Goal: Task Accomplishment & Management: Use online tool/utility

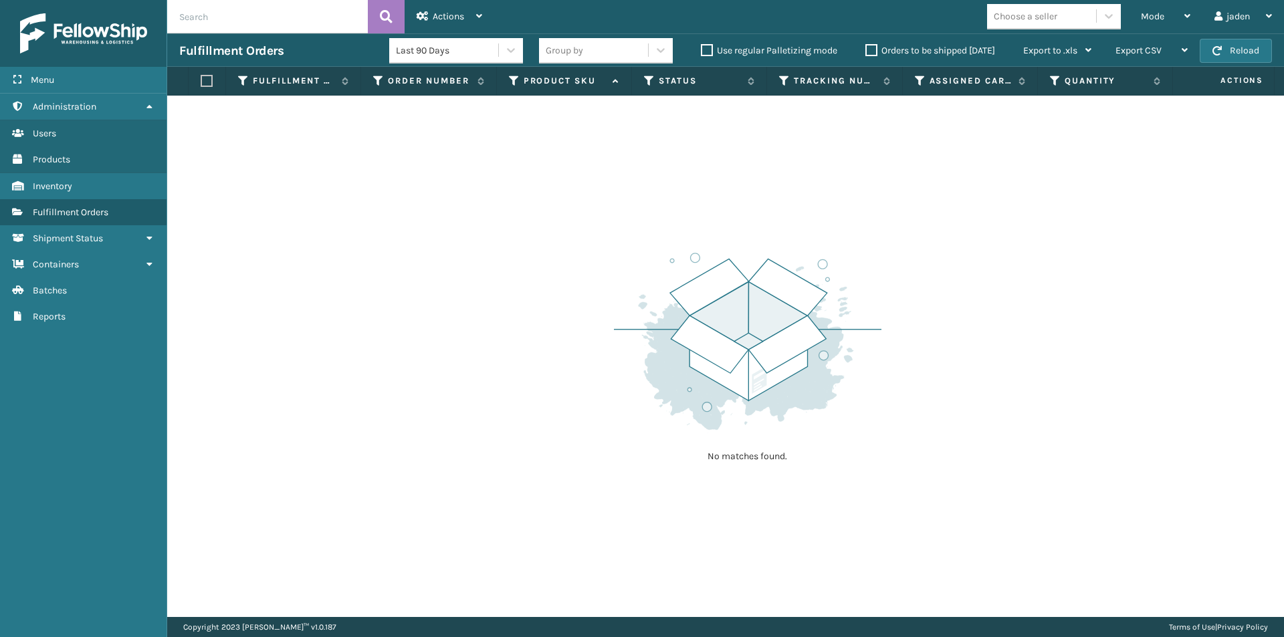
click at [1239, 38] on div "Fulfillment Orders Last 90 Days Group by Use regular Palletizing mode Orders to…" at bounding box center [725, 49] width 1117 height 33
click at [1220, 59] on button "Reload" at bounding box center [1236, 51] width 72 height 24
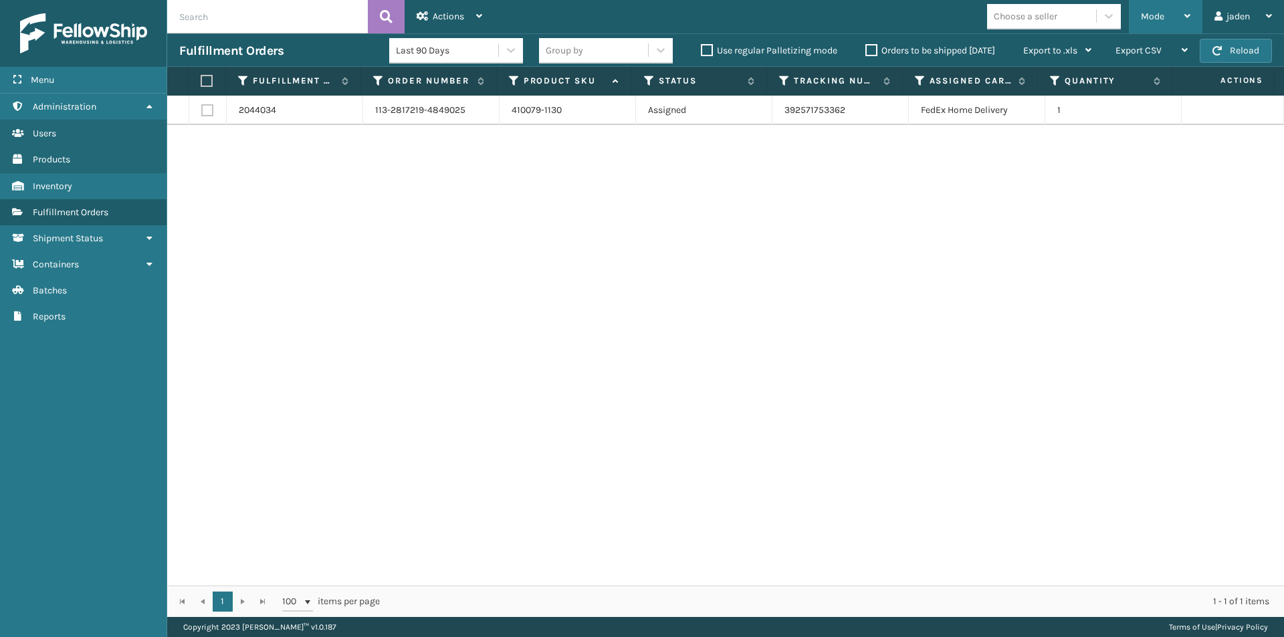
click at [1161, 7] on div "Mode" at bounding box center [1165, 16] width 49 height 33
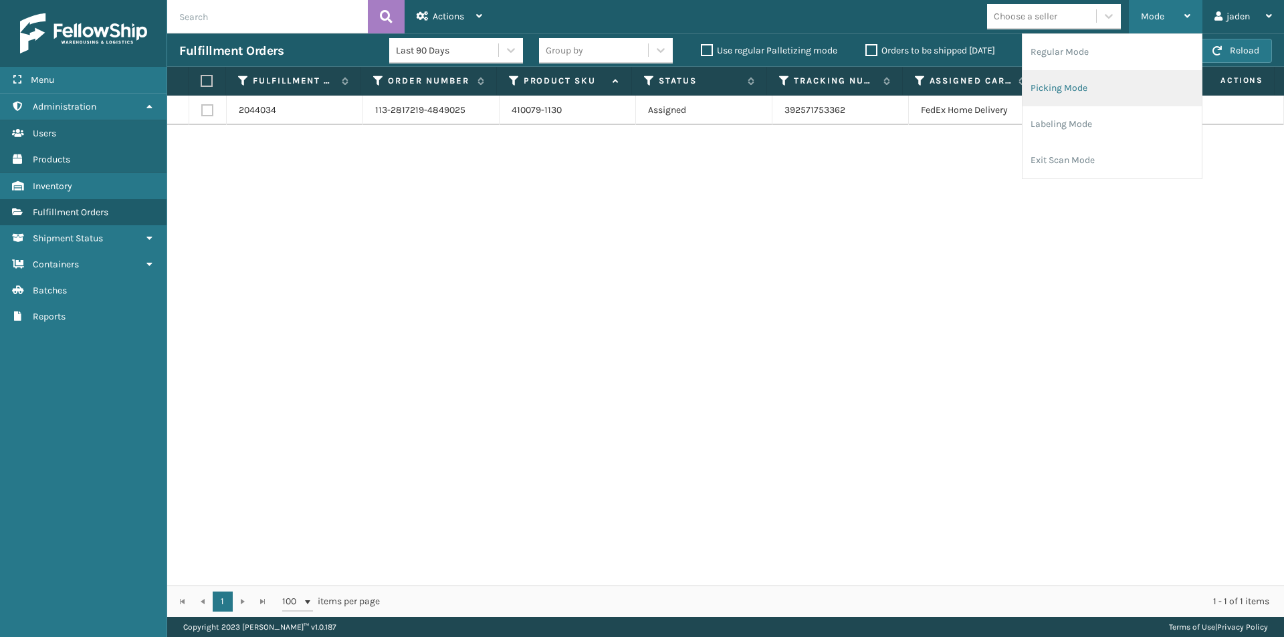
click at [1104, 82] on li "Picking Mode" at bounding box center [1112, 88] width 179 height 36
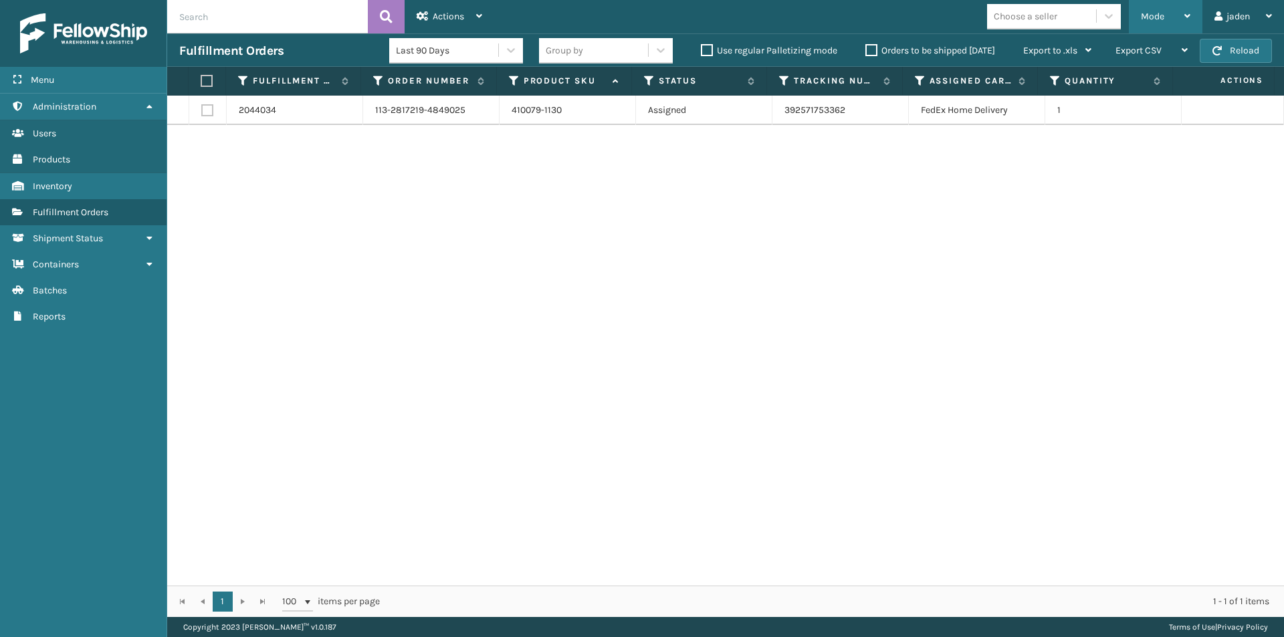
click at [1168, 18] on div "Mode" at bounding box center [1165, 16] width 49 height 33
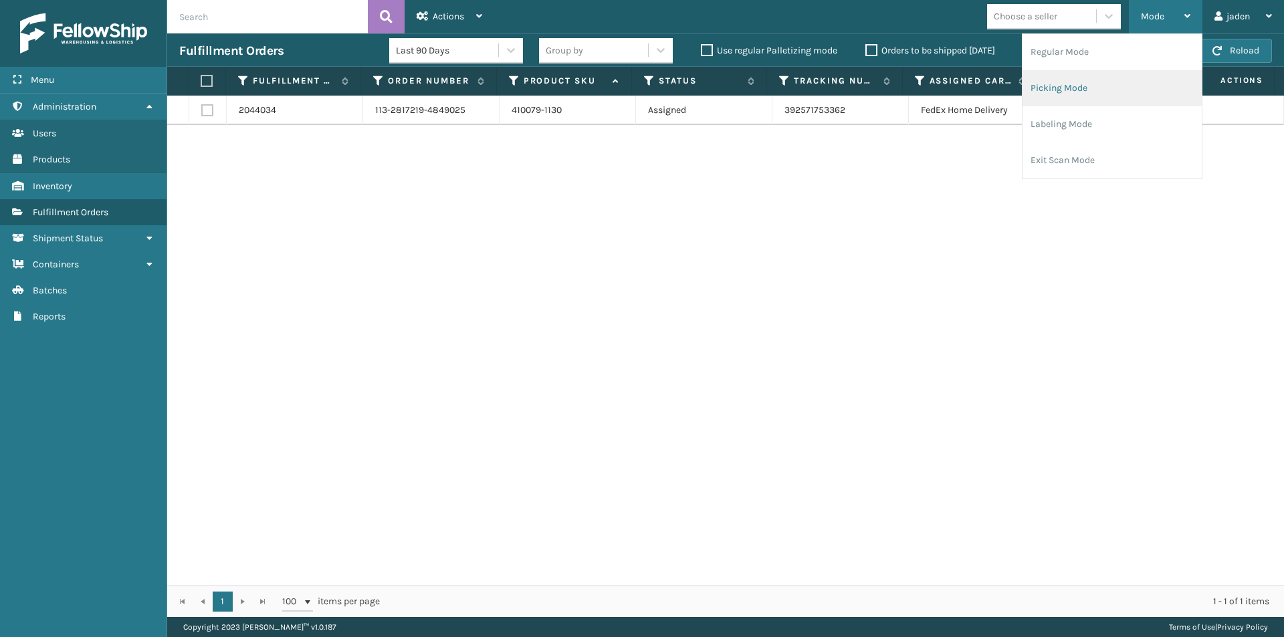
click at [1087, 104] on li "Picking Mode" at bounding box center [1112, 88] width 179 height 36
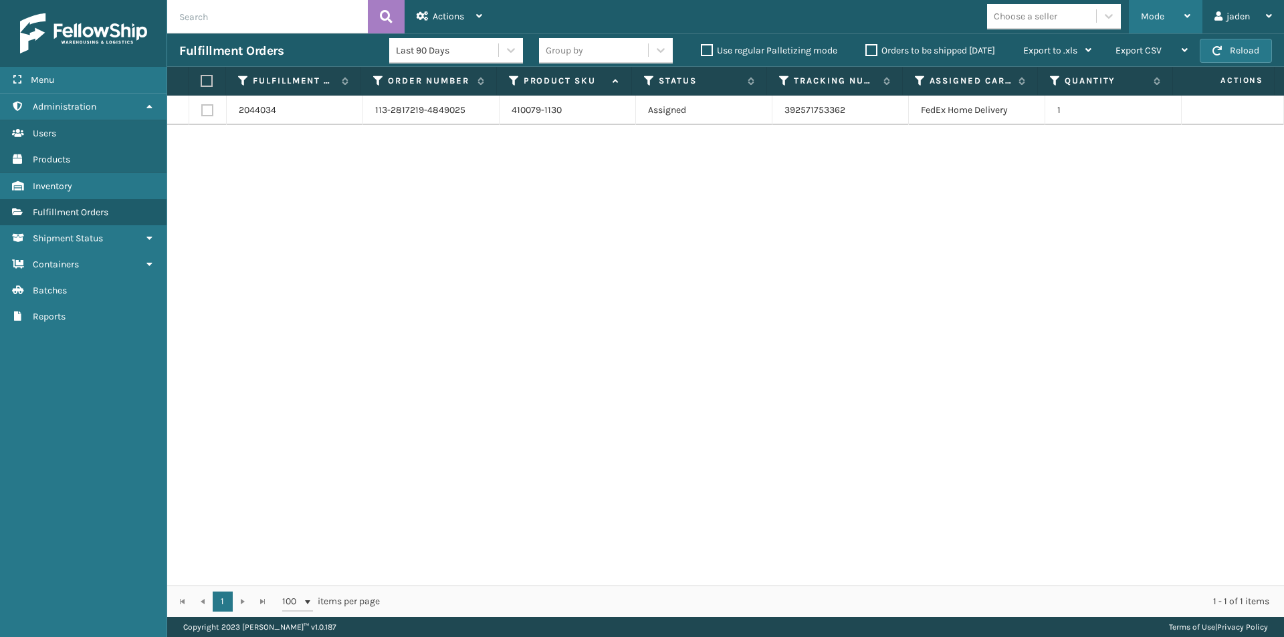
click at [1171, 27] on div "Mode" at bounding box center [1165, 16] width 49 height 33
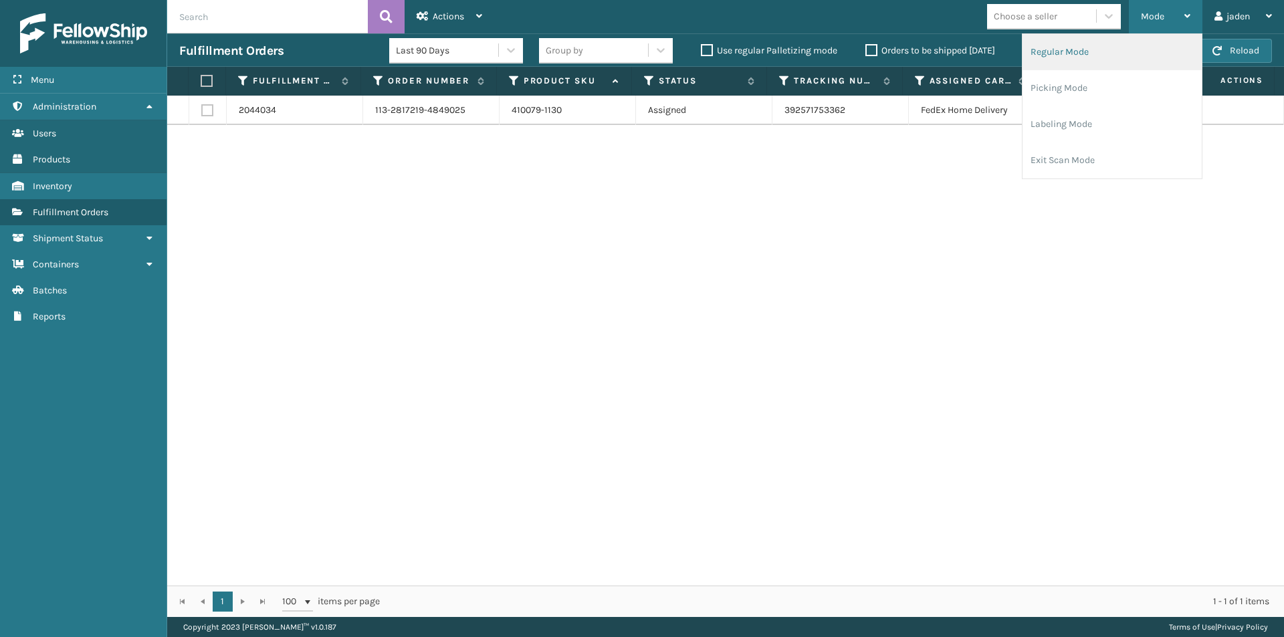
click at [1093, 62] on li "Regular Mode" at bounding box center [1112, 52] width 179 height 36
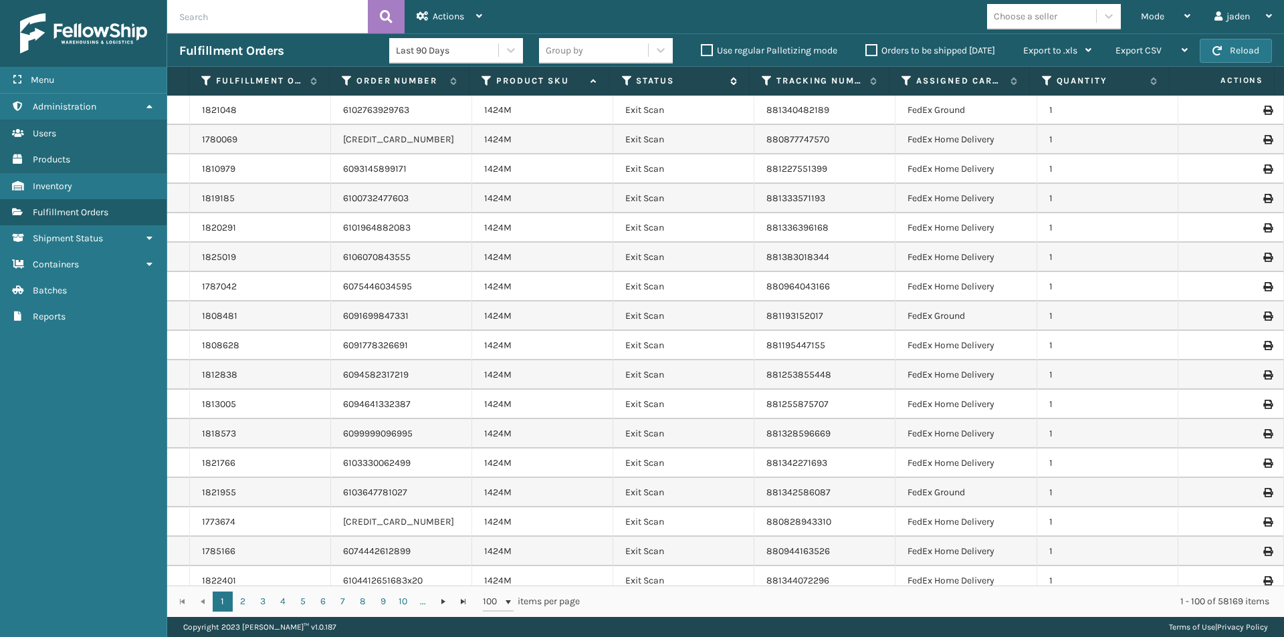
click at [627, 78] on icon at bounding box center [627, 81] width 11 height 12
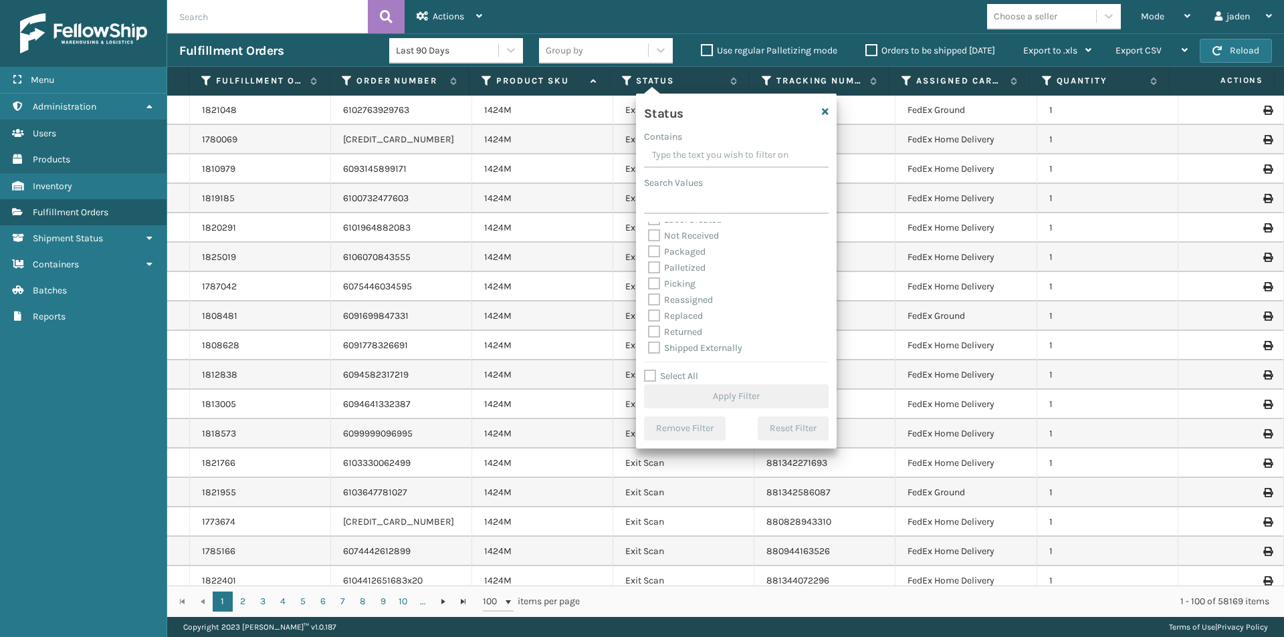
scroll to position [75, 0]
click at [651, 279] on label "Picking" at bounding box center [671, 283] width 47 height 11
click at [649, 279] on input "Picking" at bounding box center [648, 280] width 1 height 9
checkbox input "true"
click at [705, 397] on button "Apply Filter" at bounding box center [736, 397] width 185 height 24
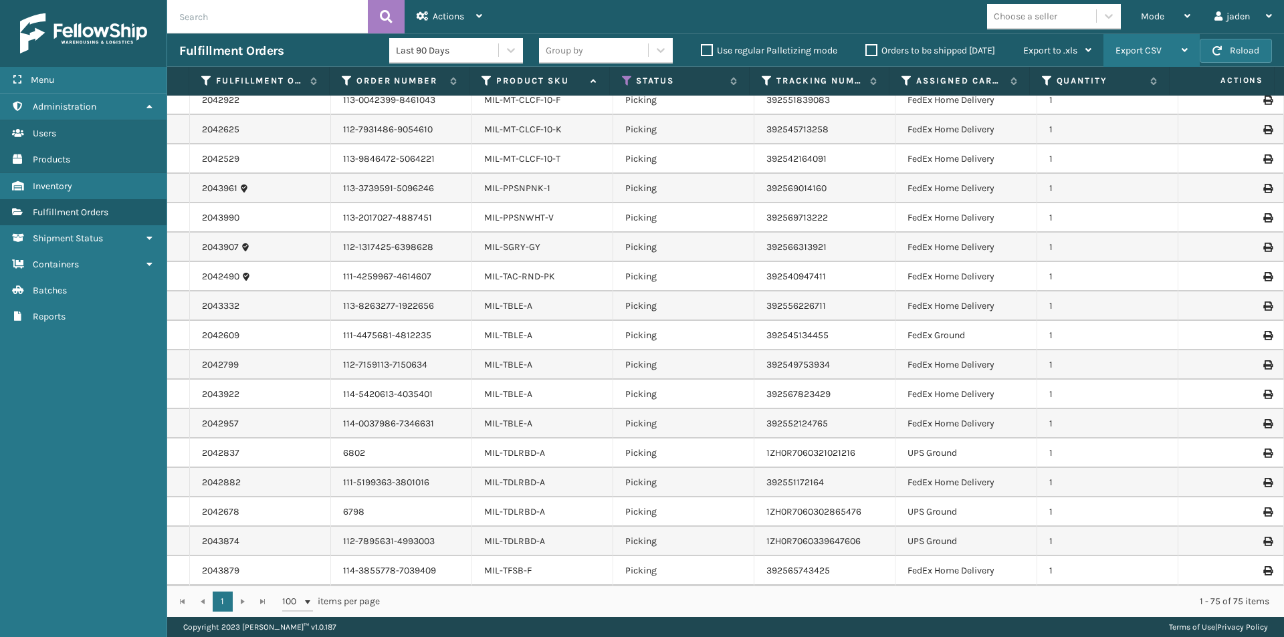
scroll to position [1316, 0]
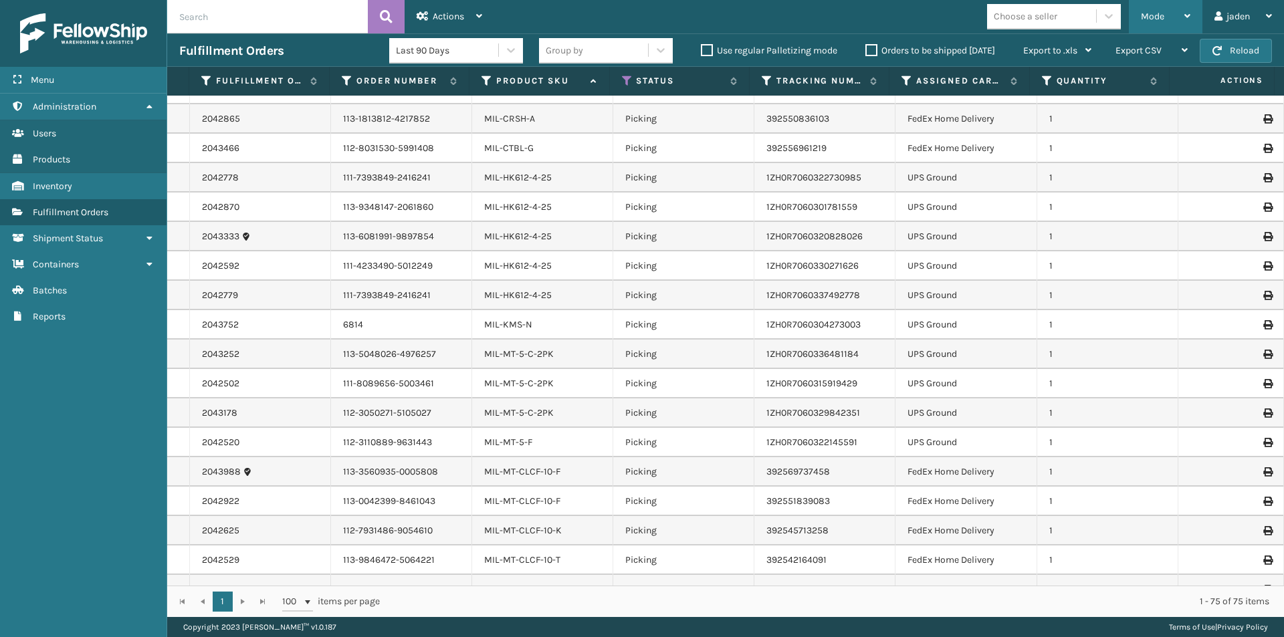
click at [1144, 17] on span "Mode" at bounding box center [1152, 16] width 23 height 11
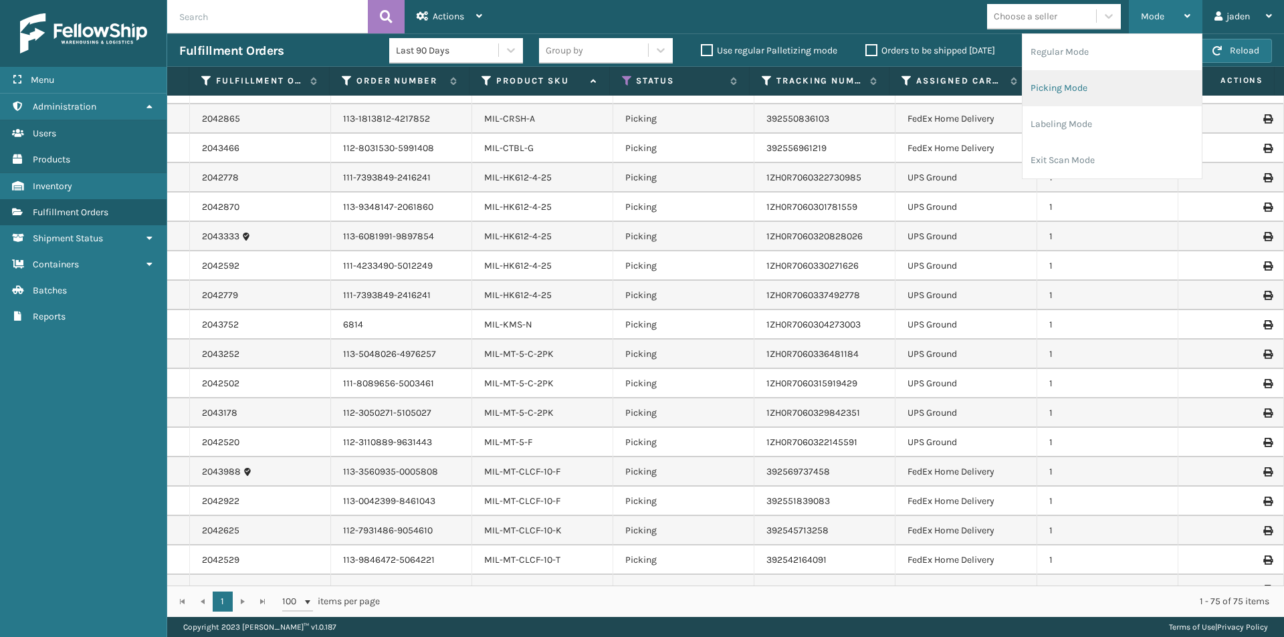
click at [1084, 97] on li "Picking Mode" at bounding box center [1112, 88] width 179 height 36
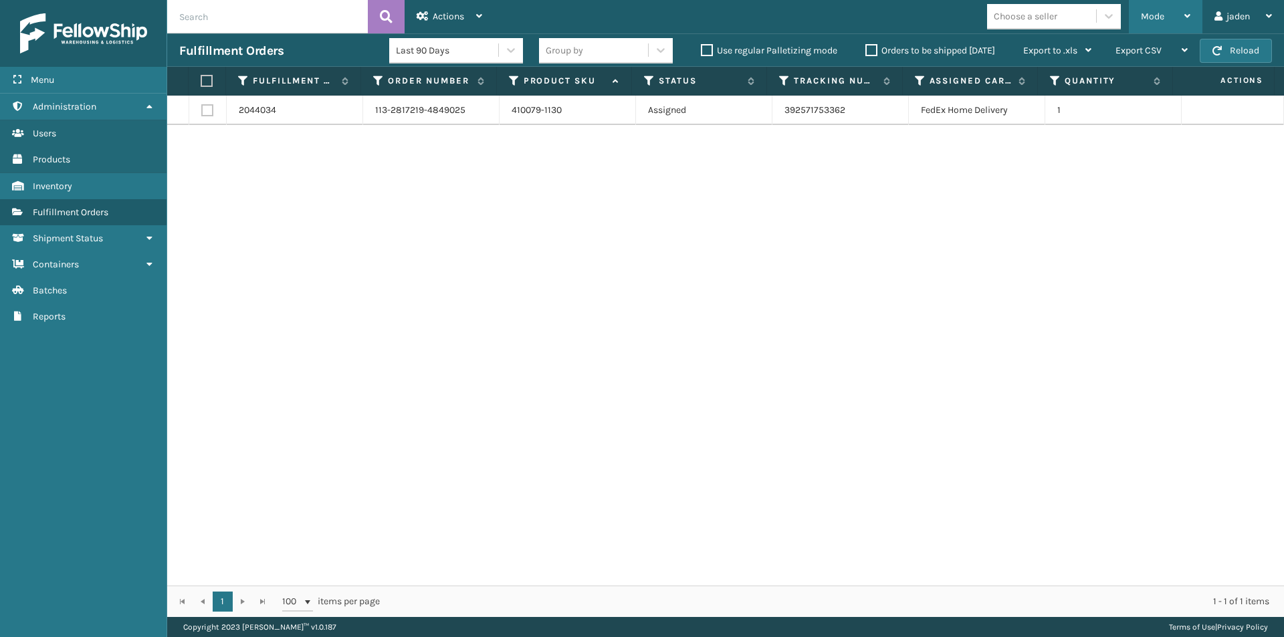
click at [1176, 13] on div "Mode" at bounding box center [1165, 16] width 49 height 33
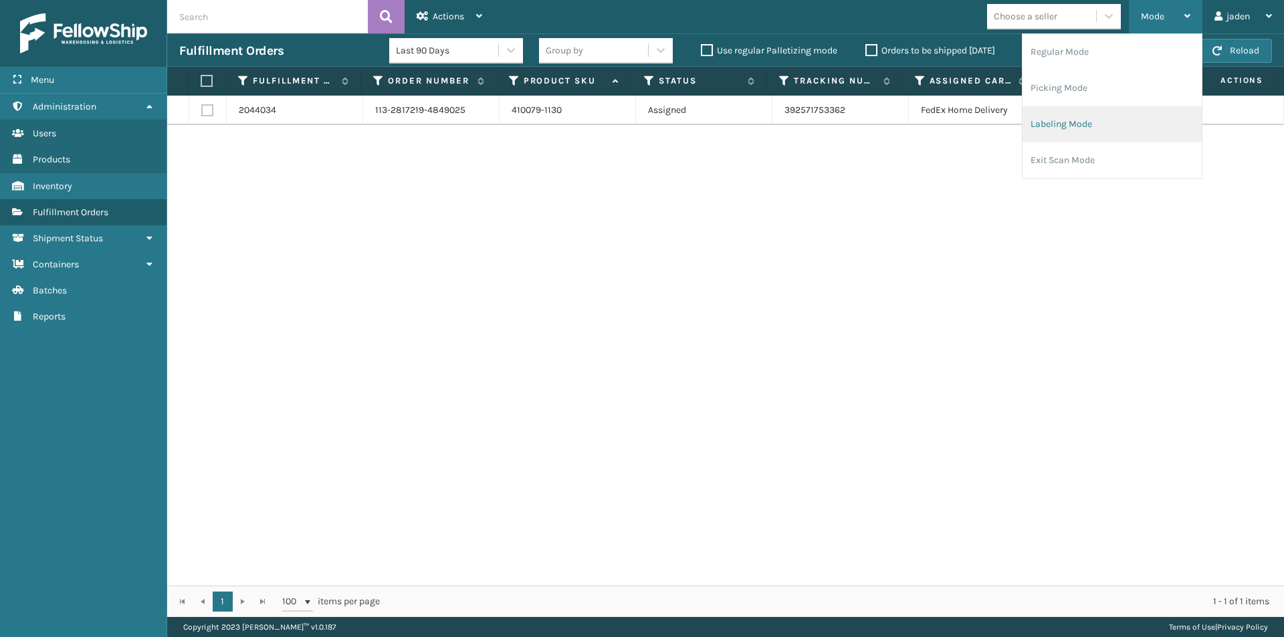
click at [1089, 112] on li "Labeling Mode" at bounding box center [1112, 124] width 179 height 36
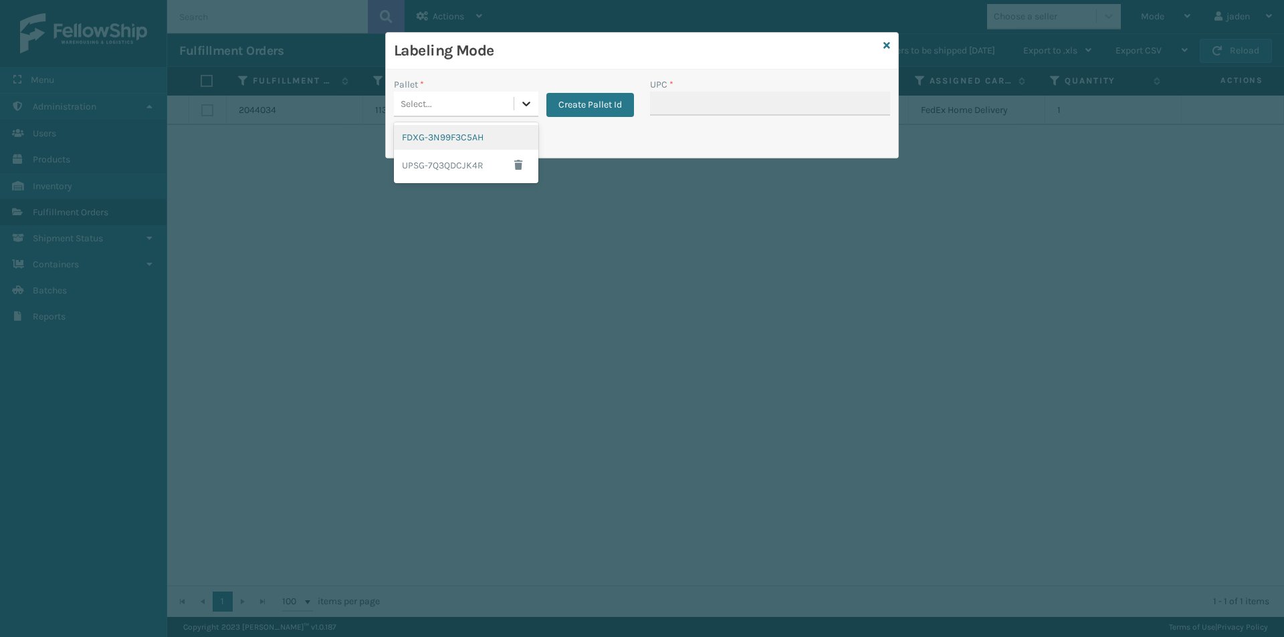
click at [522, 110] on div at bounding box center [526, 104] width 24 height 24
click at [468, 131] on div "FDXG-3N99F3C5AH" at bounding box center [466, 137] width 144 height 25
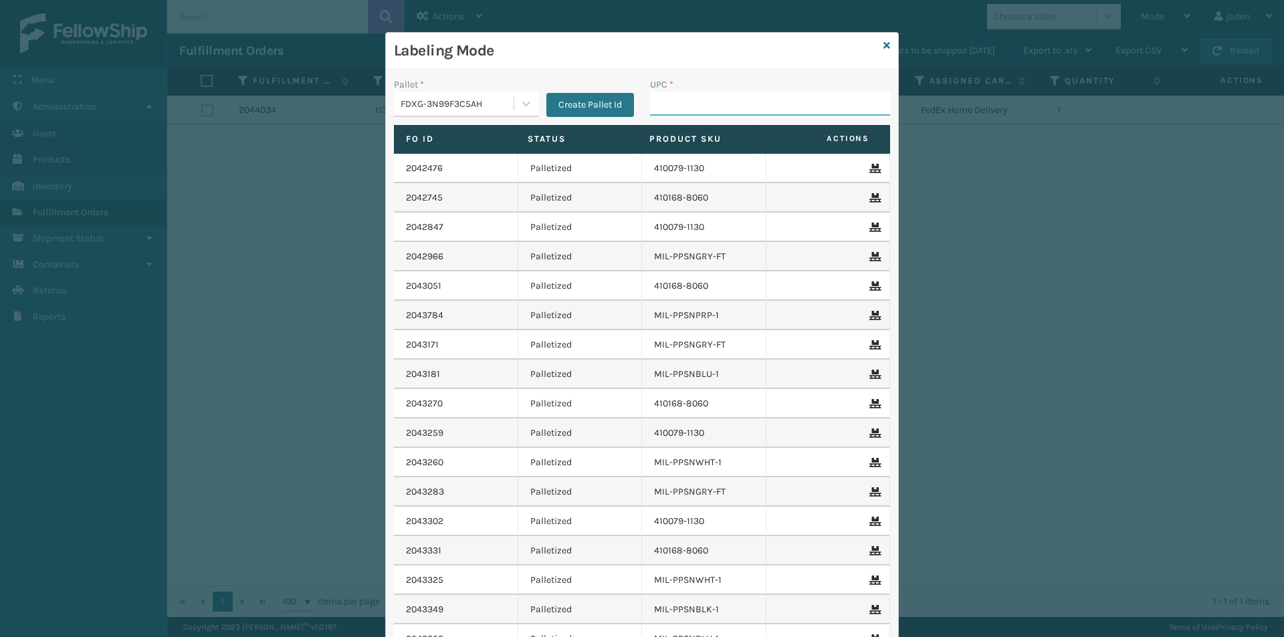
click at [682, 108] on input "UPC *" at bounding box center [770, 104] width 240 height 24
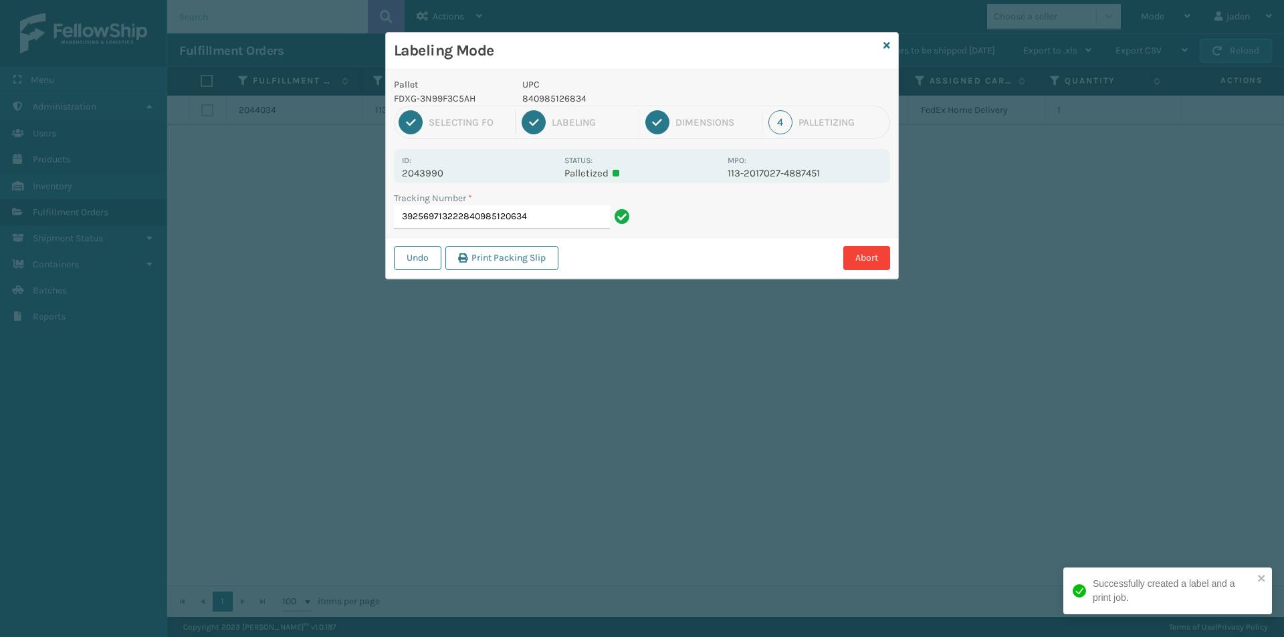
type input "392569713222840985120634"
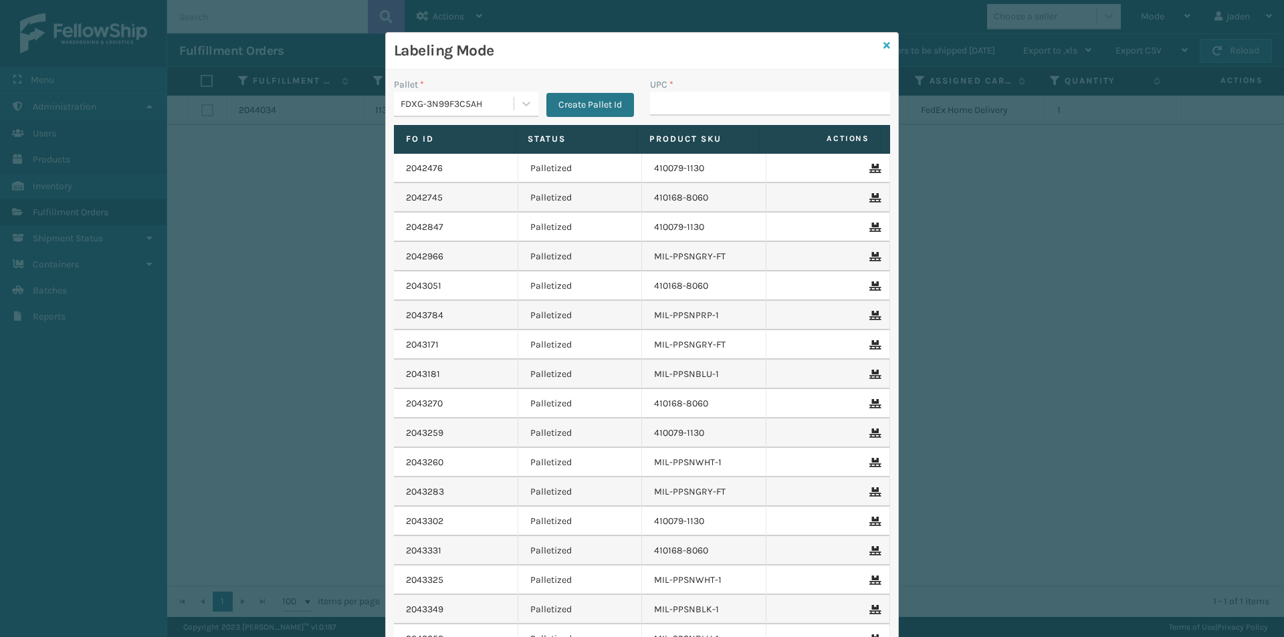
click at [884, 43] on icon at bounding box center [887, 45] width 7 height 9
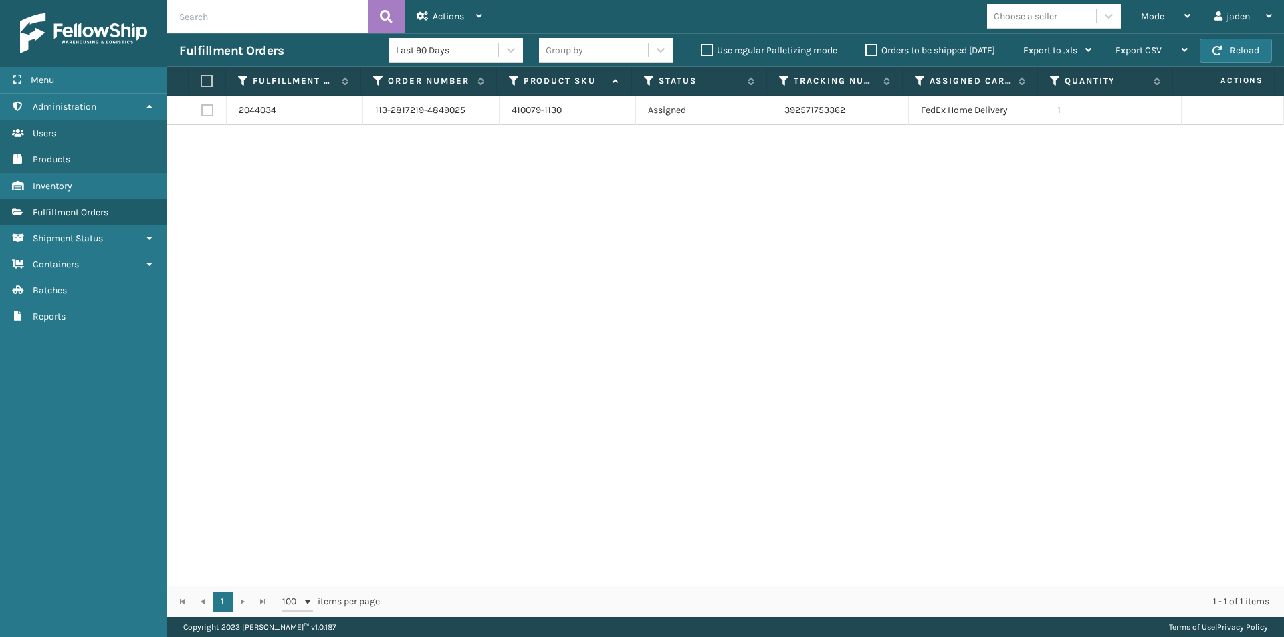
drag, startPoint x: 820, startPoint y: 236, endPoint x: 538, endPoint y: 234, distance: 281.6
click at [538, 234] on div "2044034 113-2817219-4849025 410079-1130 Assigned 392571753362 FedEx Home Delive…" at bounding box center [725, 341] width 1117 height 490
click at [209, 79] on label at bounding box center [205, 81] width 9 height 12
click at [201, 79] on input "checkbox" at bounding box center [201, 81] width 1 height 9
checkbox input "true"
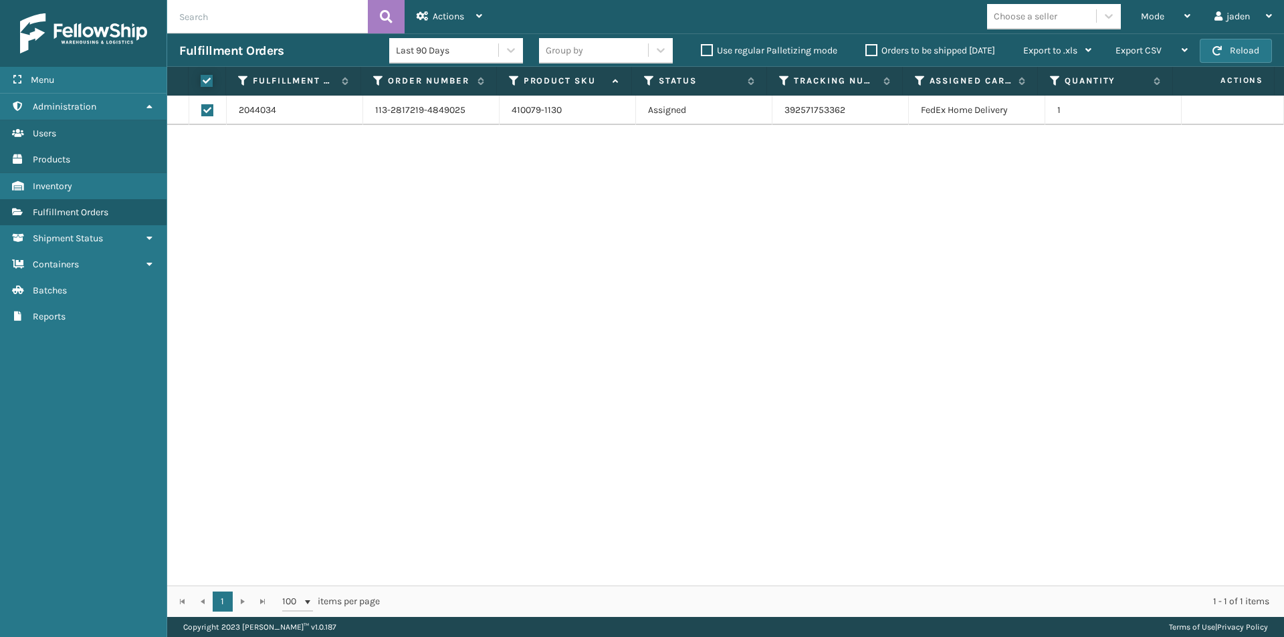
checkbox input "true"
click at [1225, 49] on button "Reload" at bounding box center [1236, 51] width 72 height 24
click at [1175, 22] on div "Mode" at bounding box center [1165, 16] width 49 height 33
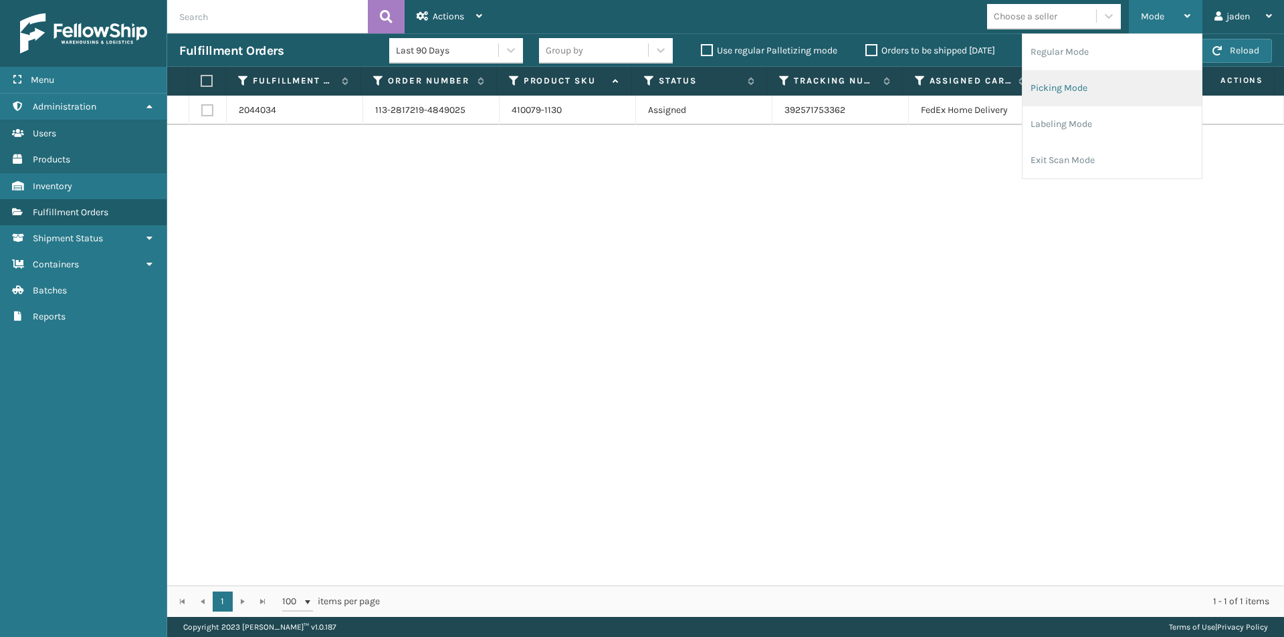
click at [1122, 88] on li "Picking Mode" at bounding box center [1112, 88] width 179 height 36
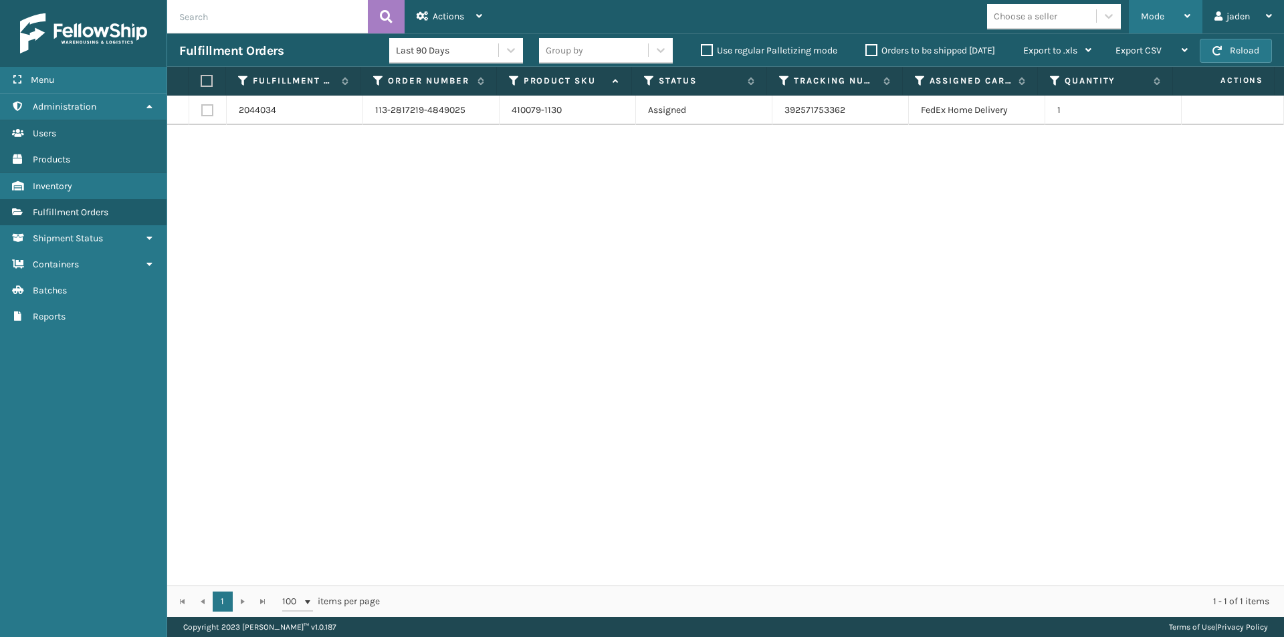
click at [1175, 9] on div "Mode" at bounding box center [1165, 16] width 49 height 33
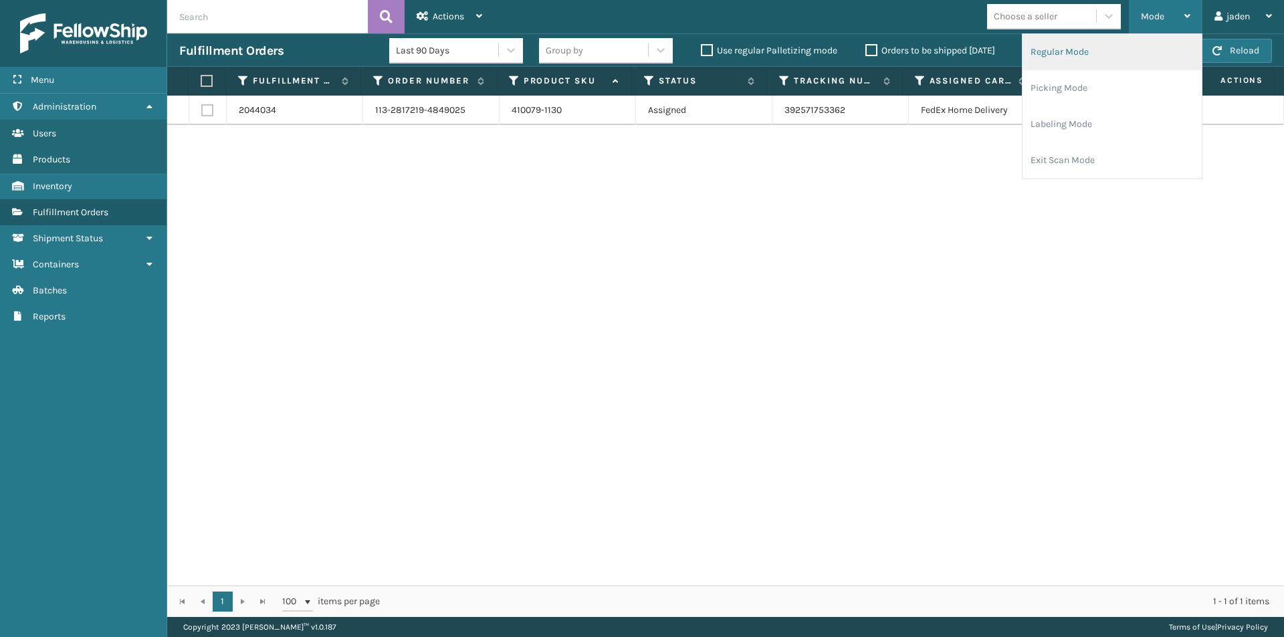
click at [1114, 48] on li "Regular Mode" at bounding box center [1112, 52] width 179 height 36
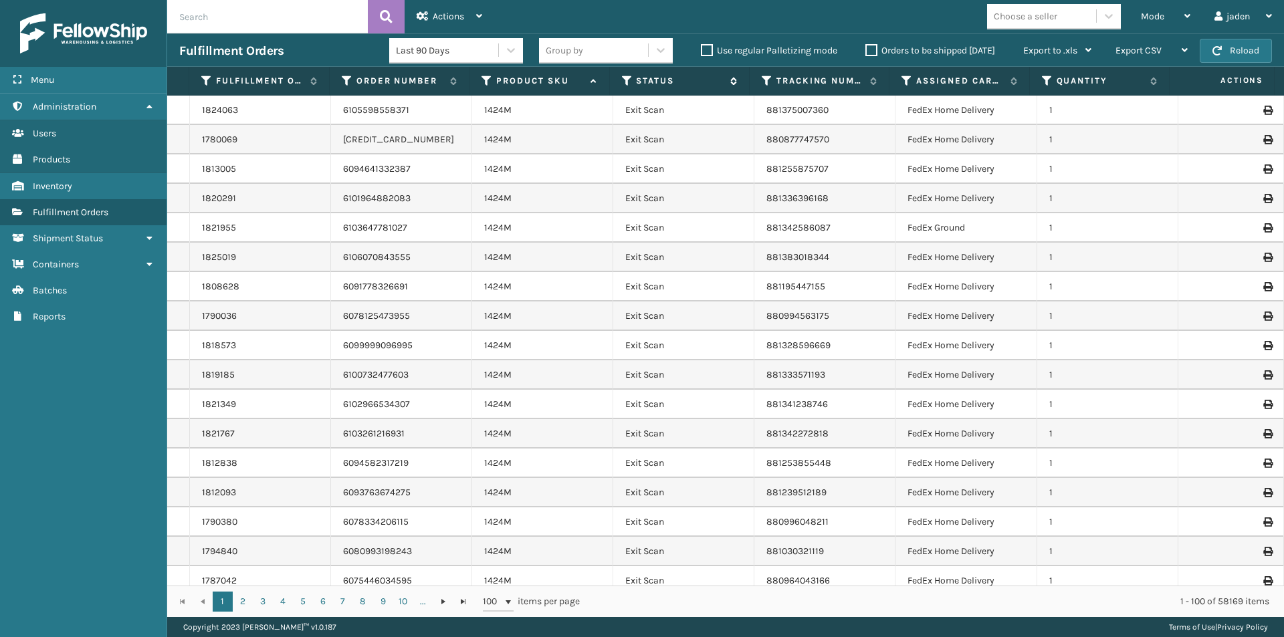
click at [630, 76] on icon at bounding box center [627, 81] width 11 height 12
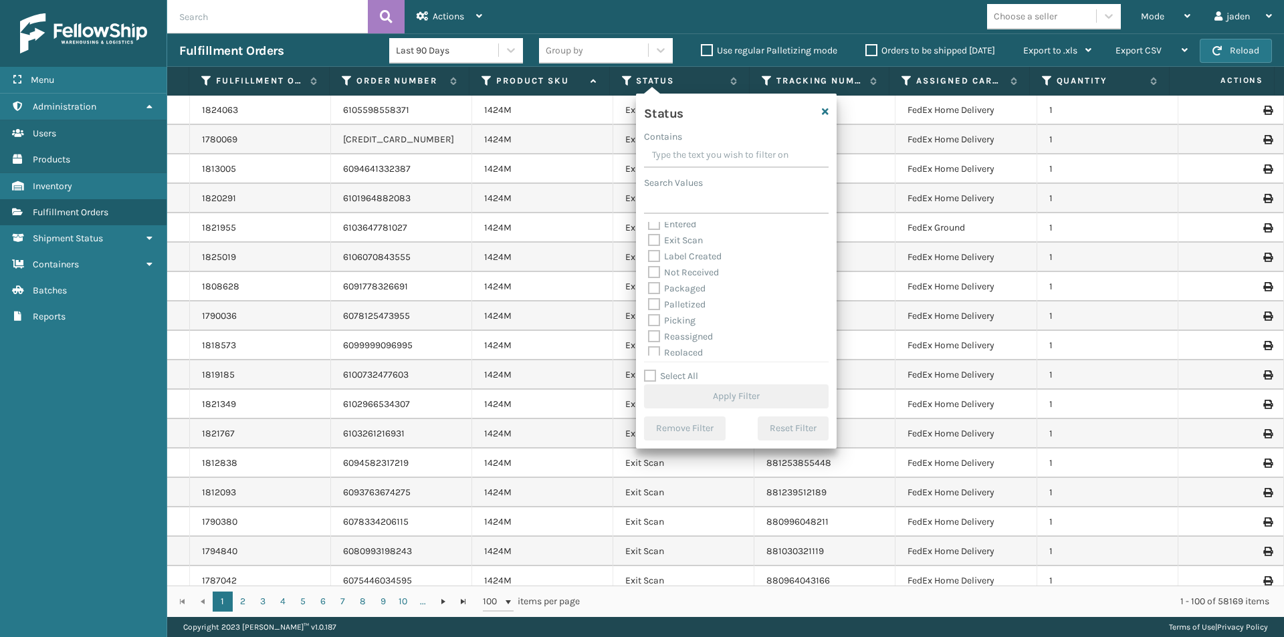
scroll to position [67, 0]
click at [652, 292] on label "Picking" at bounding box center [671, 291] width 47 height 11
click at [649, 292] on input "Picking" at bounding box center [648, 288] width 1 height 9
checkbox input "true"
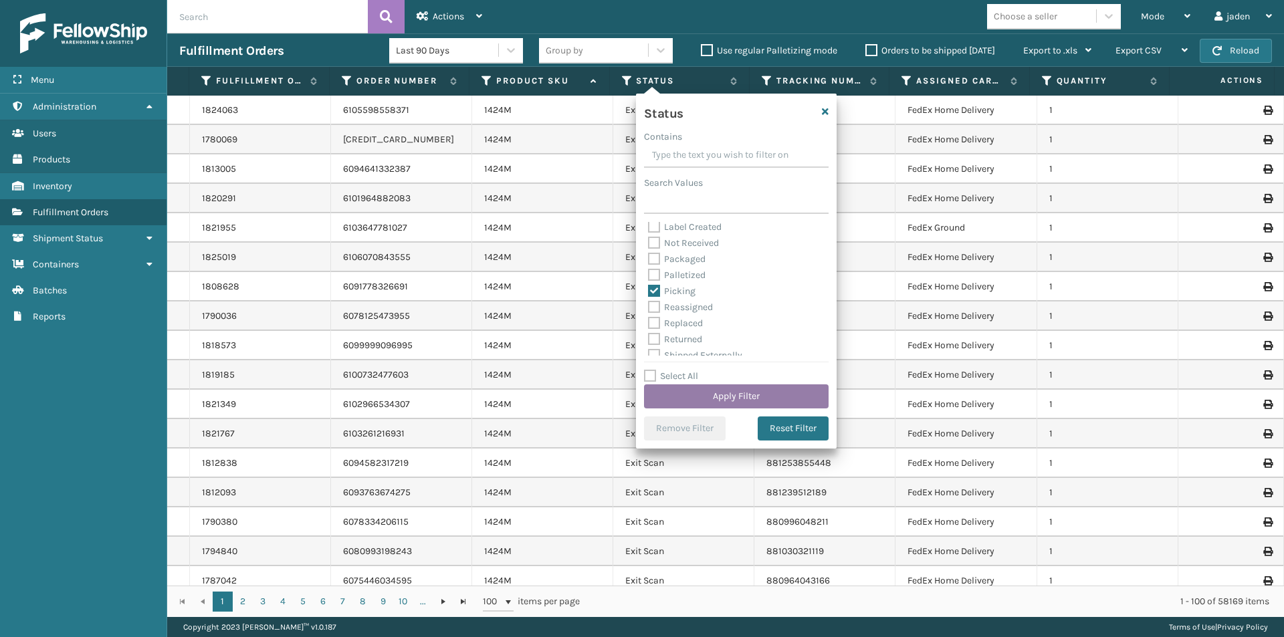
click at [676, 392] on button "Apply Filter" at bounding box center [736, 397] width 185 height 24
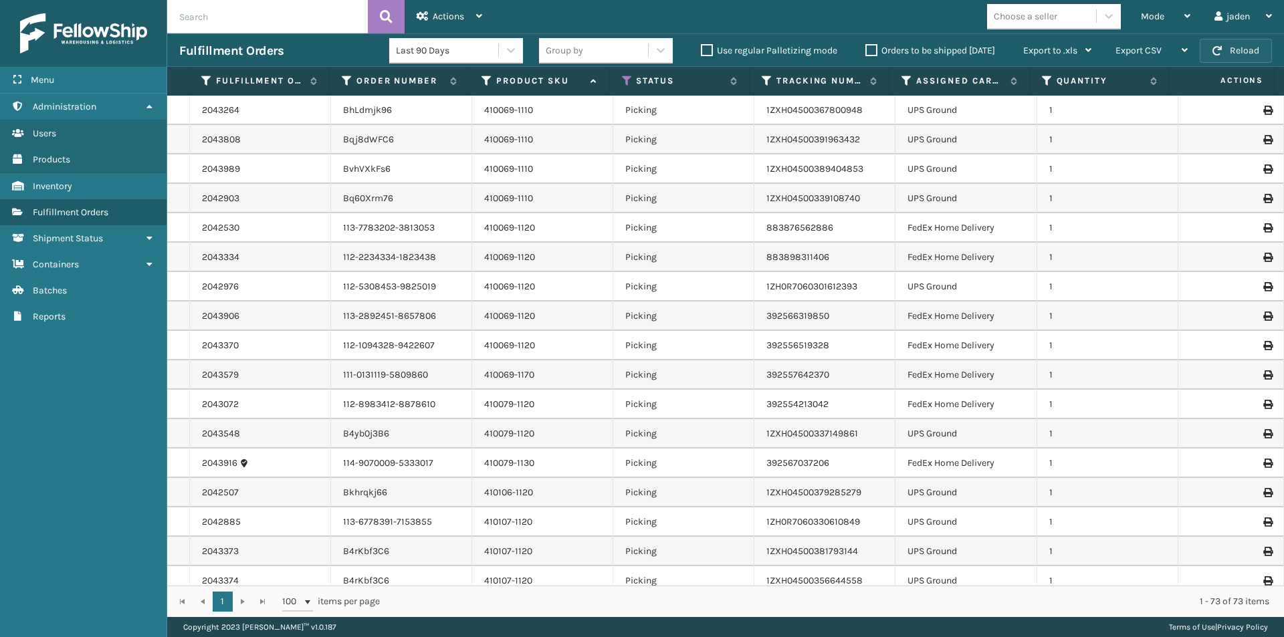
click at [1233, 47] on button "Reload" at bounding box center [1236, 51] width 72 height 24
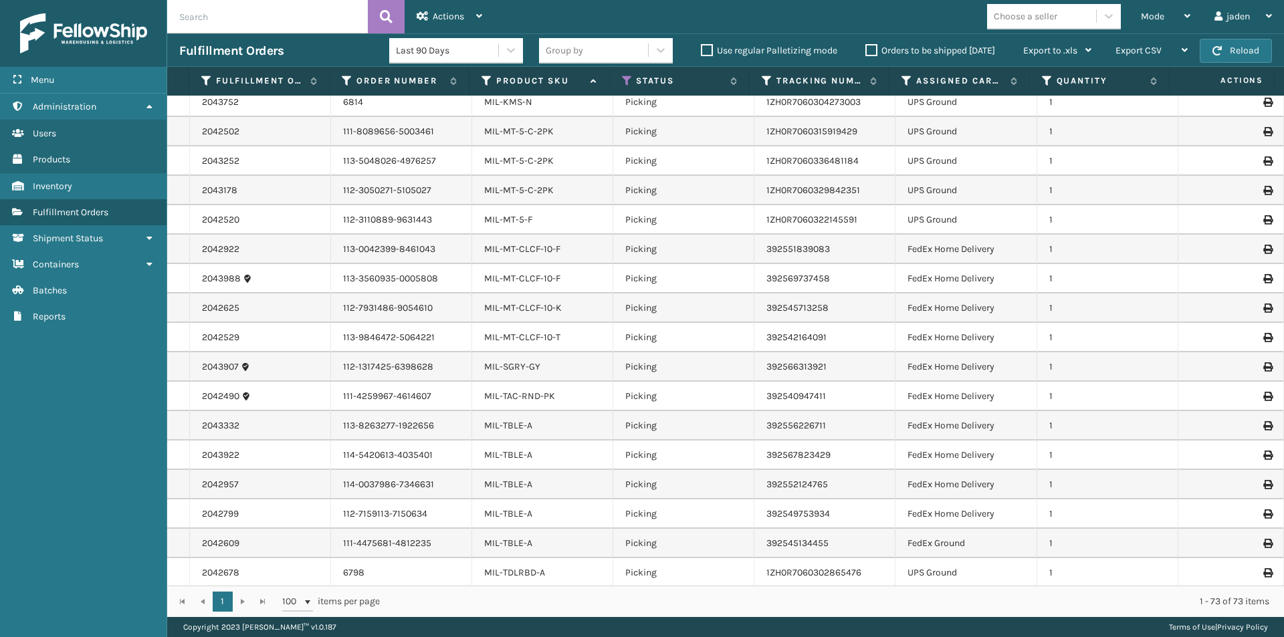
scroll to position [1658, 0]
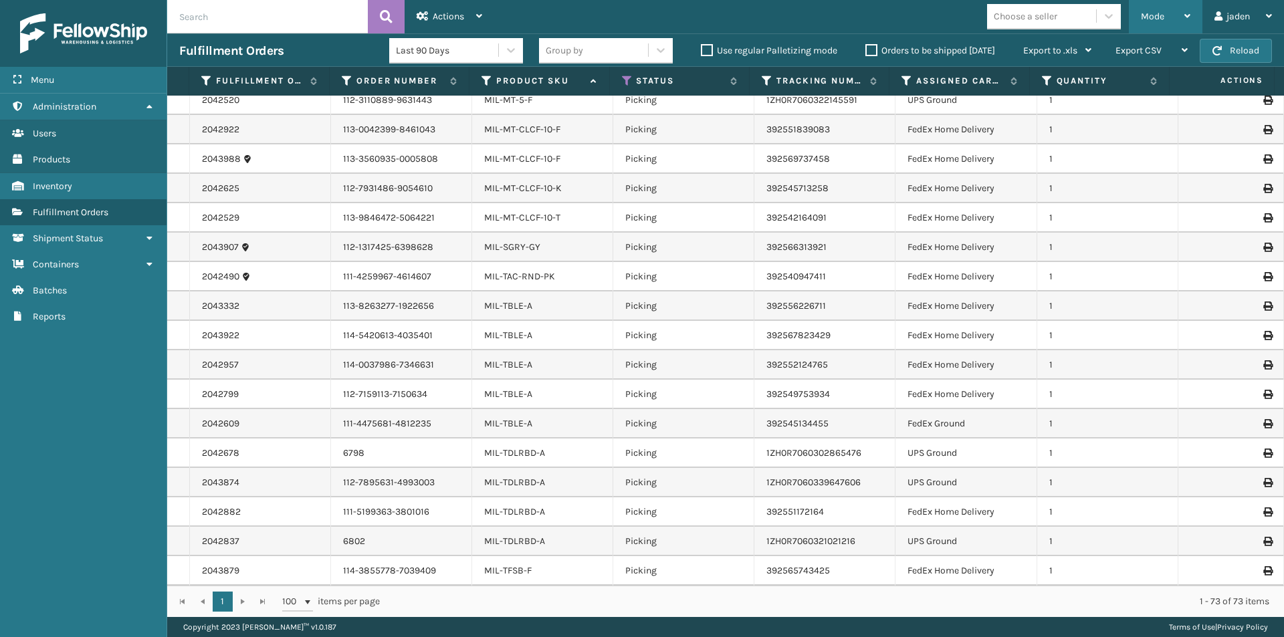
click at [1152, 19] on span "Mode" at bounding box center [1152, 16] width 23 height 11
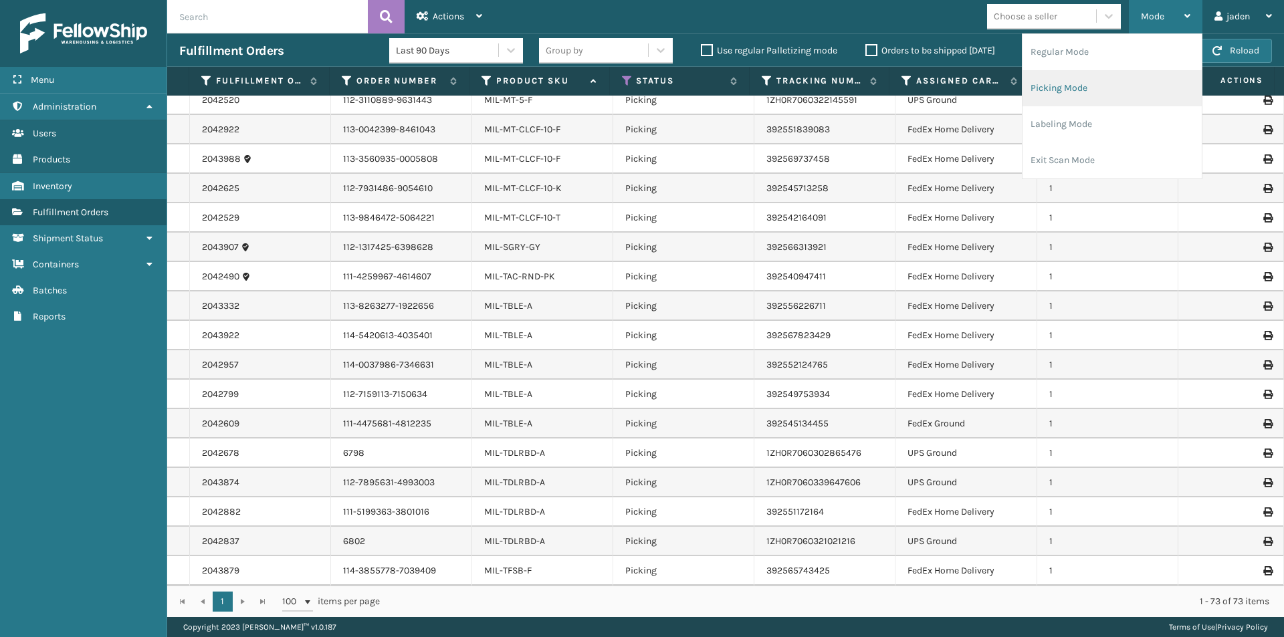
click at [1120, 103] on li "Picking Mode" at bounding box center [1112, 88] width 179 height 36
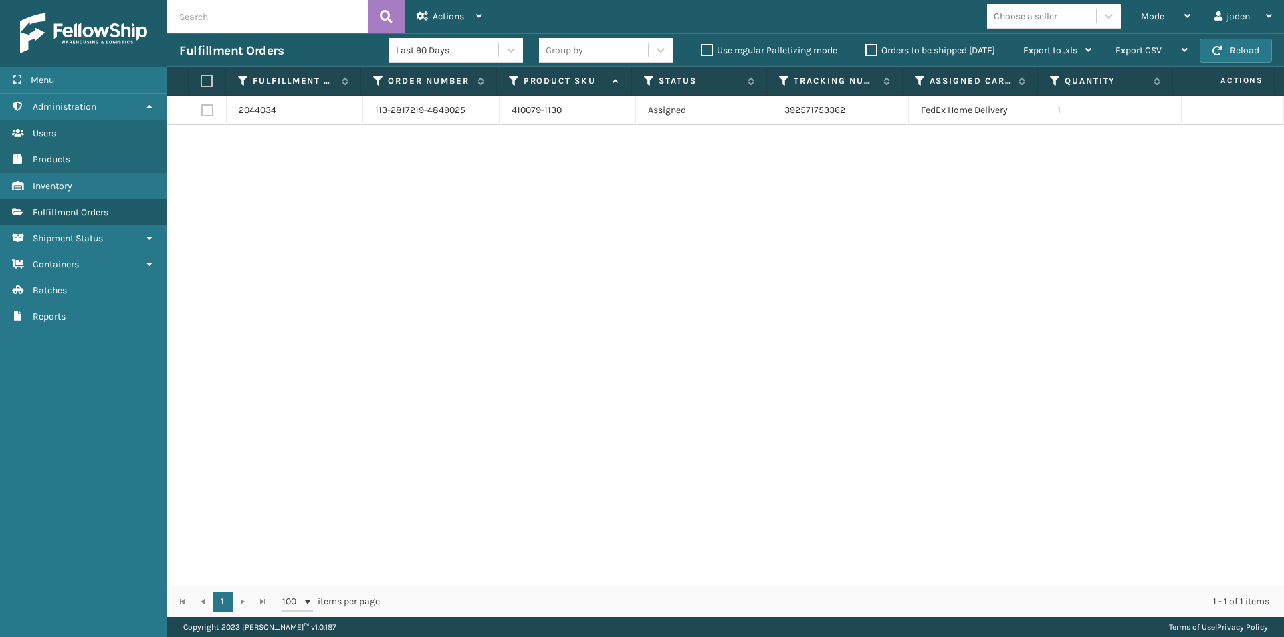
drag, startPoint x: 946, startPoint y: 207, endPoint x: 920, endPoint y: 207, distance: 25.4
drag, startPoint x: 920, startPoint y: 207, endPoint x: 432, endPoint y: 221, distance: 488.5
click at [432, 221] on div "2044034 113-2817219-4849025 410079-1130 Assigned 392571753362 FedEx Home Delive…" at bounding box center [725, 341] width 1117 height 490
click at [1223, 56] on button "Reload" at bounding box center [1236, 51] width 72 height 24
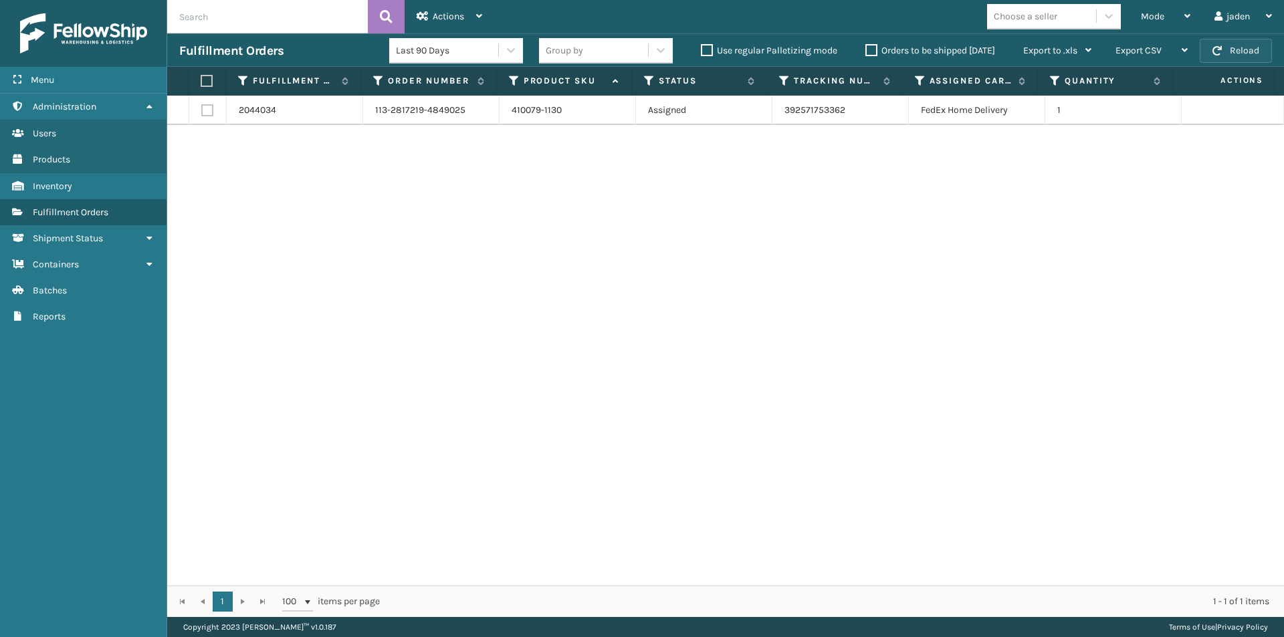
click at [1222, 56] on button "Reload" at bounding box center [1236, 51] width 72 height 24
drag, startPoint x: 795, startPoint y: 348, endPoint x: 478, endPoint y: 303, distance: 319.6
click at [477, 306] on div "2044034 113-2817219-4849025 410079-1130 Assigned 392571753362 FedEx Home Delive…" at bounding box center [725, 341] width 1117 height 490
click at [1155, 13] on span "Mode" at bounding box center [1152, 16] width 23 height 11
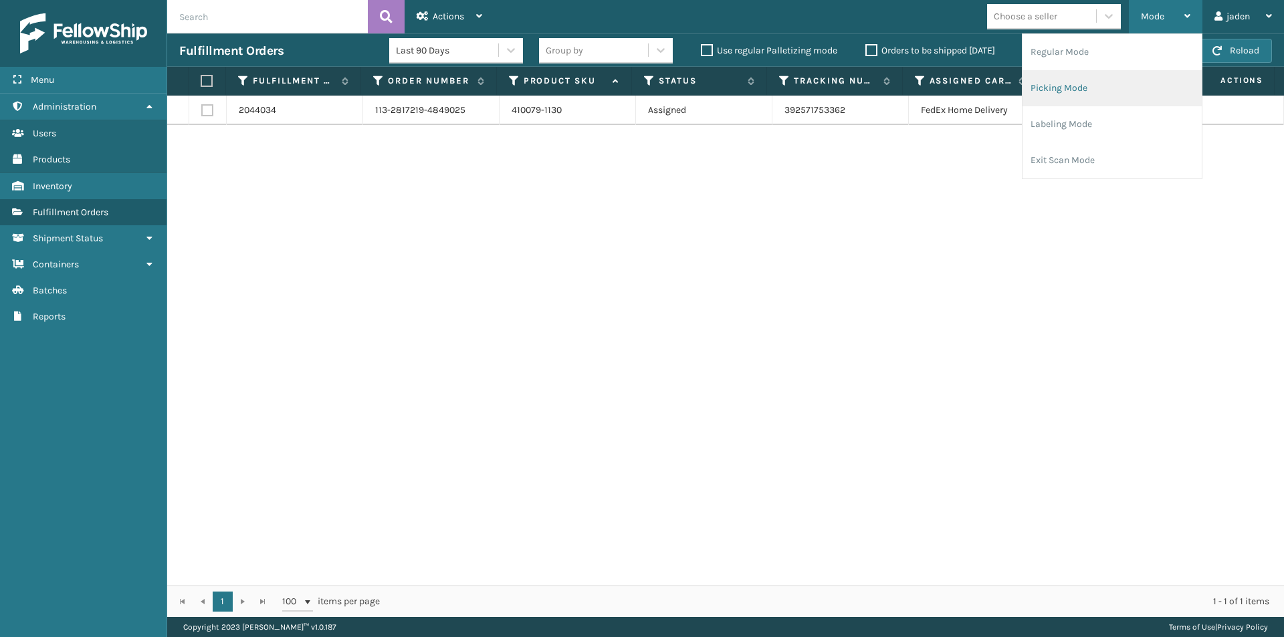
click at [1102, 84] on li "Picking Mode" at bounding box center [1112, 88] width 179 height 36
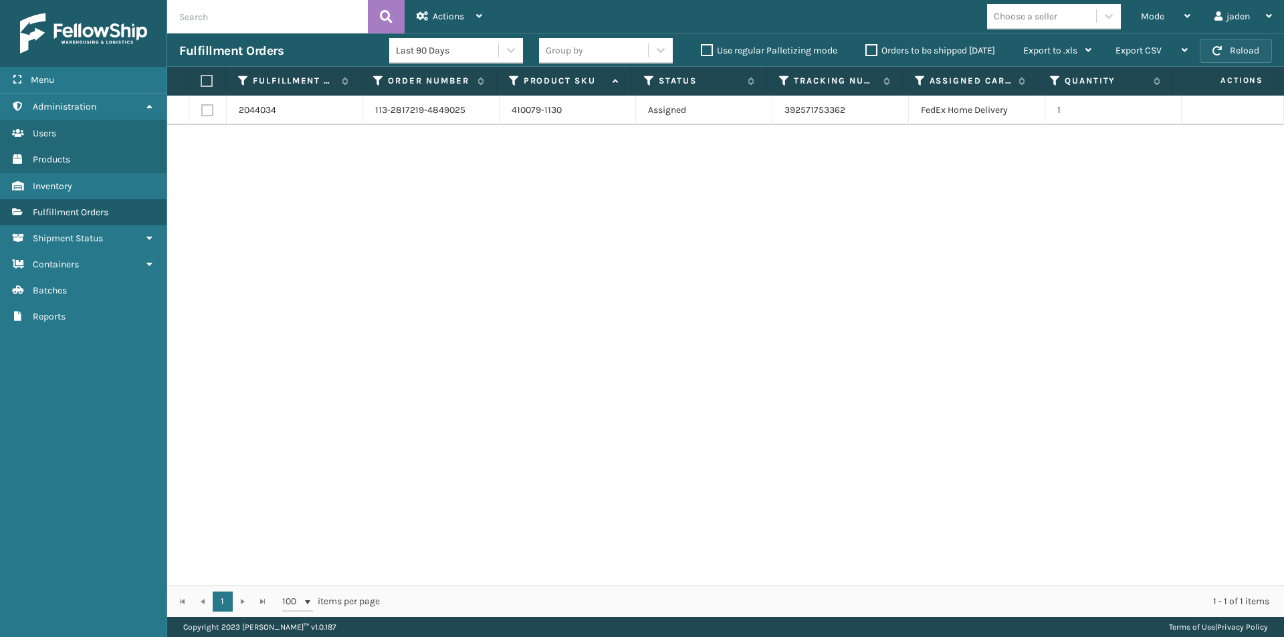
click at [1243, 54] on button "Reload" at bounding box center [1236, 51] width 72 height 24
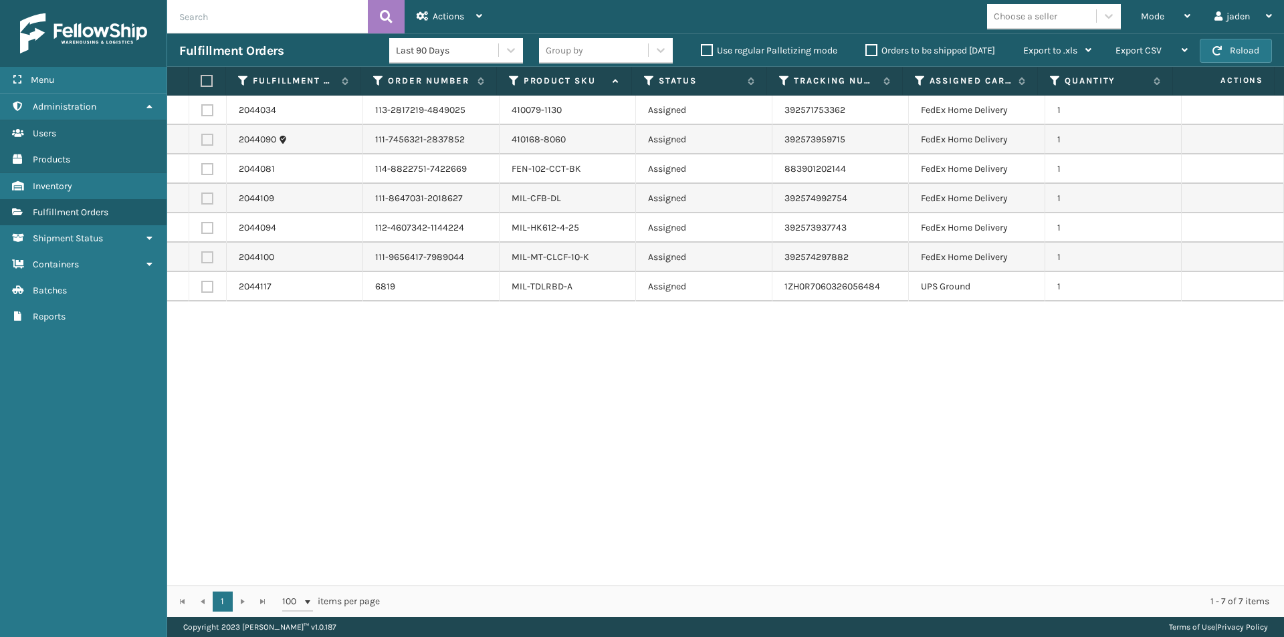
click at [199, 142] on td at bounding box center [207, 139] width 37 height 29
click at [209, 109] on label at bounding box center [207, 110] width 12 height 12
click at [202, 109] on input "checkbox" at bounding box center [201, 108] width 1 height 9
checkbox input "true"
click at [209, 143] on label at bounding box center [207, 140] width 12 height 12
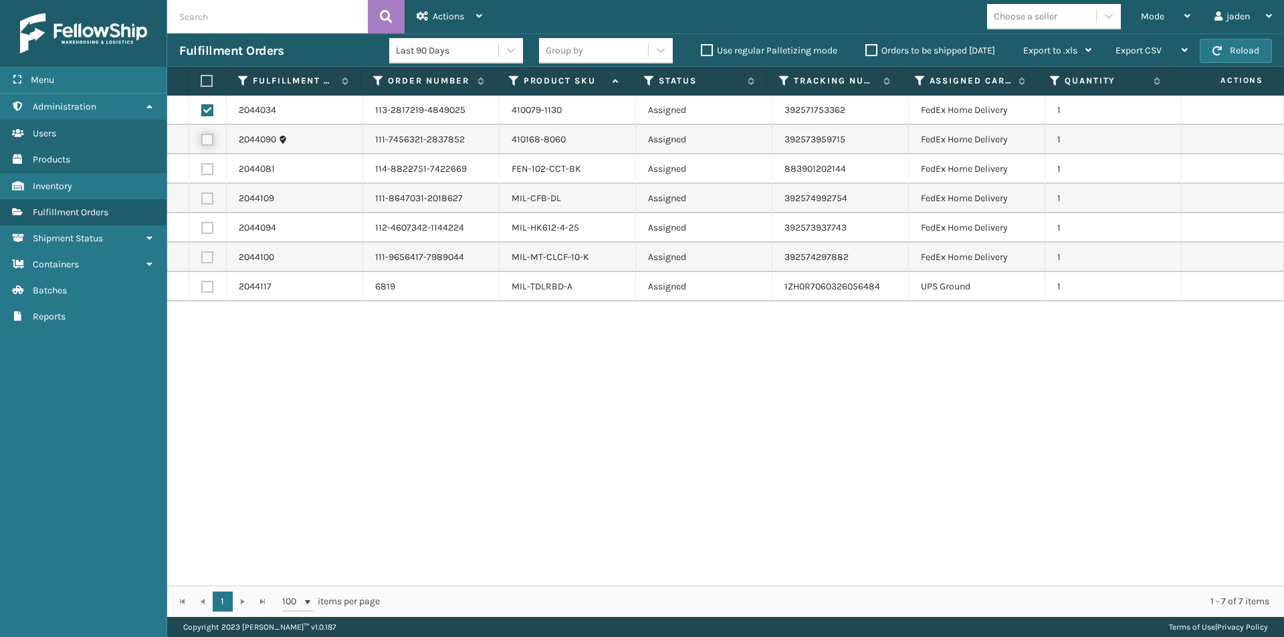
click at [202, 142] on input "checkbox" at bounding box center [201, 138] width 1 height 9
checkbox input "true"
click at [449, 19] on span "Actions" at bounding box center [448, 16] width 31 height 11
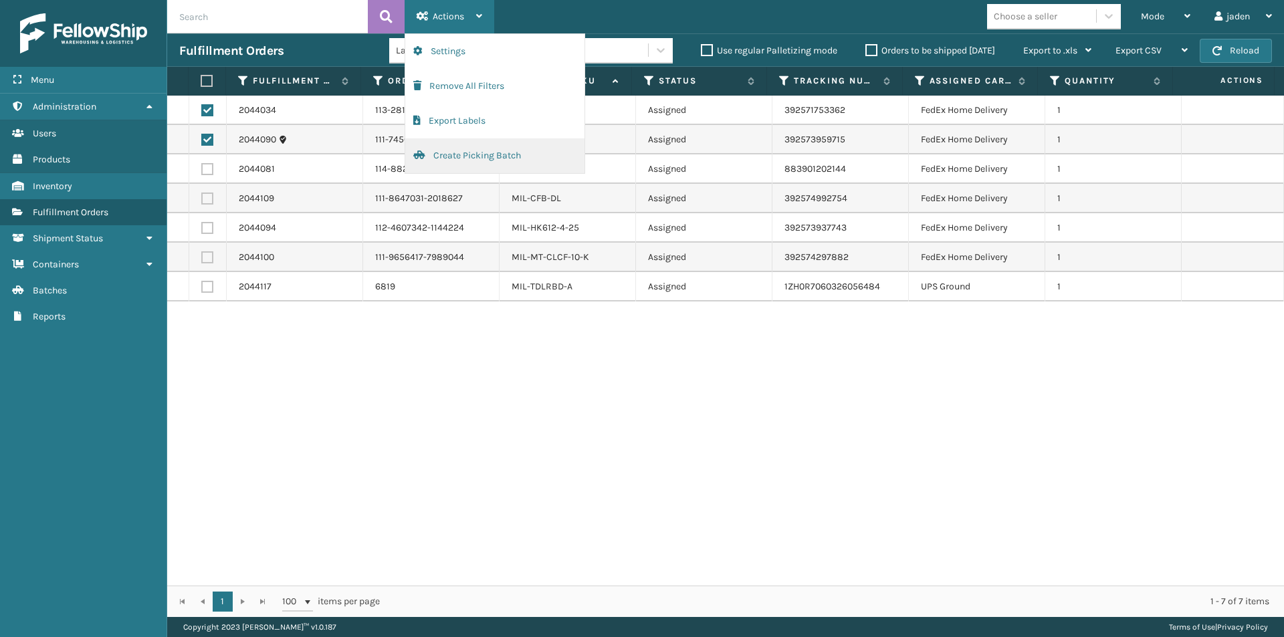
click at [451, 157] on button "Create Picking Batch" at bounding box center [494, 155] width 179 height 35
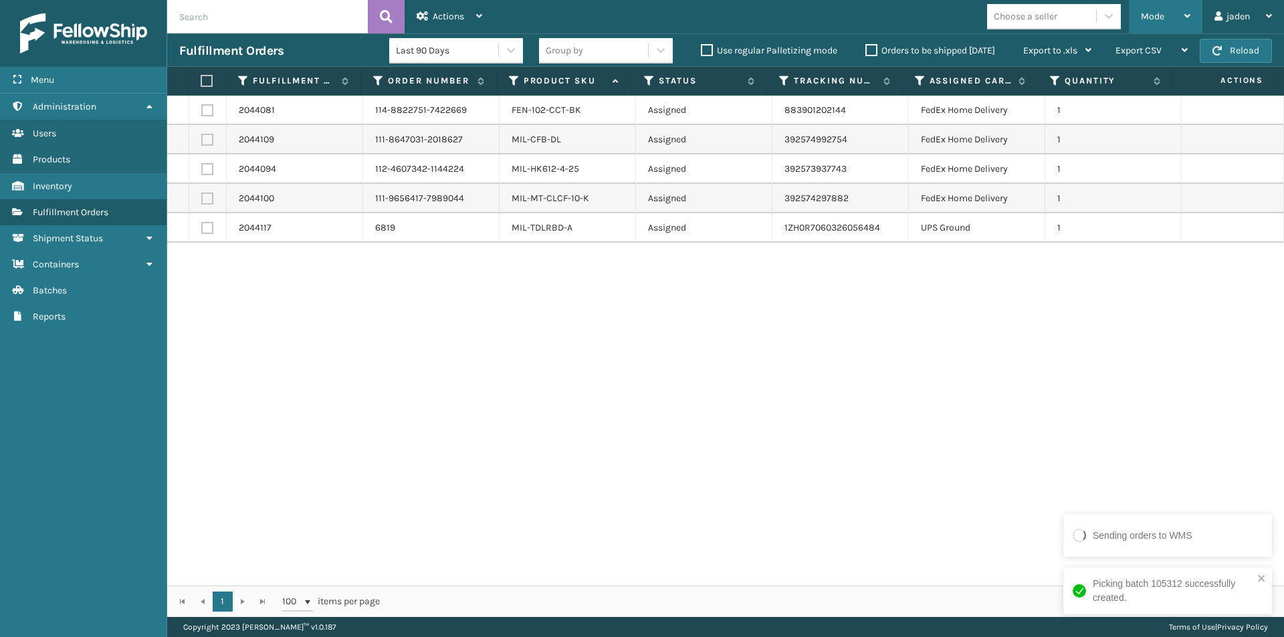
click at [1161, 6] on div "Mode" at bounding box center [1165, 16] width 49 height 33
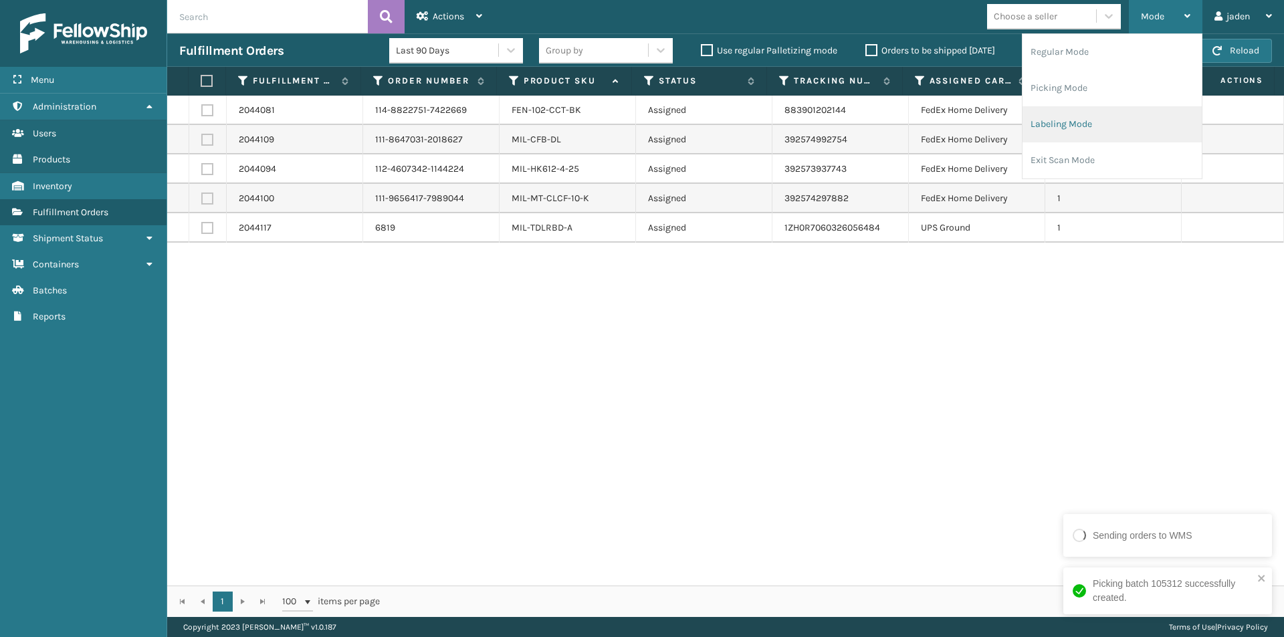
click at [1078, 120] on li "Labeling Mode" at bounding box center [1112, 124] width 179 height 36
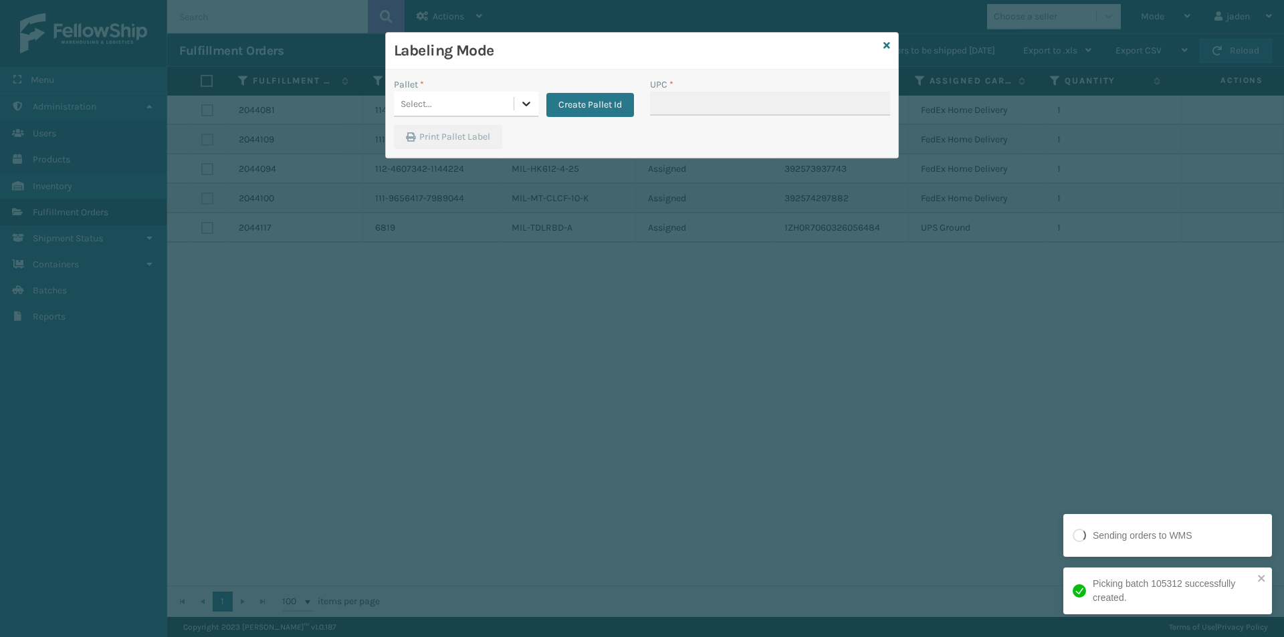
click at [516, 108] on div at bounding box center [526, 104] width 24 height 24
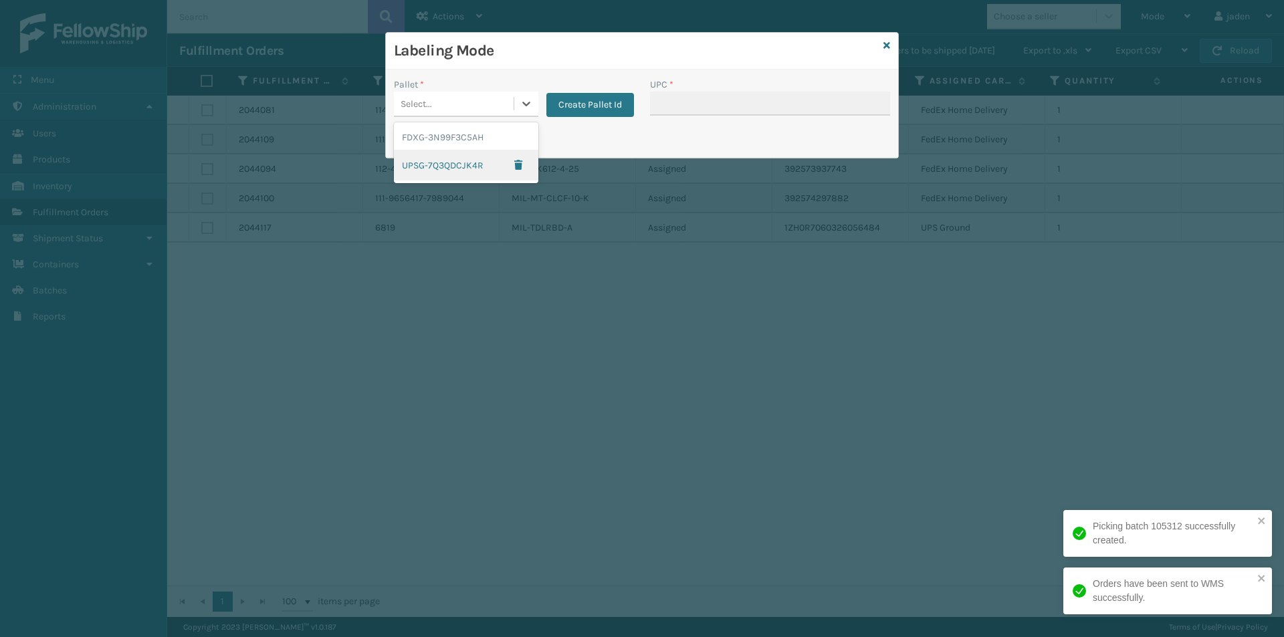
click at [434, 165] on div "UPSG-7Q3QDCJK4R" at bounding box center [466, 165] width 144 height 31
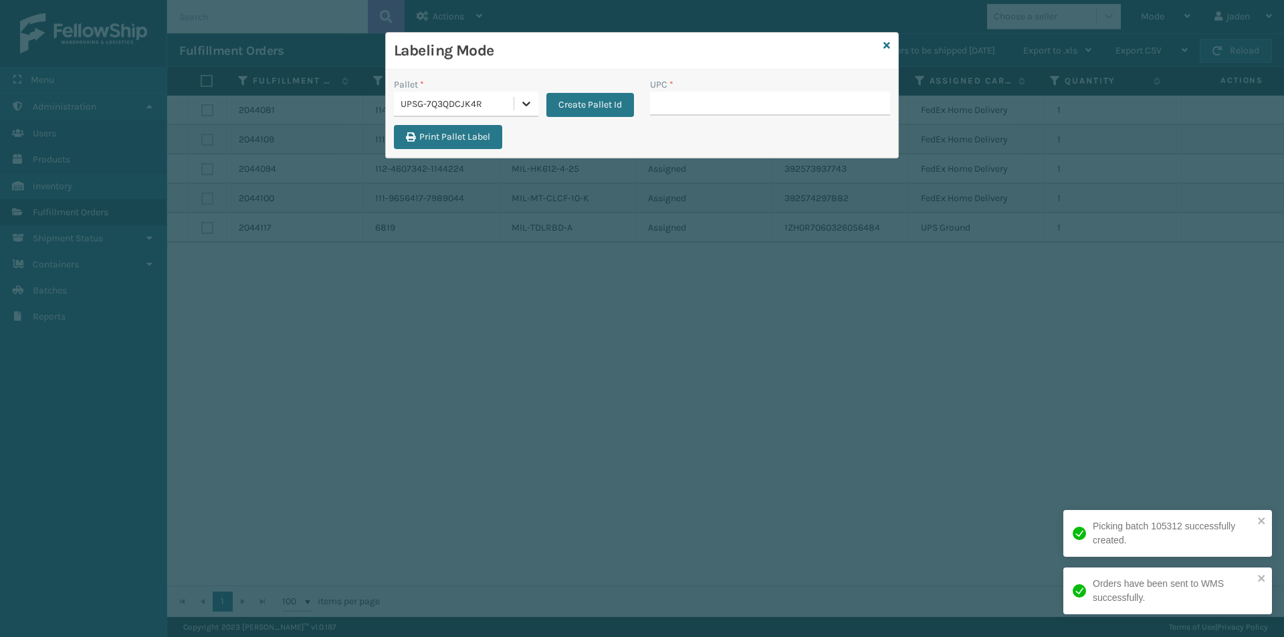
click at [530, 96] on div at bounding box center [526, 104] width 24 height 24
click at [491, 136] on div "FDXG-3N99F3C5AH" at bounding box center [466, 137] width 144 height 25
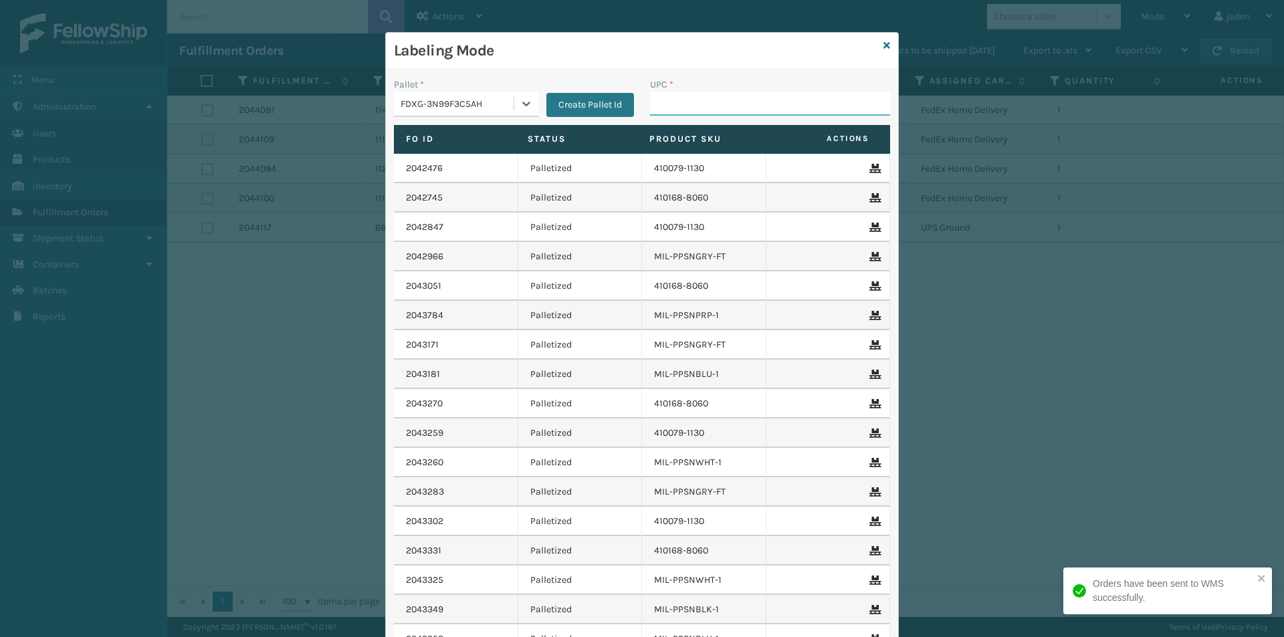
click at [678, 110] on input "UPC *" at bounding box center [770, 104] width 240 height 24
type input "410168-8060"
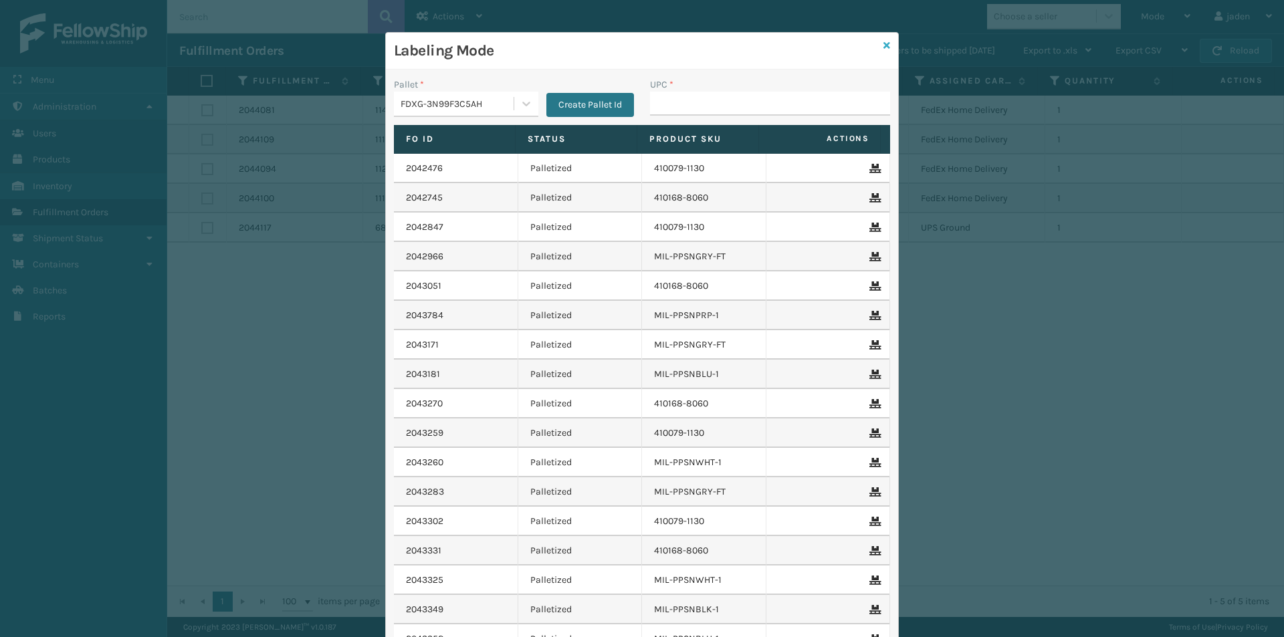
click at [884, 45] on icon at bounding box center [887, 45] width 7 height 9
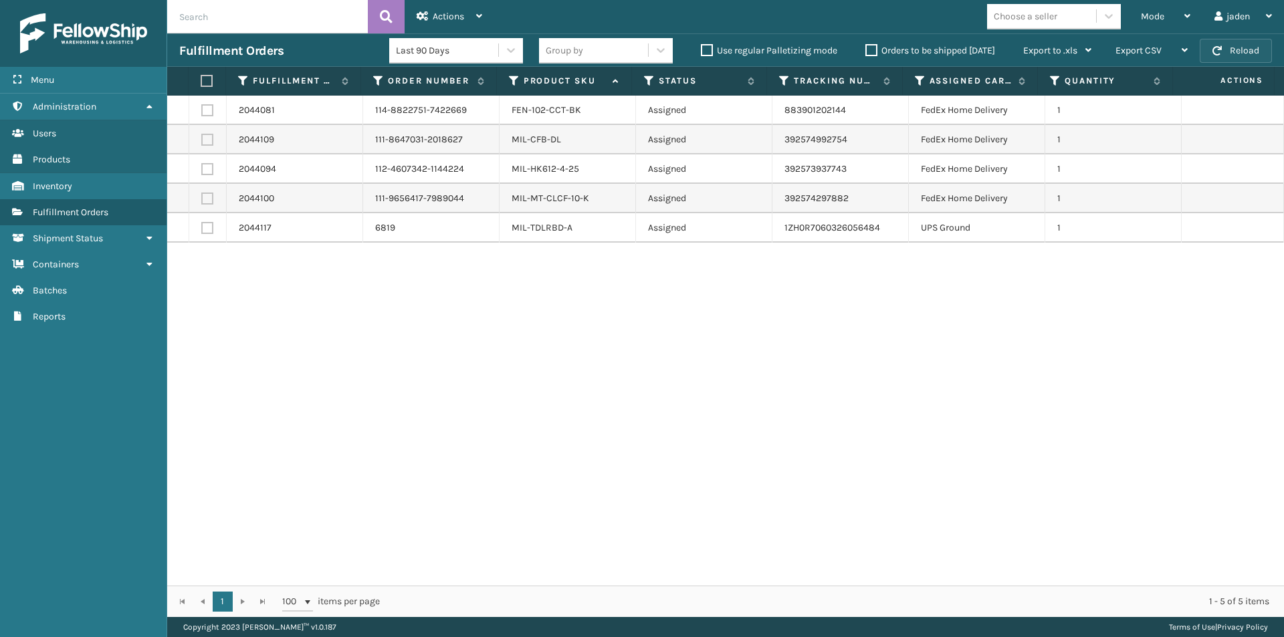
click at [1253, 49] on button "Reload" at bounding box center [1236, 51] width 72 height 24
click at [205, 232] on label at bounding box center [207, 228] width 12 height 12
click at [202, 231] on input "checkbox" at bounding box center [201, 226] width 1 height 9
checkbox input "true"
click at [1233, 60] on button "Reload" at bounding box center [1236, 51] width 72 height 24
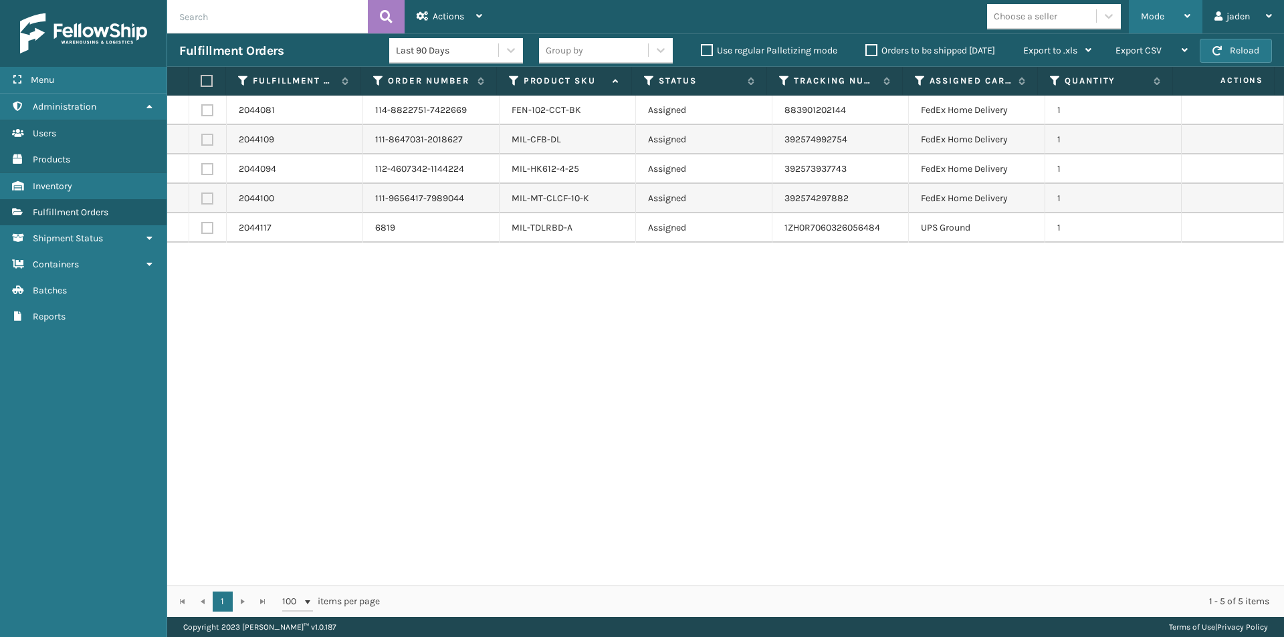
click at [1165, 15] on div "Mode" at bounding box center [1165, 16] width 49 height 33
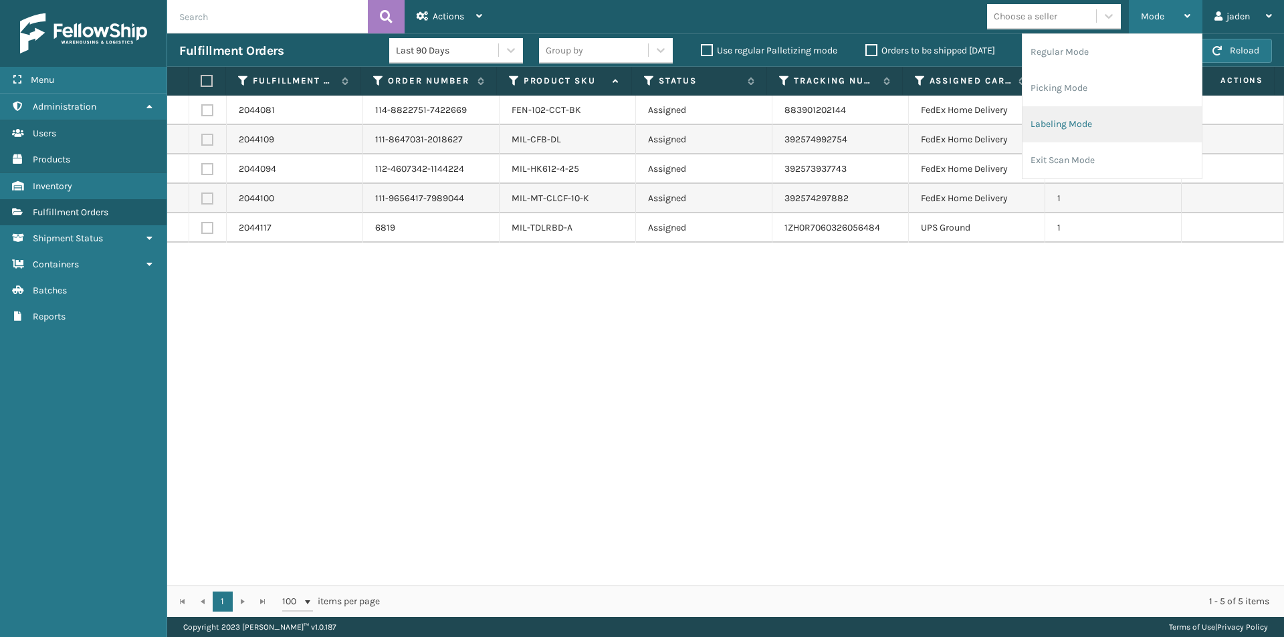
click at [1105, 111] on li "Labeling Mode" at bounding box center [1112, 124] width 179 height 36
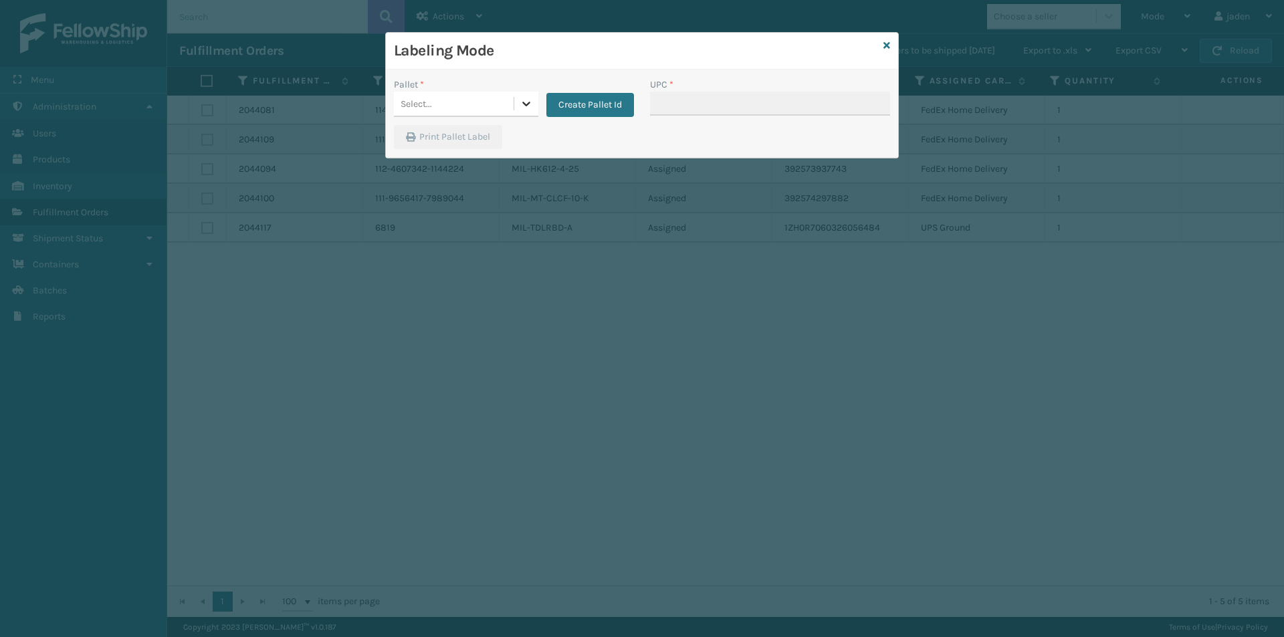
click at [528, 110] on icon at bounding box center [526, 103] width 13 height 13
click at [451, 136] on div "FDXG-3N99F3C5AH" at bounding box center [466, 137] width 144 height 25
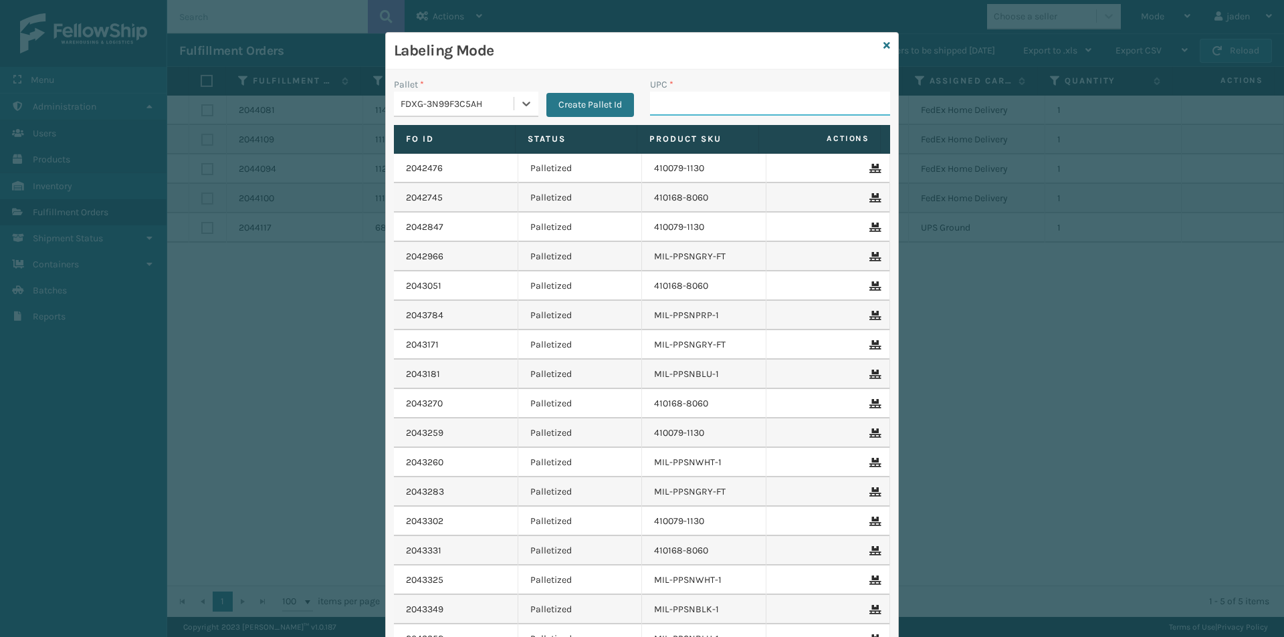
click at [720, 106] on input "UPC *" at bounding box center [770, 104] width 240 height 24
type input "849986009399"
type input "410069-1170"
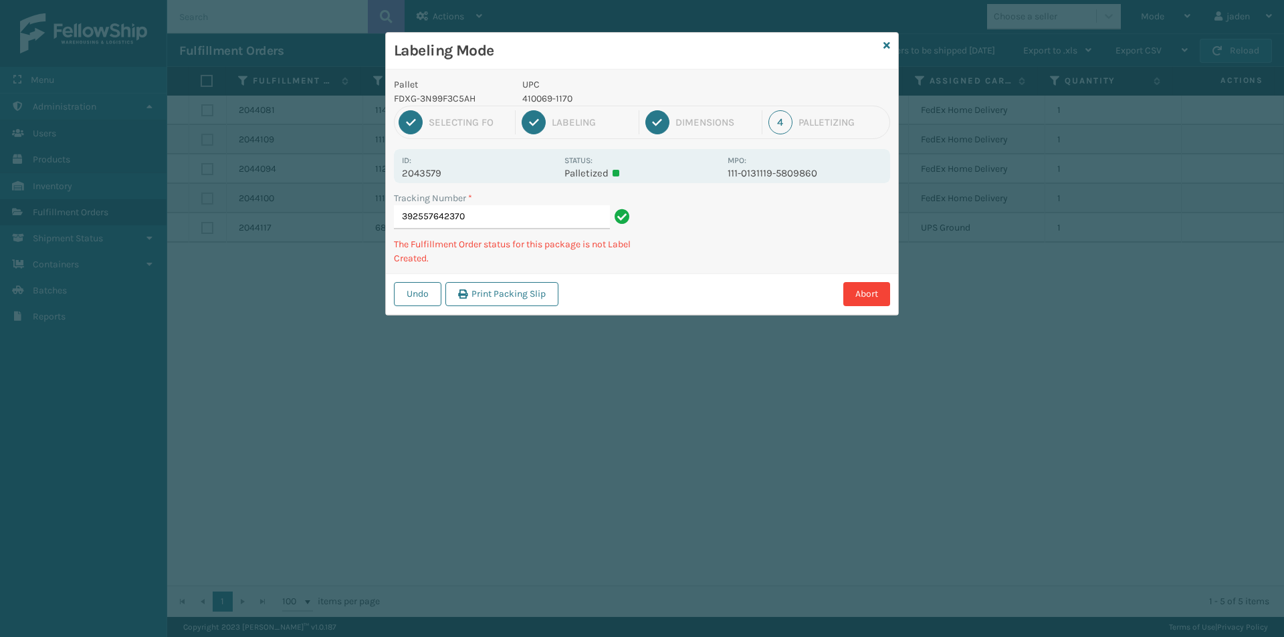
type input "3925576423704"
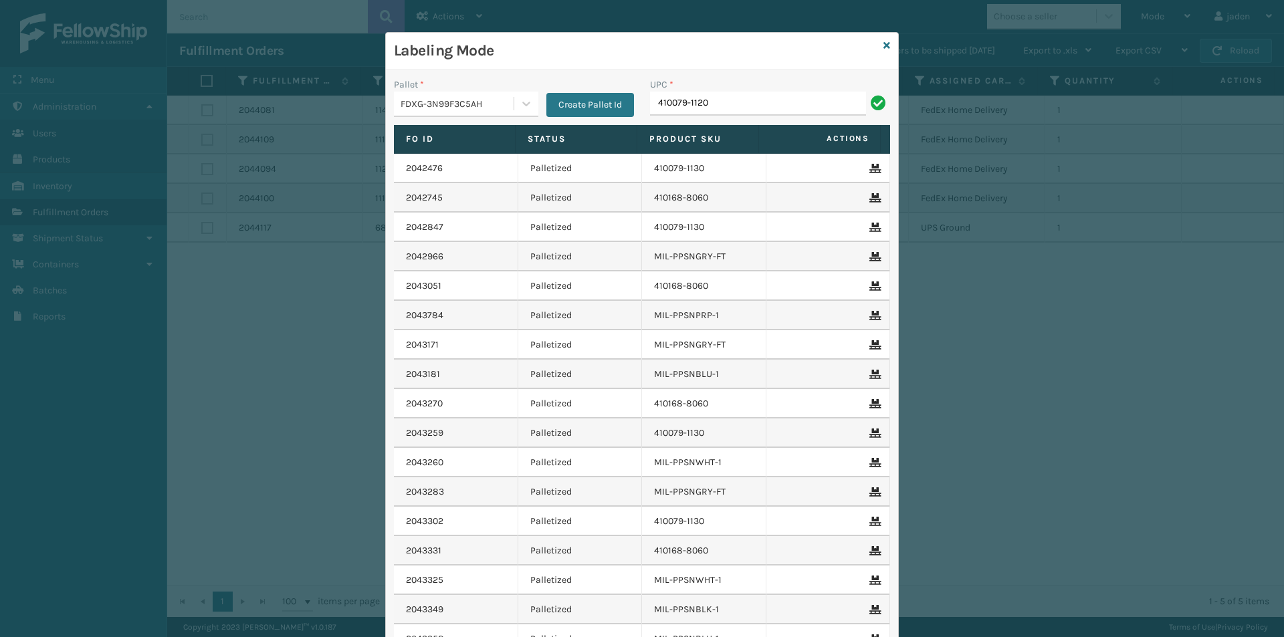
type input "410079-1120"
type input "410079-1130"
type input "410107-11130"
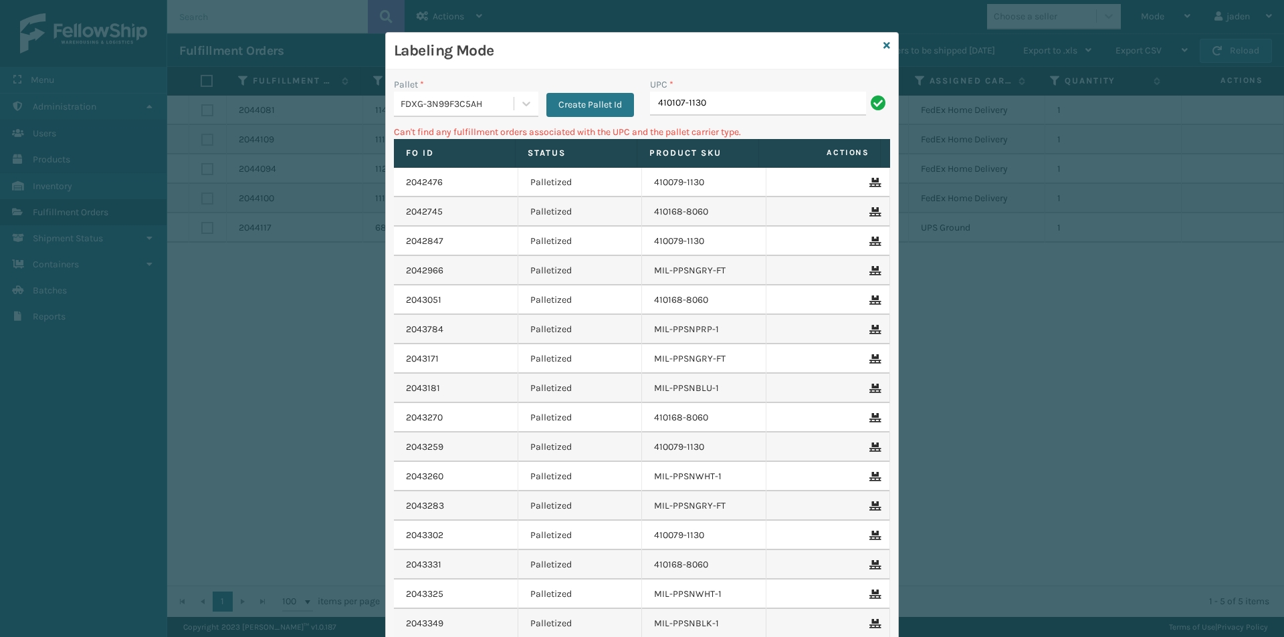
type input "410107-1130"
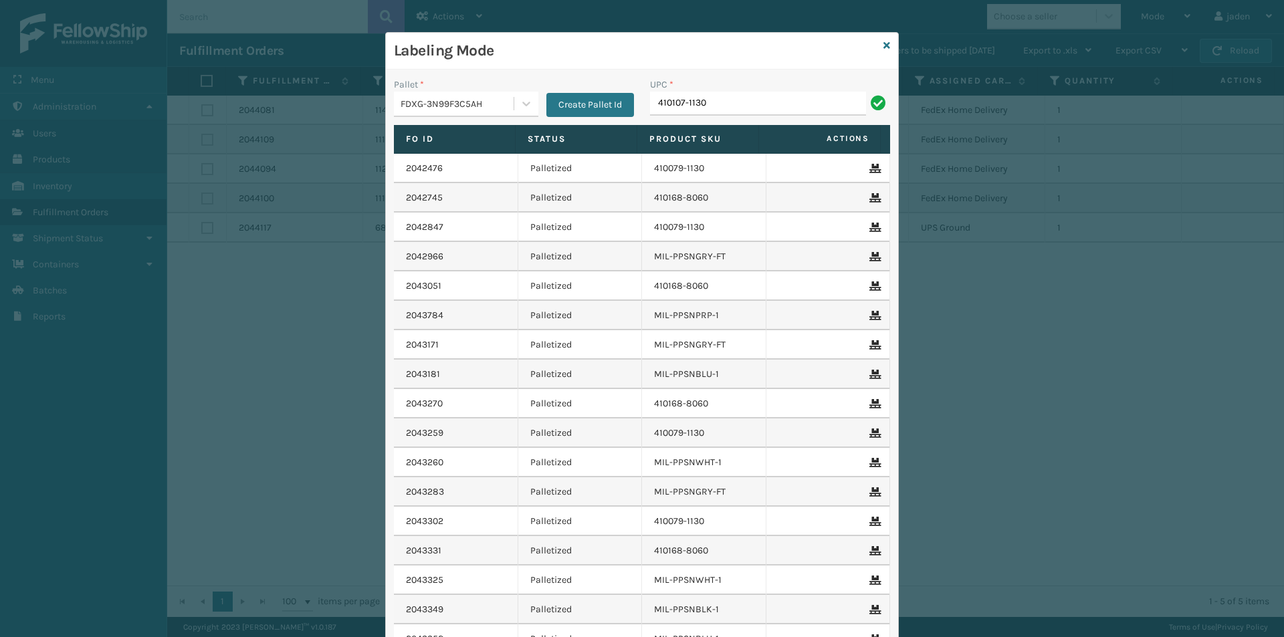
type input "410107-1130"
type input "410107-1150"
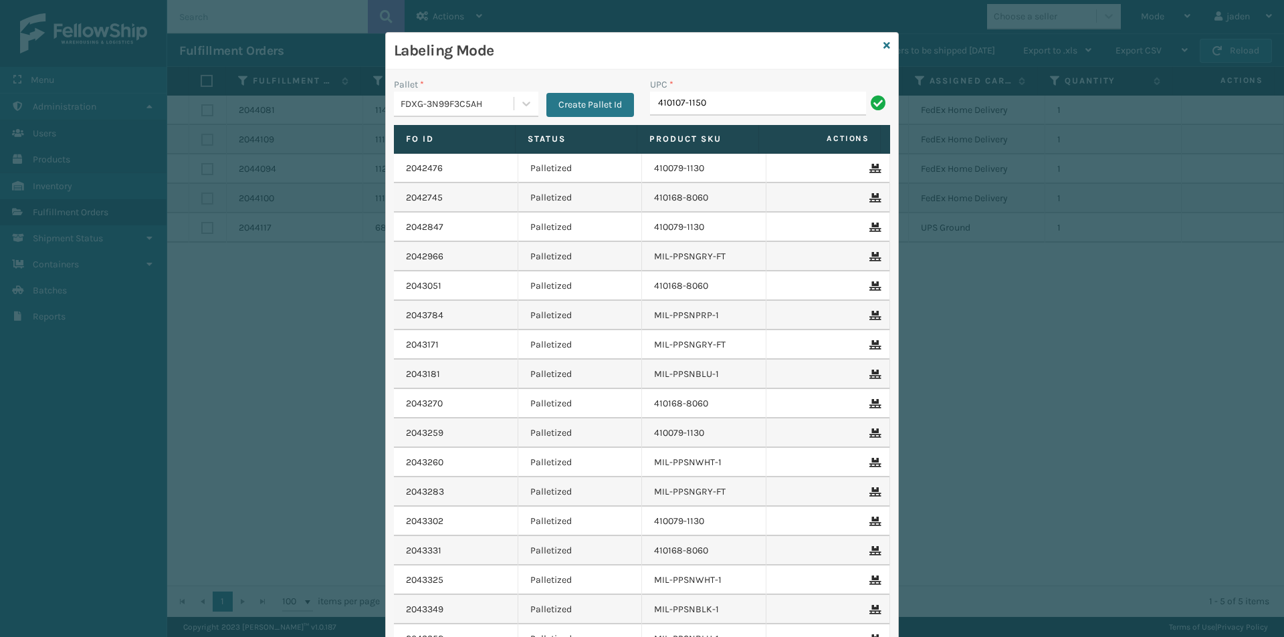
type input "410107-1150"
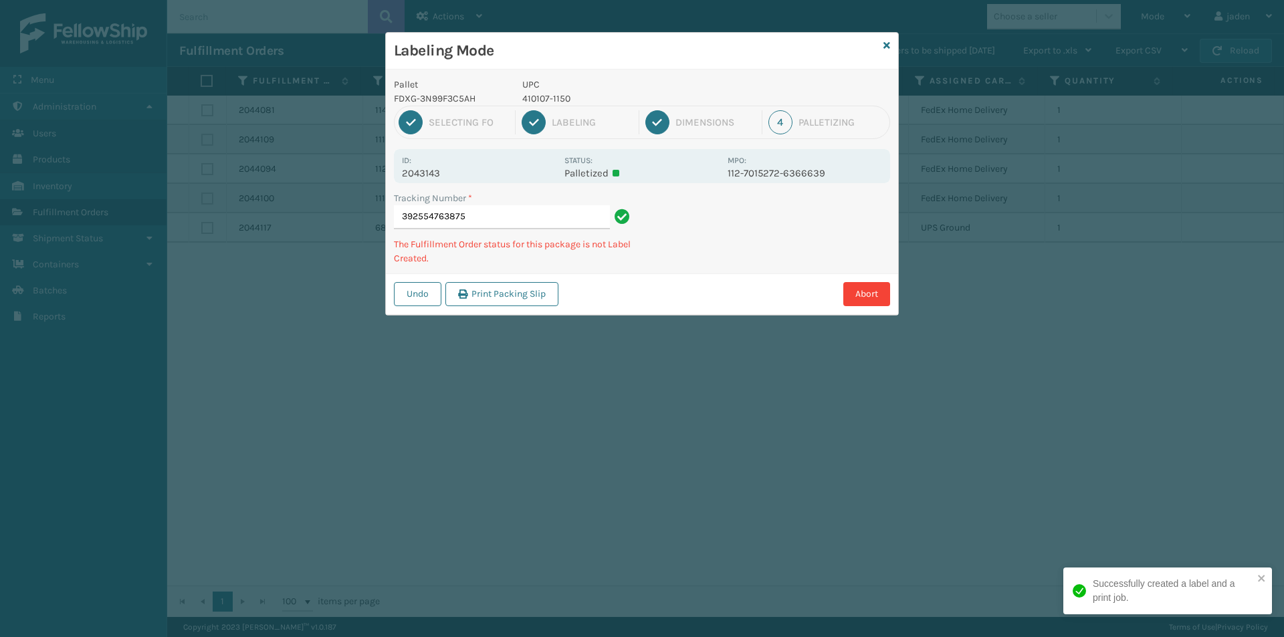
type input "3925547638754"
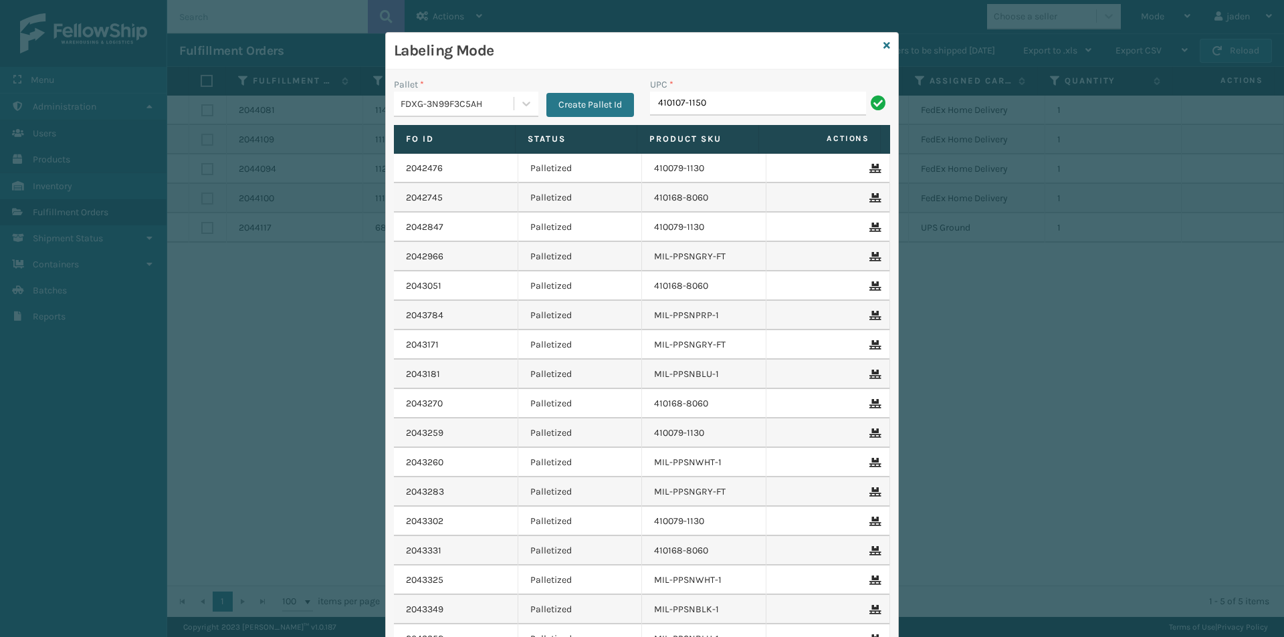
type input "410107-1150"
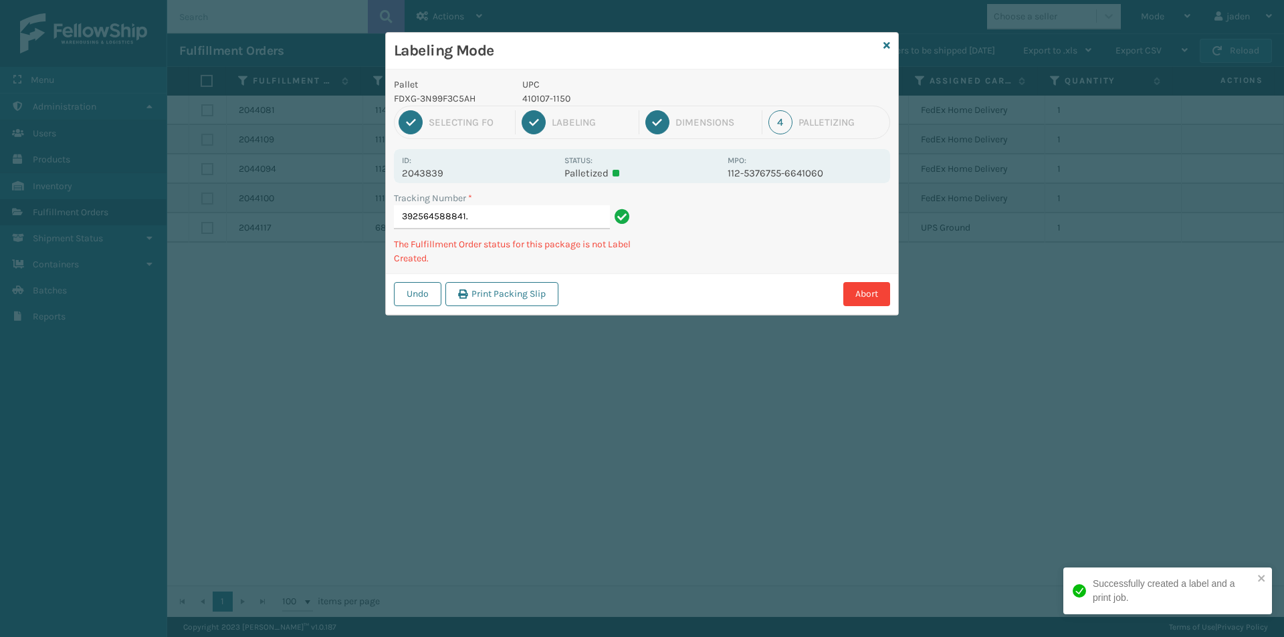
type input "392564588841."
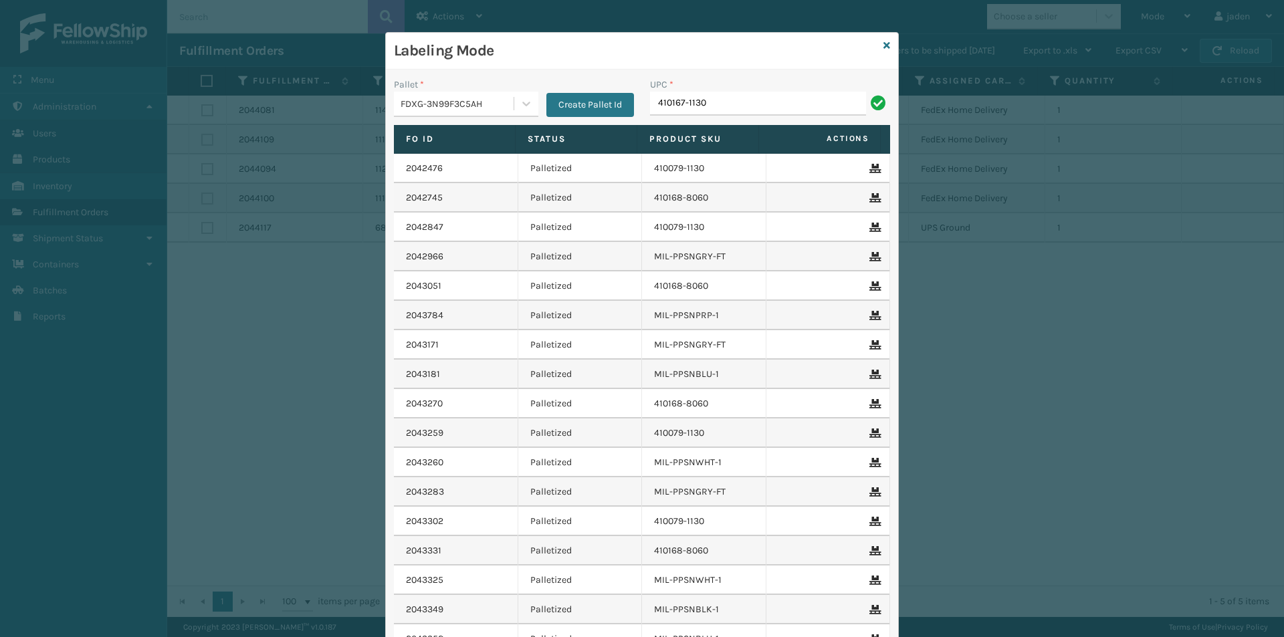
type input "410167-1130"
type input "410167-1161"
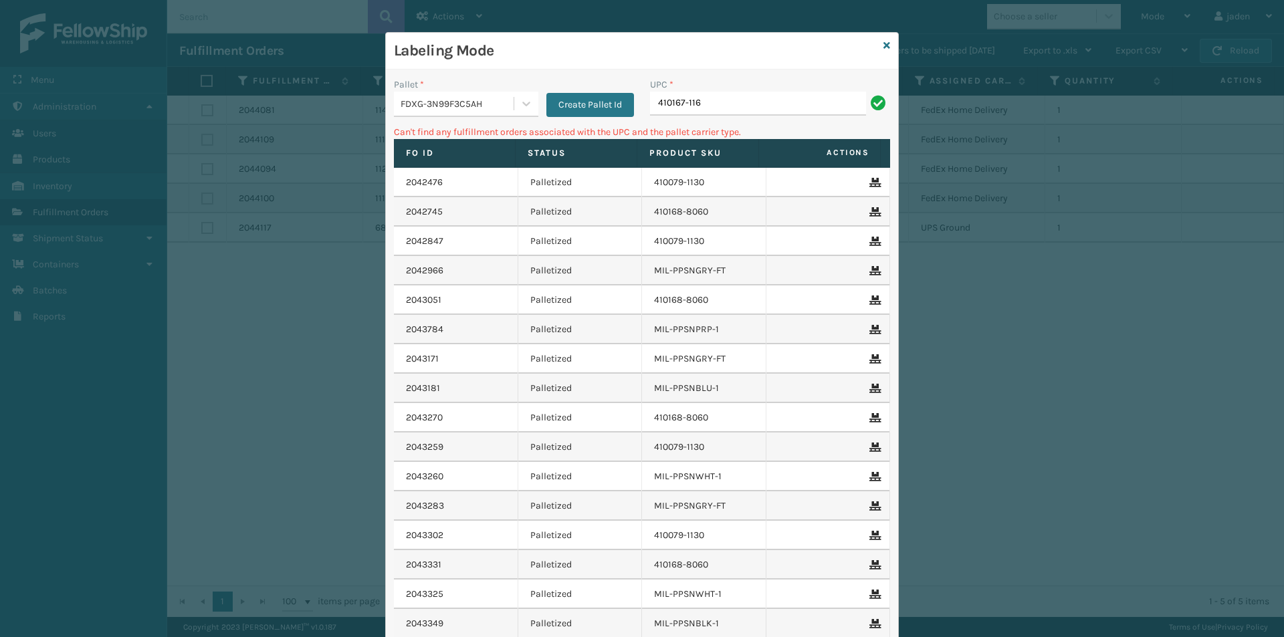
type input "410167-116"
type input "410167-1160"
type input "410167-1130"
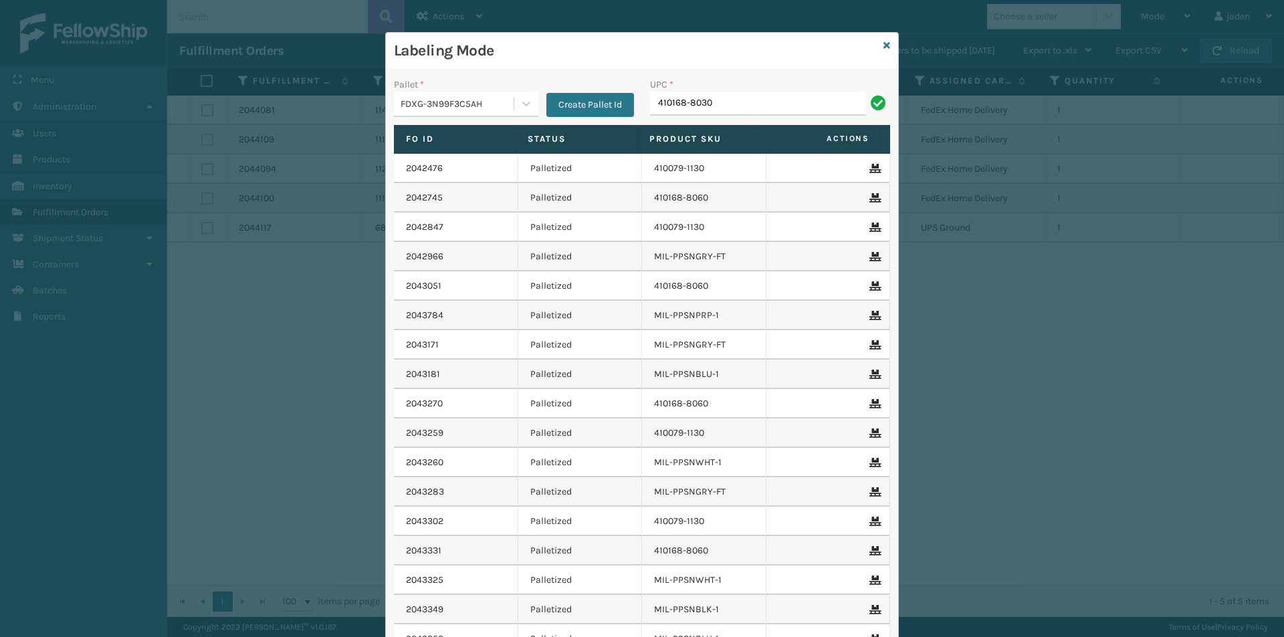
type input "410168-8030"
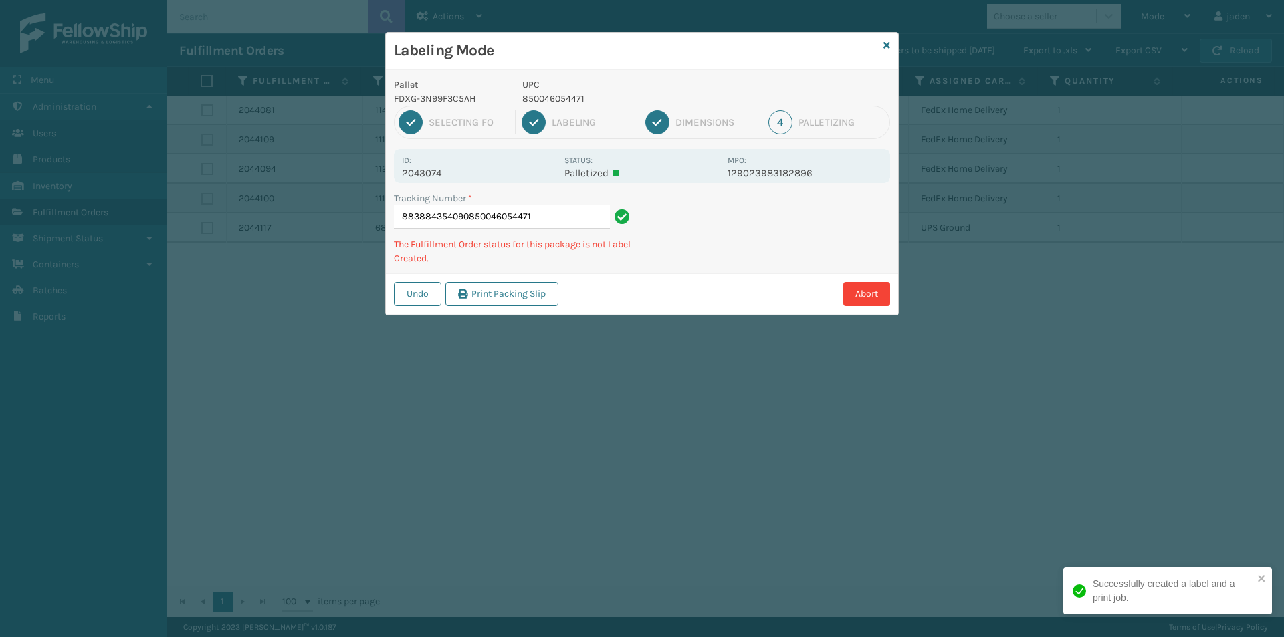
type input "883884354090850046054471"
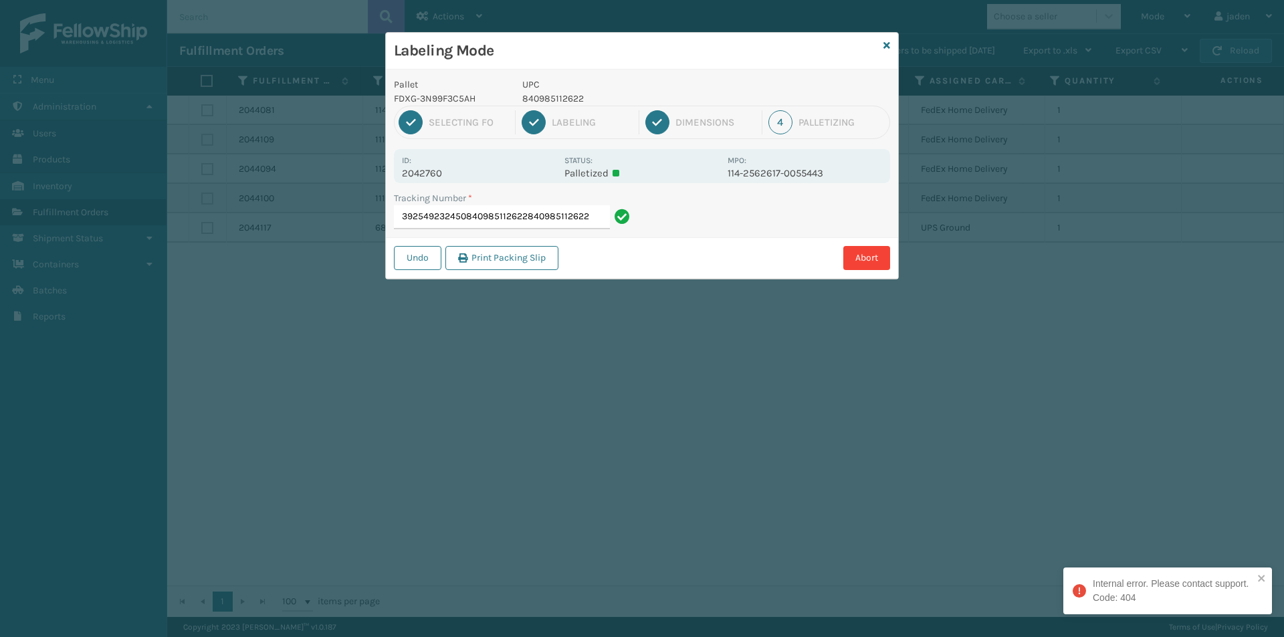
type input "392549232450840985112622840985112622"
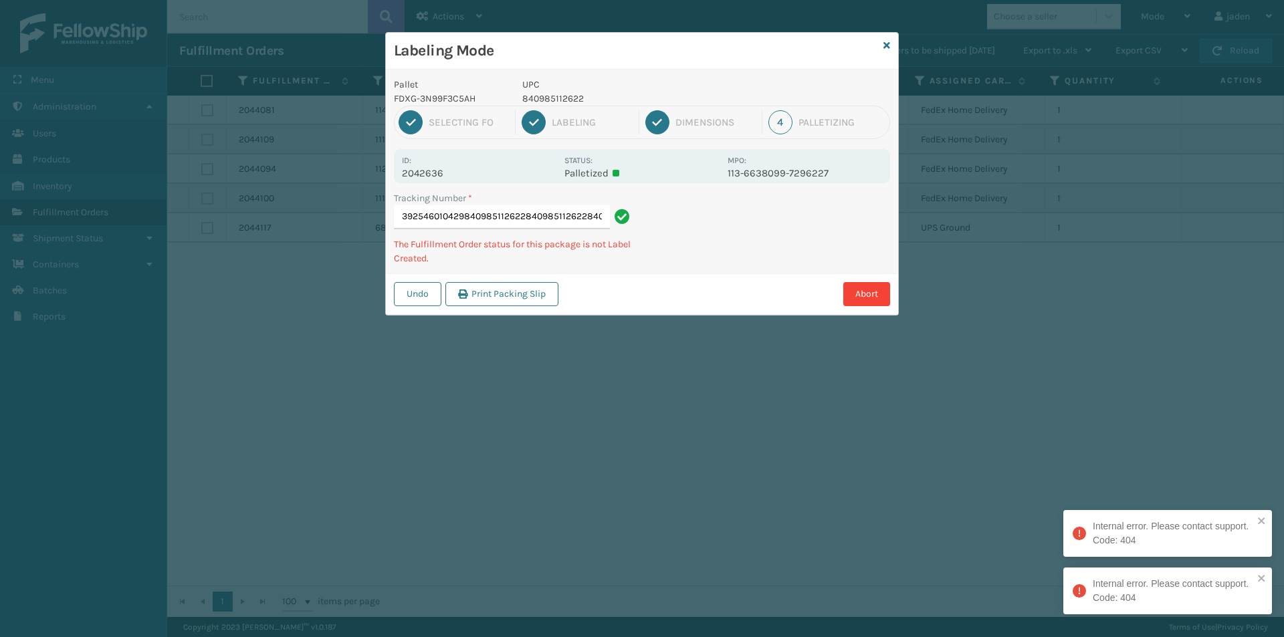
type input "3925460104298409851126228409851126228409851"
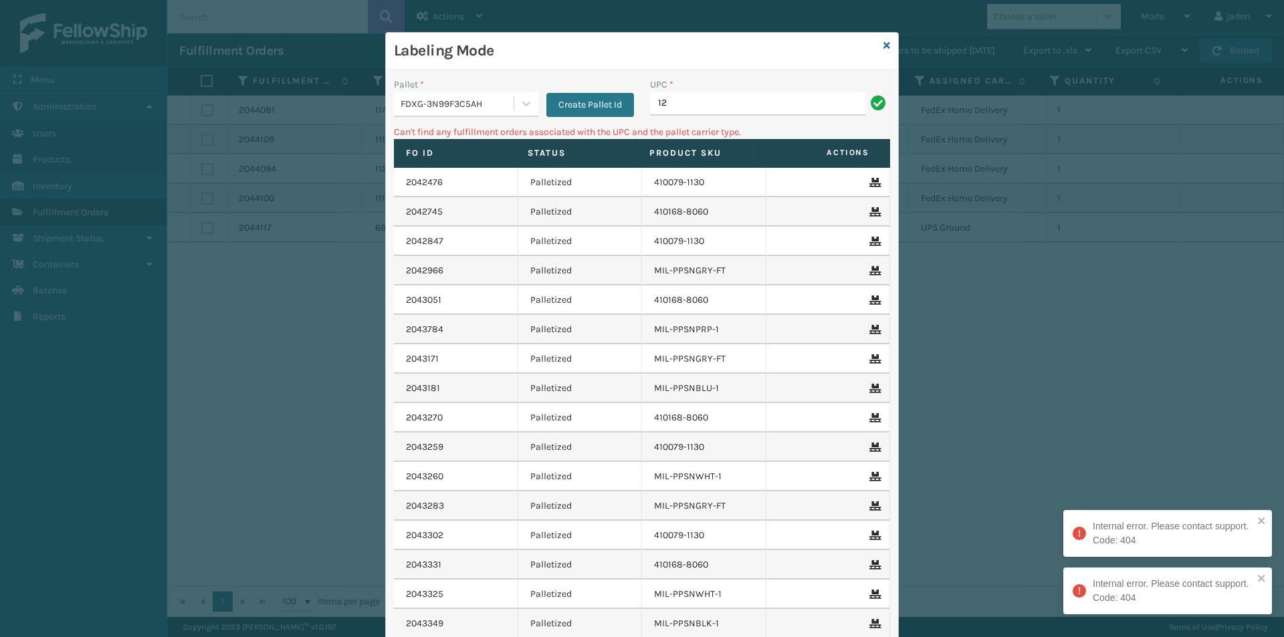
type input "1"
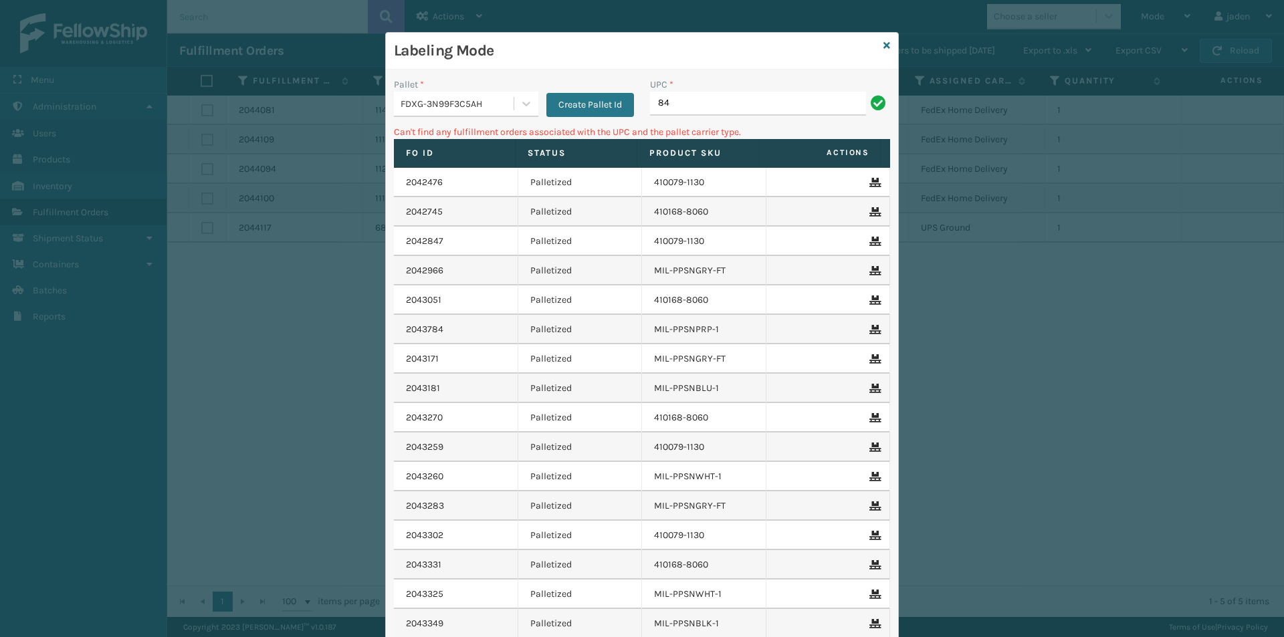
type input "8"
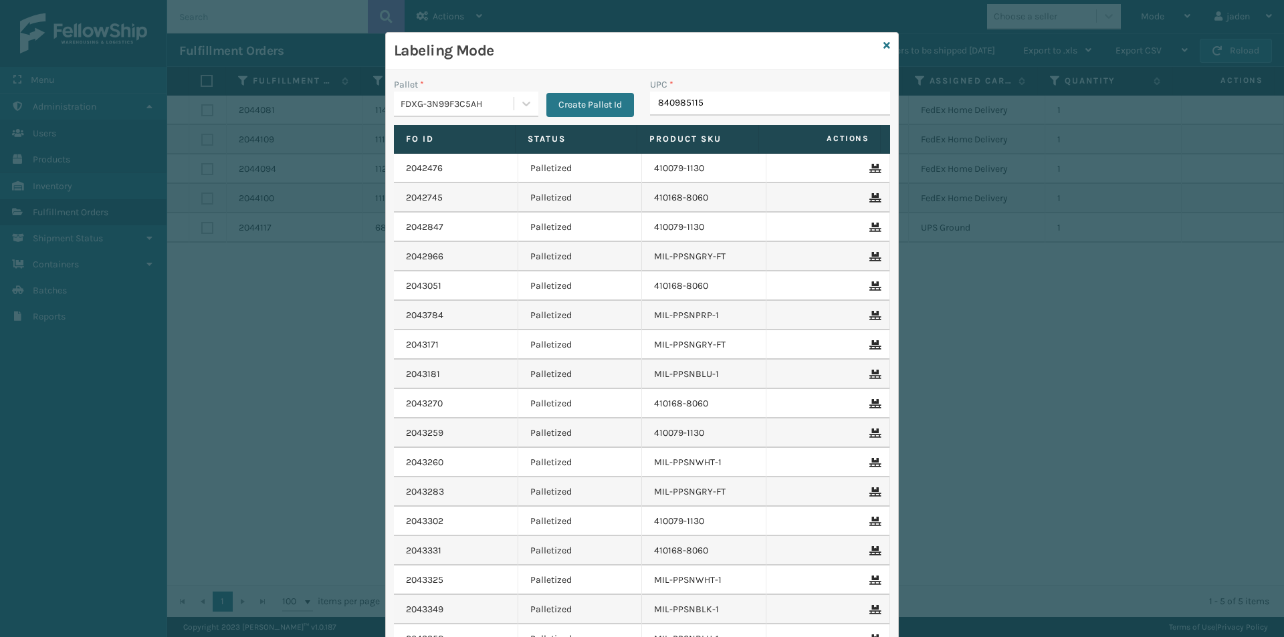
type input "8409851158"
type input "840985120436"
type input "840985125721"
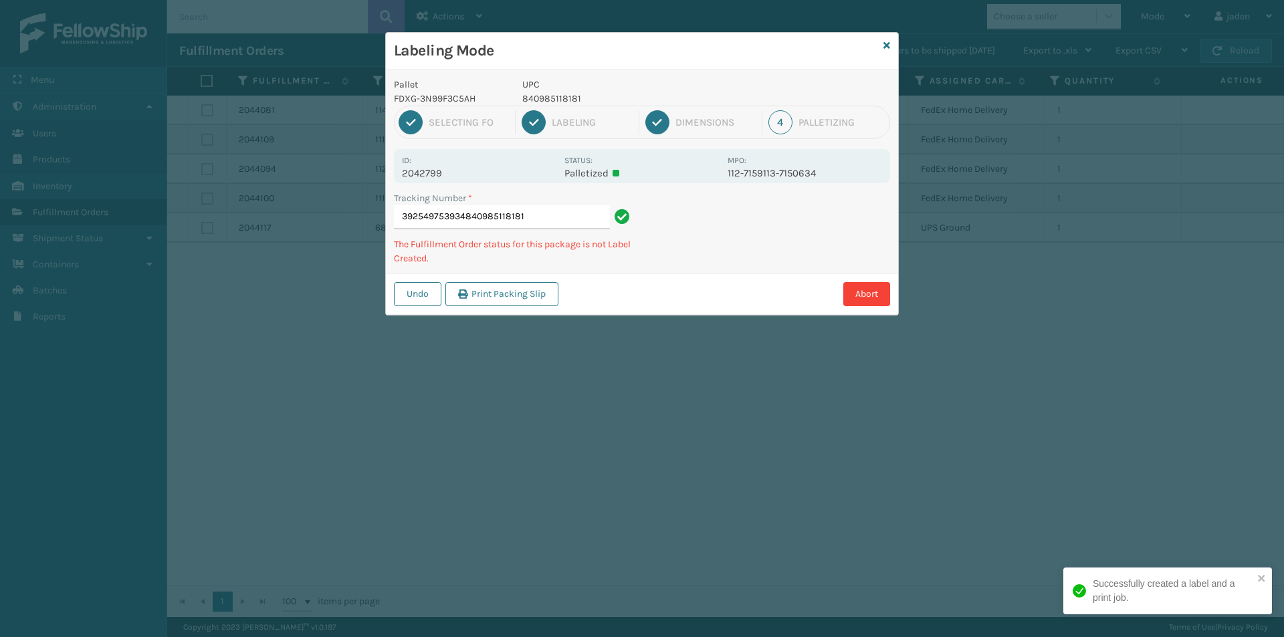
type input "392549753934840985118181"
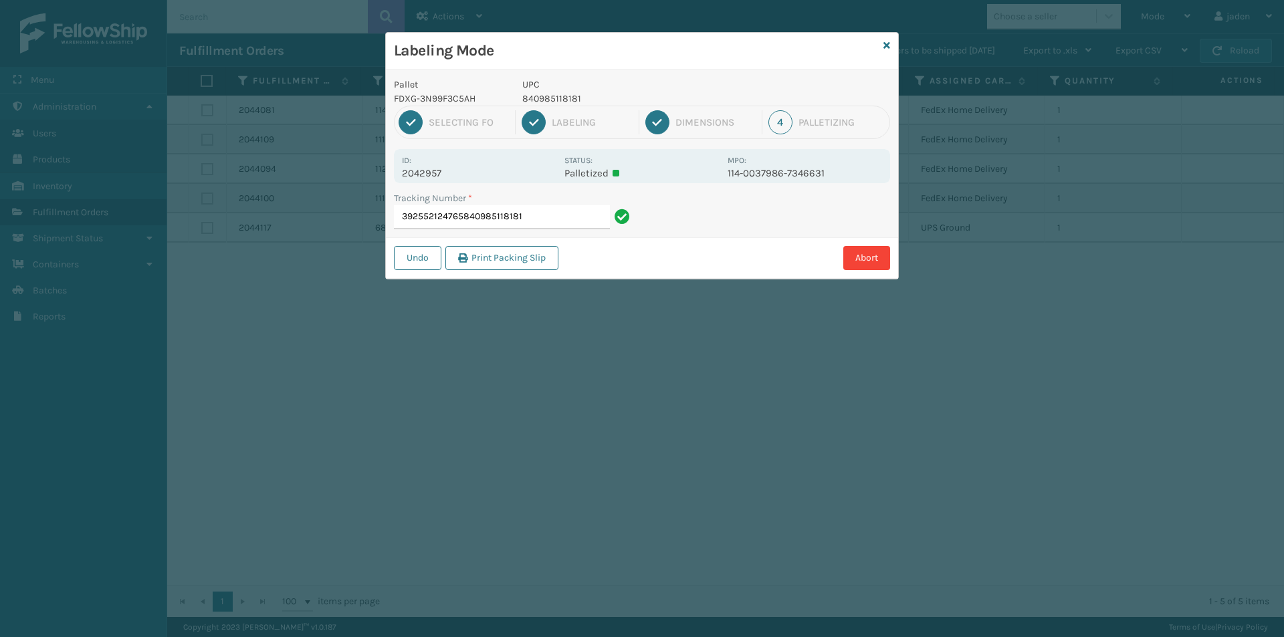
type input "392552124765840985118181"
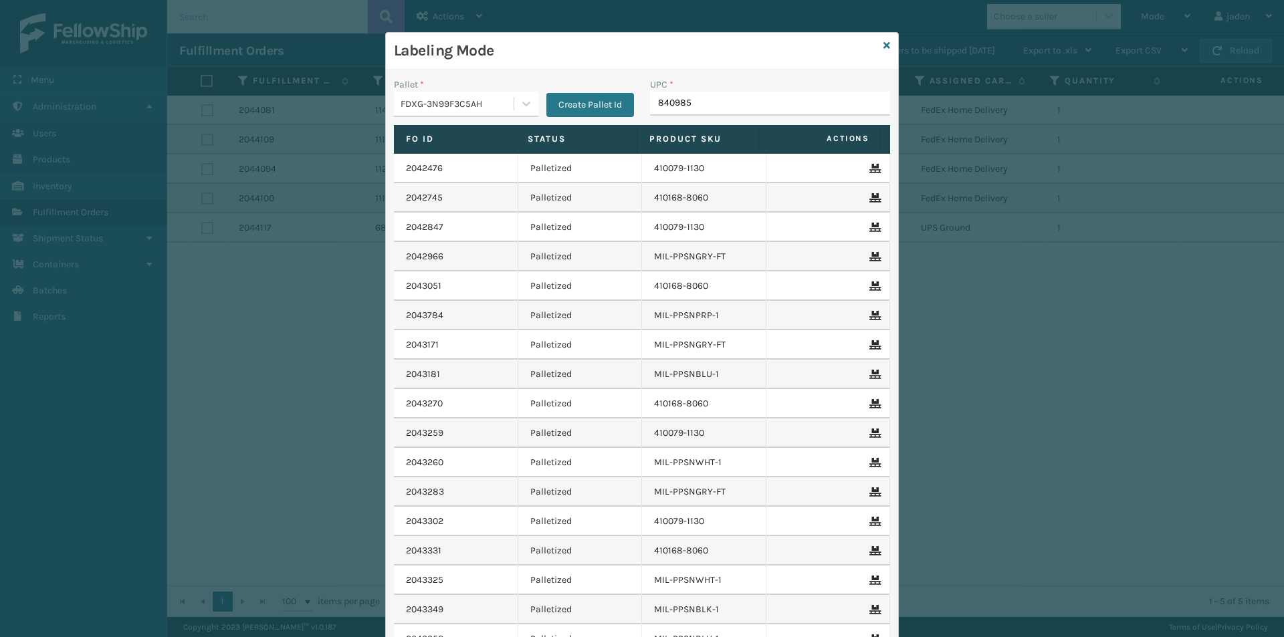
type input "8409851"
click at [884, 46] on icon at bounding box center [887, 45] width 7 height 9
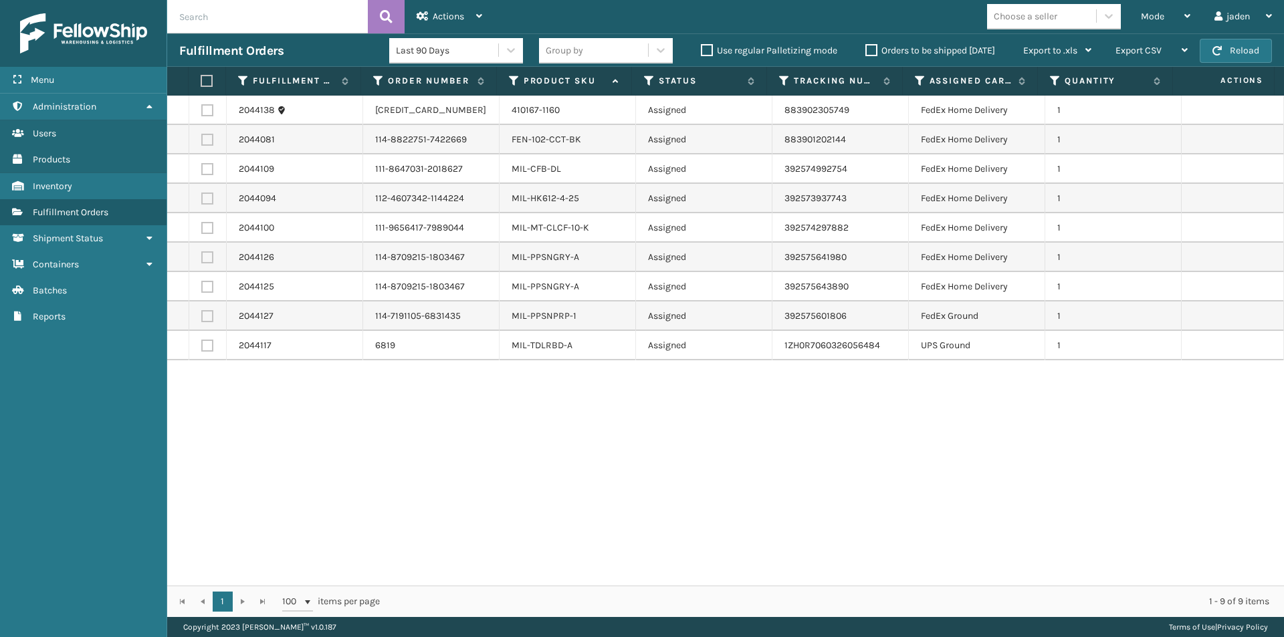
click at [198, 255] on td at bounding box center [207, 257] width 37 height 29
click at [208, 260] on label at bounding box center [207, 258] width 12 height 12
click at [202, 260] on input "checkbox" at bounding box center [201, 256] width 1 height 9
checkbox input "true"
click at [210, 287] on label at bounding box center [207, 287] width 12 height 12
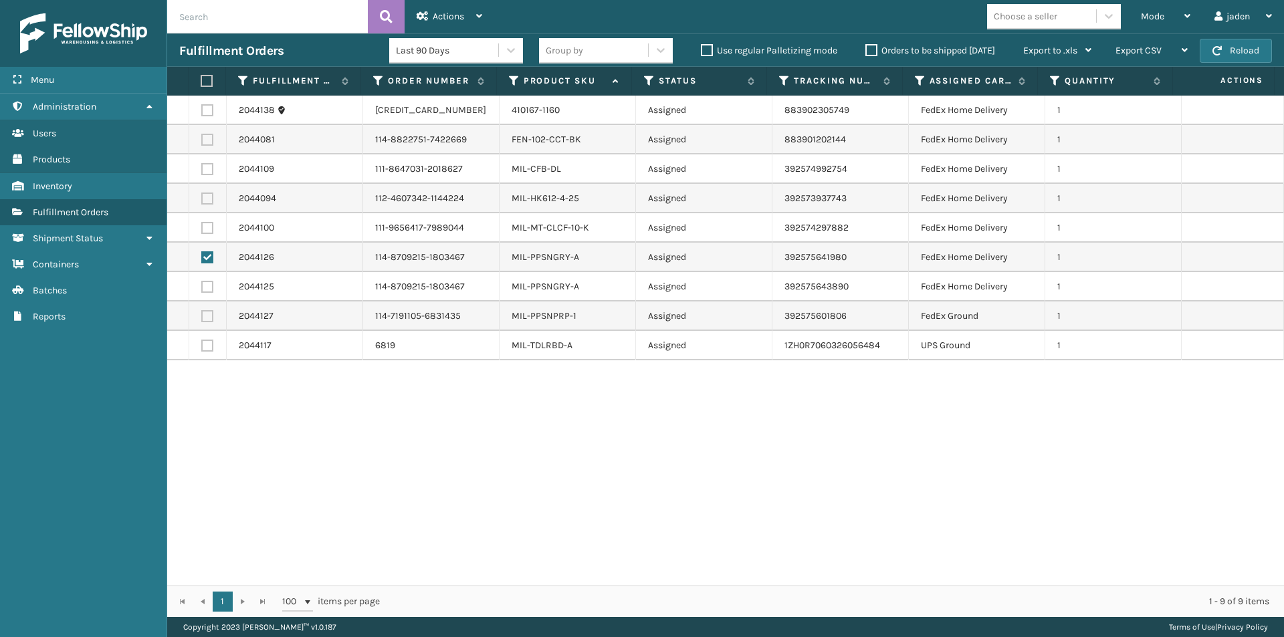
click at [202, 287] on input "checkbox" at bounding box center [201, 285] width 1 height 9
checkbox input "true"
click at [208, 321] on label at bounding box center [207, 316] width 12 height 12
click at [202, 319] on input "checkbox" at bounding box center [201, 314] width 1 height 9
checkbox input "true"
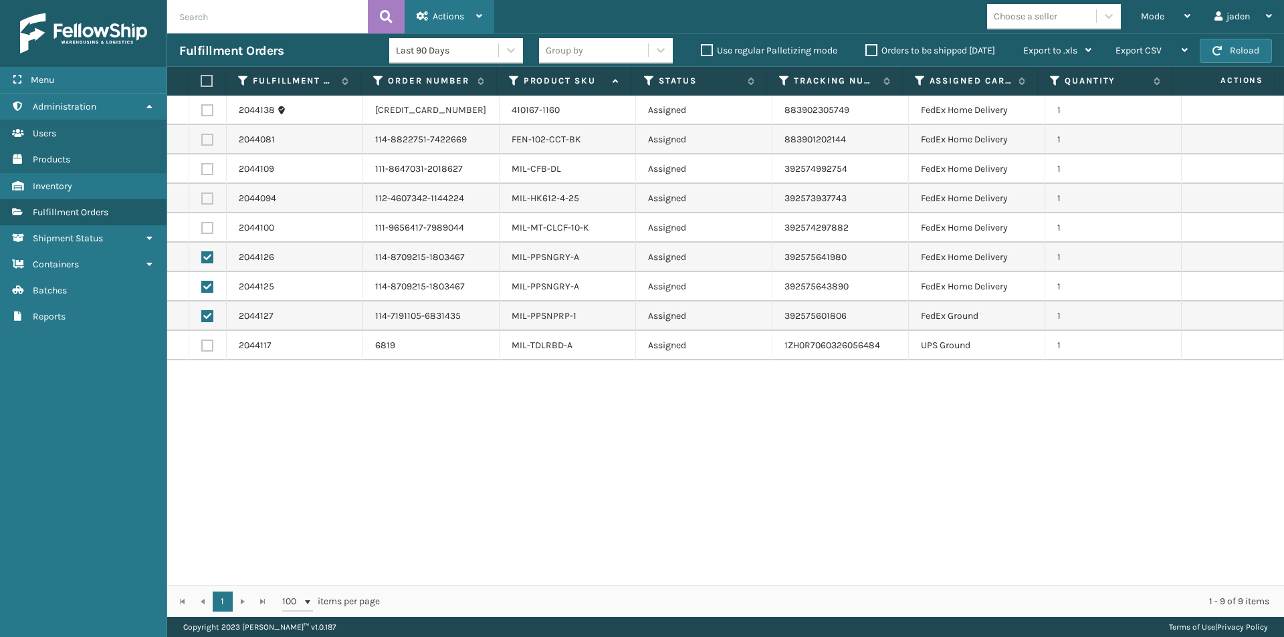
click at [460, 23] on div "Actions" at bounding box center [450, 16] width 66 height 33
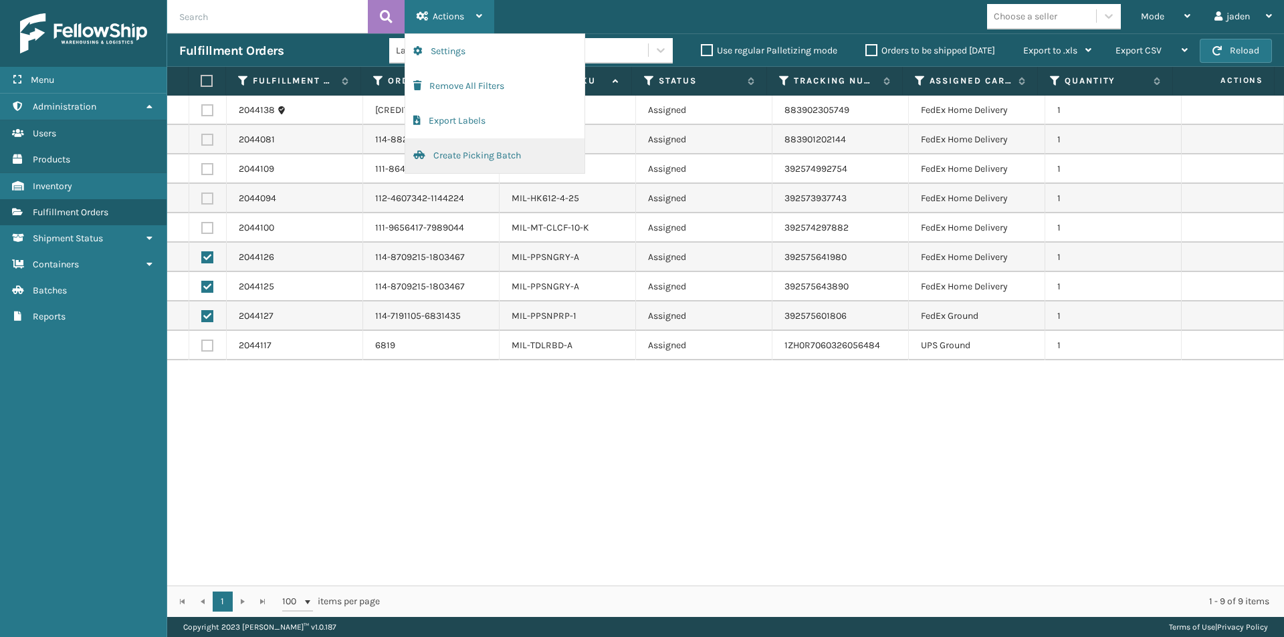
click at [465, 161] on button "Create Picking Batch" at bounding box center [494, 155] width 179 height 35
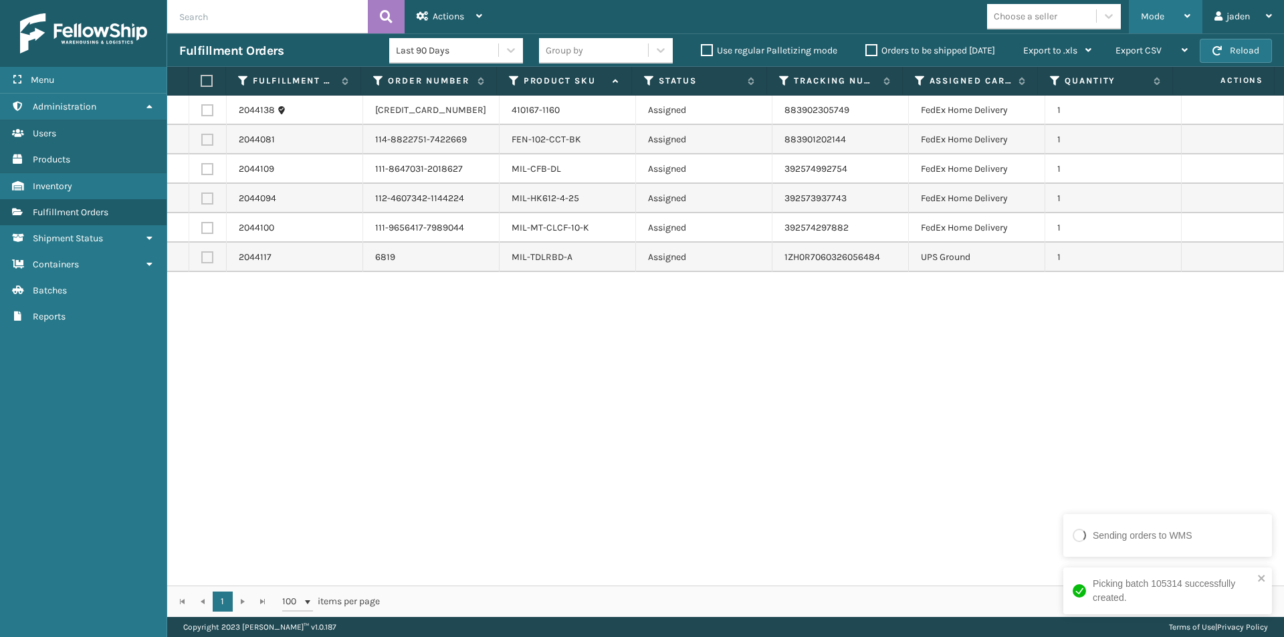
click at [1157, 20] on span "Mode" at bounding box center [1152, 16] width 23 height 11
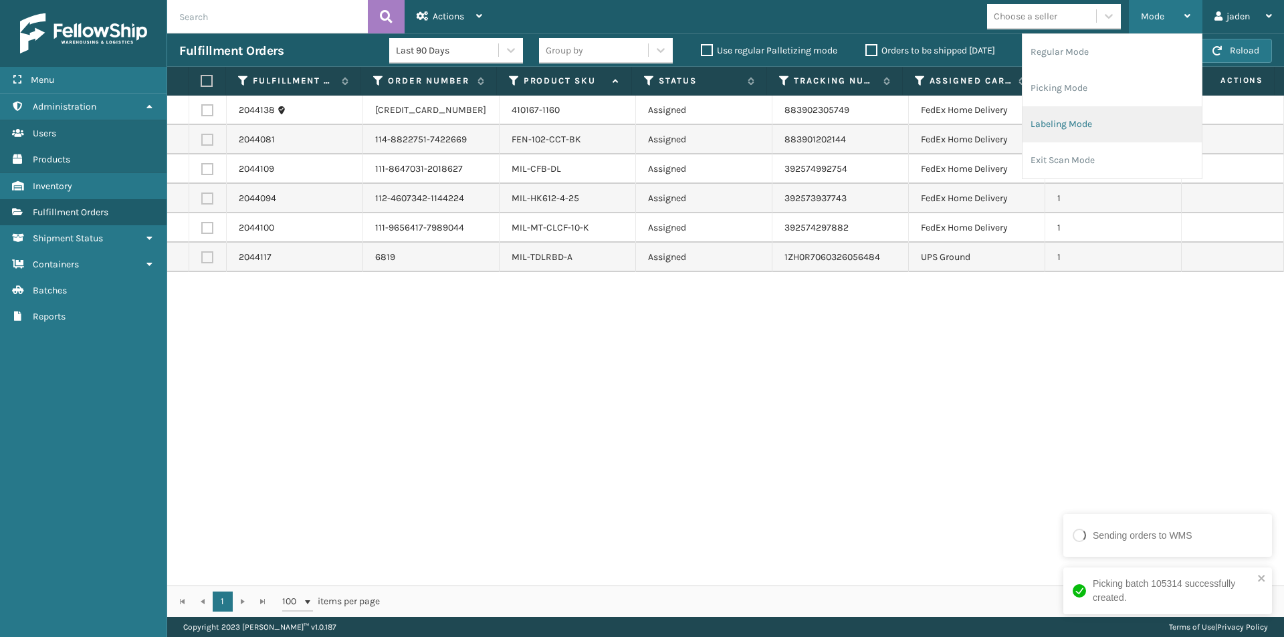
click at [1098, 124] on li "Labeling Mode" at bounding box center [1112, 124] width 179 height 36
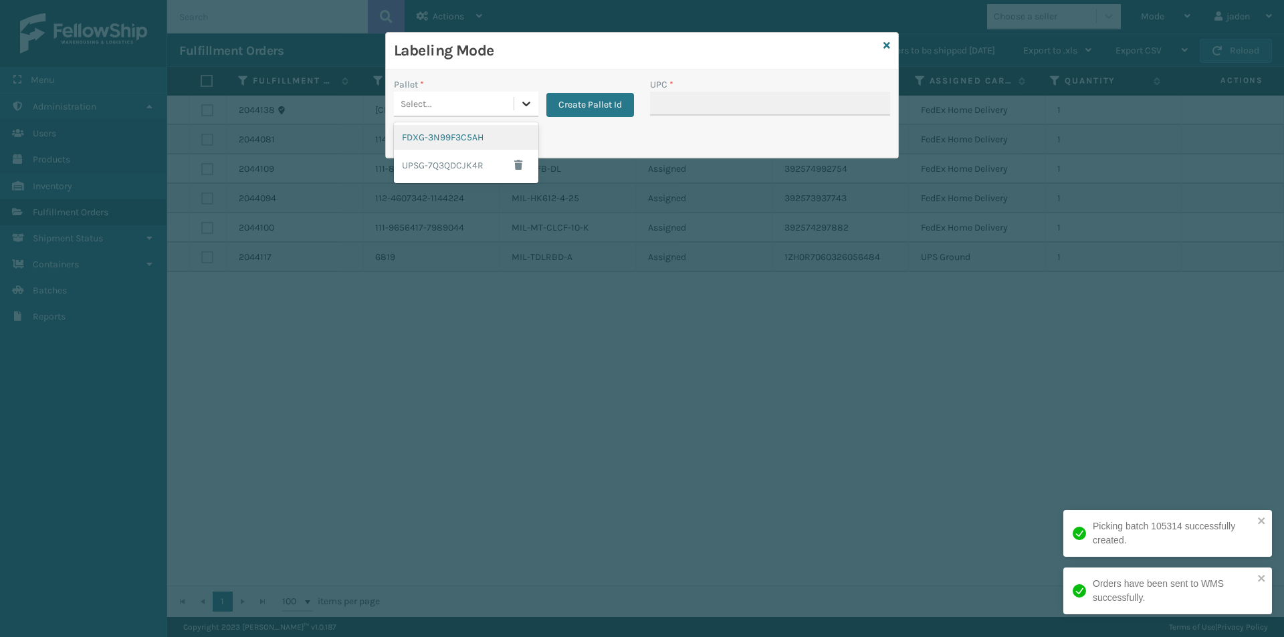
click at [524, 100] on icon at bounding box center [526, 103] width 13 height 13
click at [472, 135] on div "FDXG-3N99F3C5AH" at bounding box center [466, 137] width 144 height 25
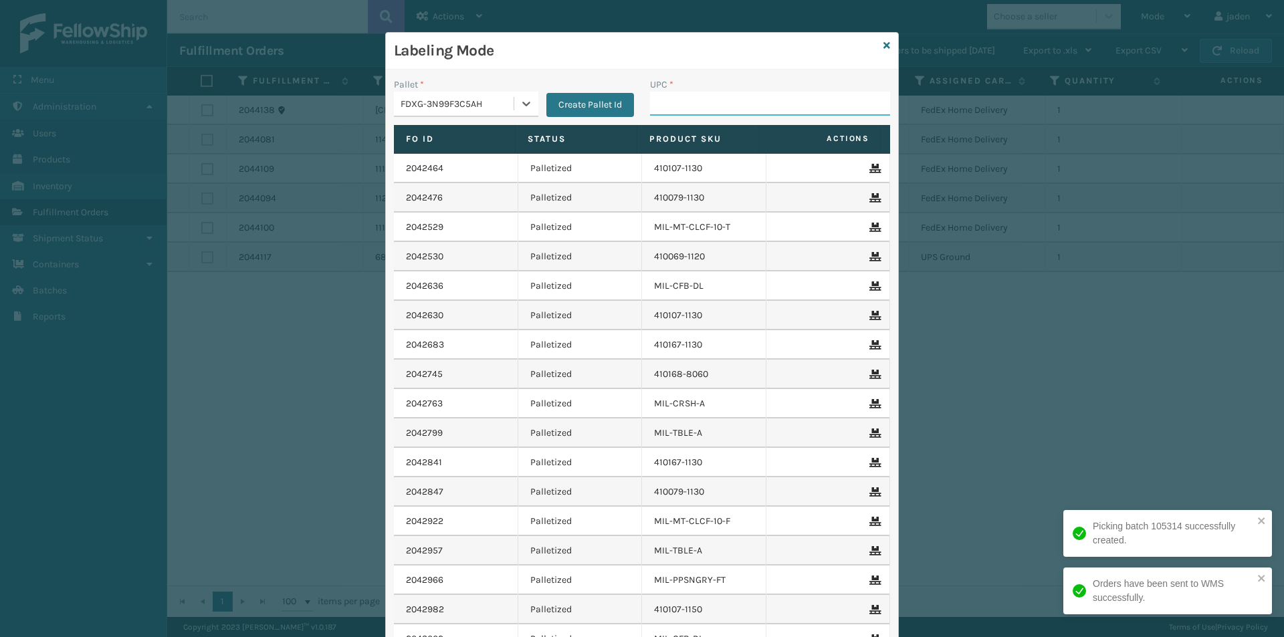
click at [690, 100] on input "UPC *" at bounding box center [770, 104] width 240 height 24
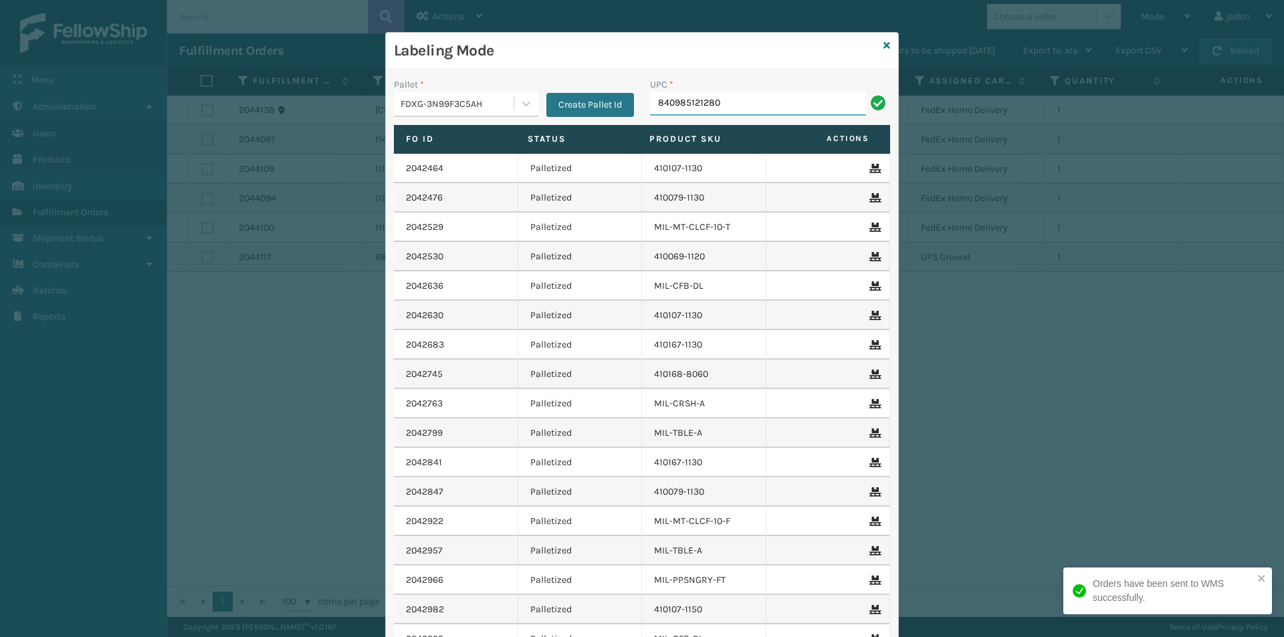
type input "840985121280"
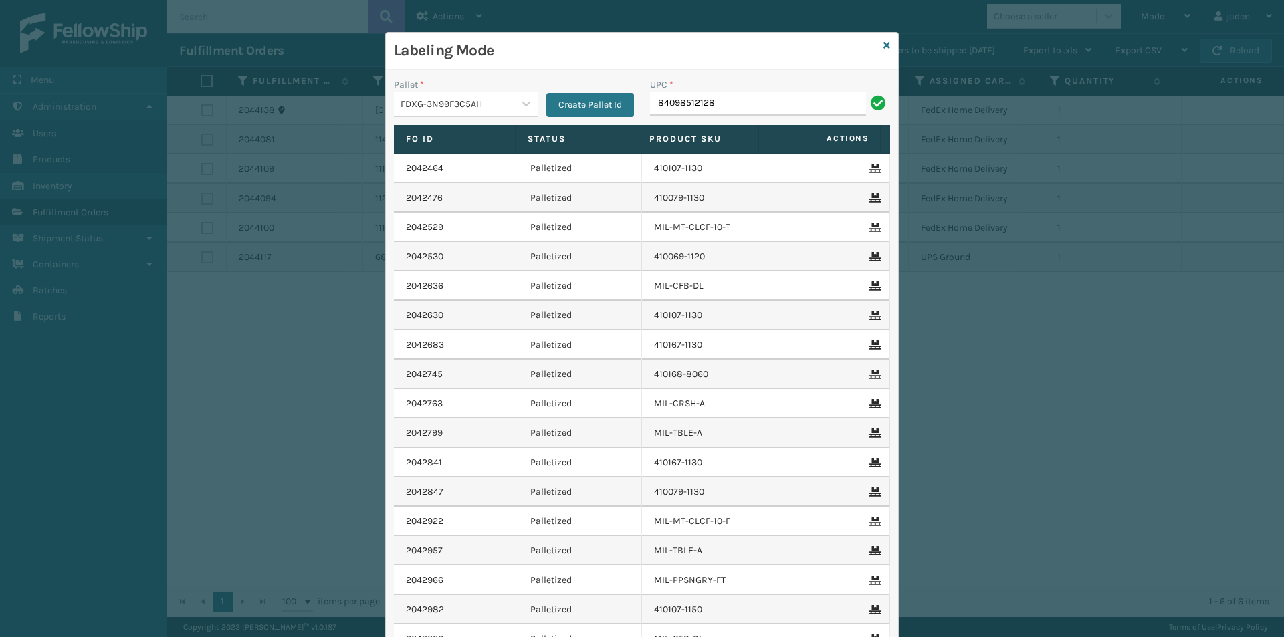
type input "840985121280"
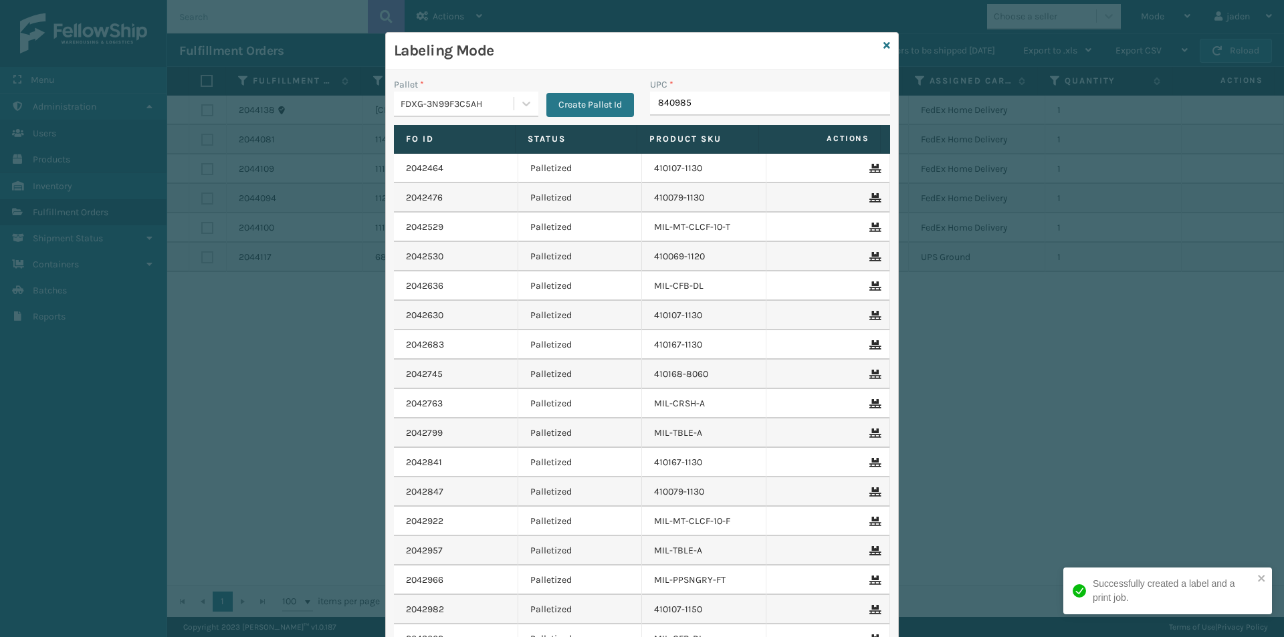
type input "8409851"
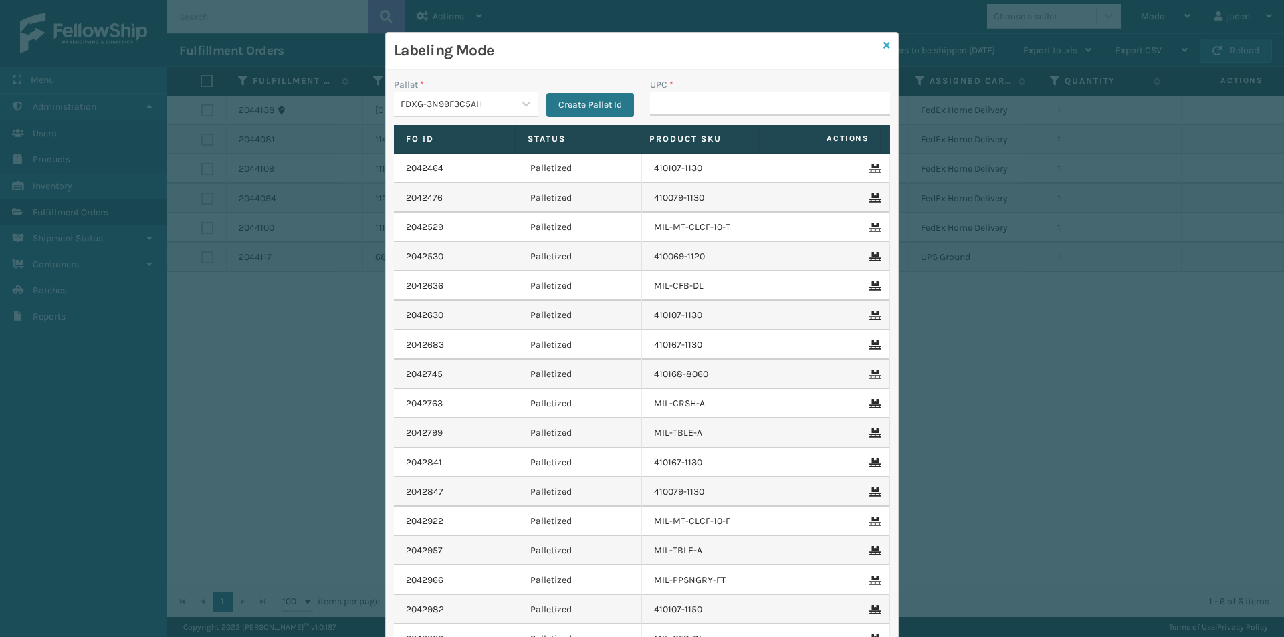
click at [884, 45] on icon at bounding box center [887, 45] width 7 height 9
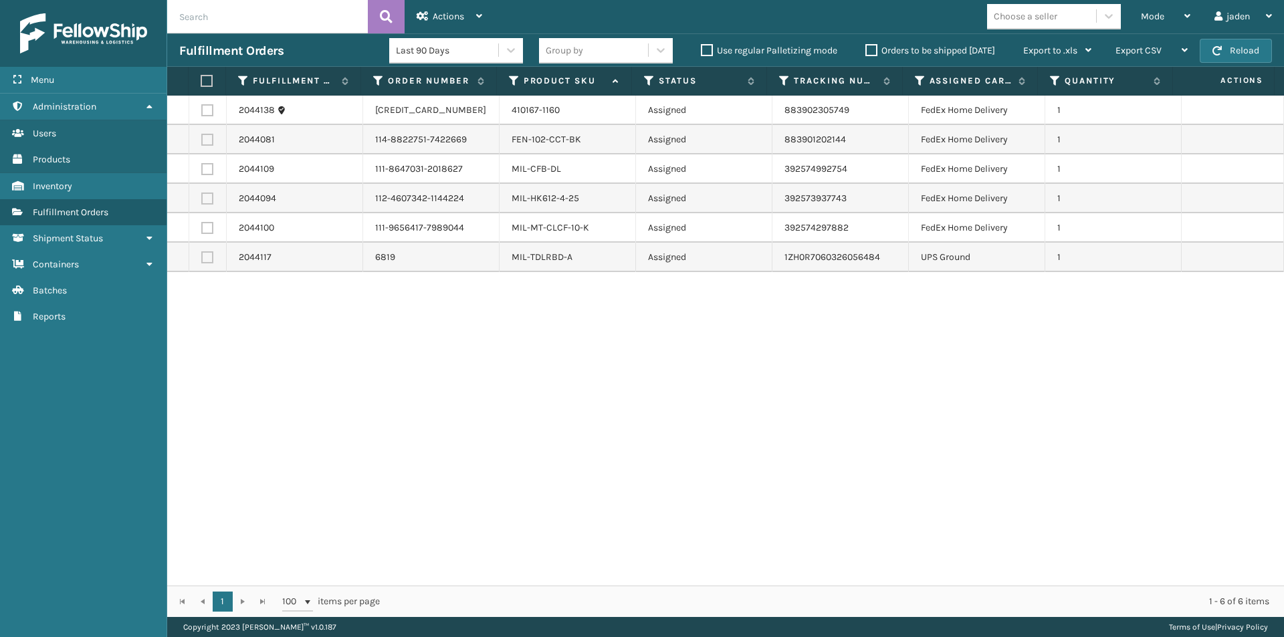
drag, startPoint x: 807, startPoint y: 318, endPoint x: 706, endPoint y: 141, distance: 204.0
click at [401, 309] on div "2044138 129024085030555 410167-1160 Assigned 883902305749 FedEx Home Delivery 1…" at bounding box center [725, 341] width 1117 height 490
click at [1154, 7] on div "Mode" at bounding box center [1165, 16] width 49 height 33
drag, startPoint x: 662, startPoint y: 350, endPoint x: 304, endPoint y: 281, distance: 364.4
click at [661, 350] on div "2044138 129024085030555 410167-1160 Assigned 883902305749 FedEx Home Delivery 1…" at bounding box center [725, 341] width 1117 height 490
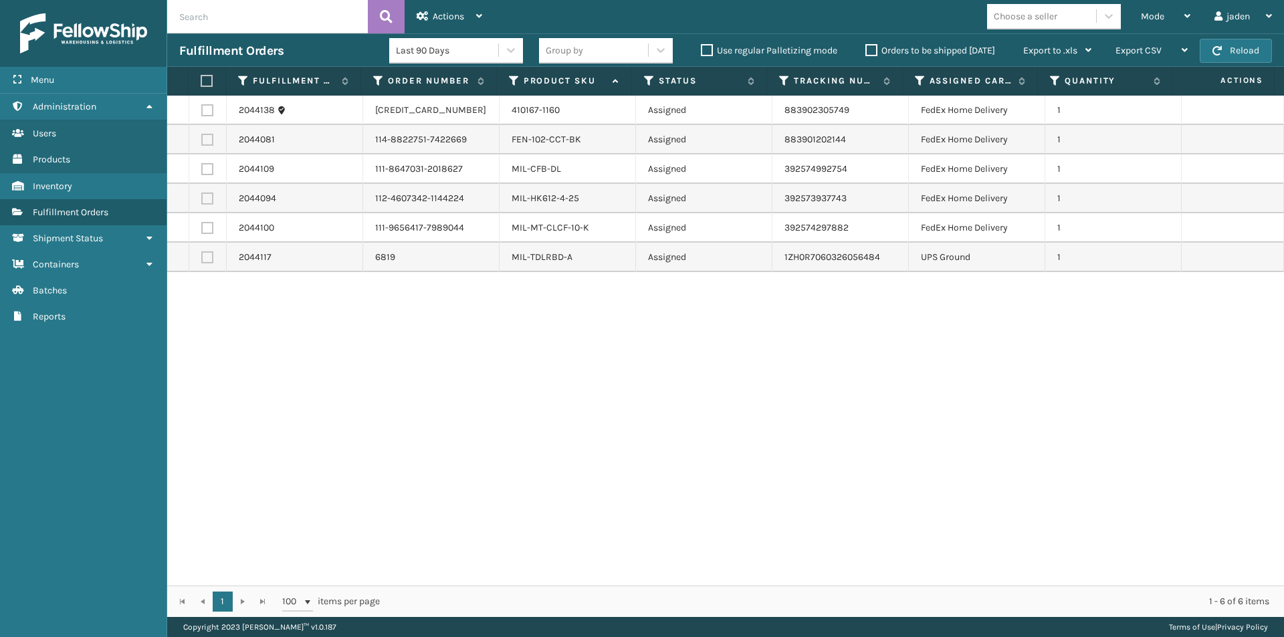
click at [209, 254] on label at bounding box center [207, 258] width 12 height 12
click at [202, 254] on input "checkbox" at bounding box center [201, 256] width 1 height 9
checkbox input "true"
click at [427, 12] on icon at bounding box center [423, 15] width 12 height 9
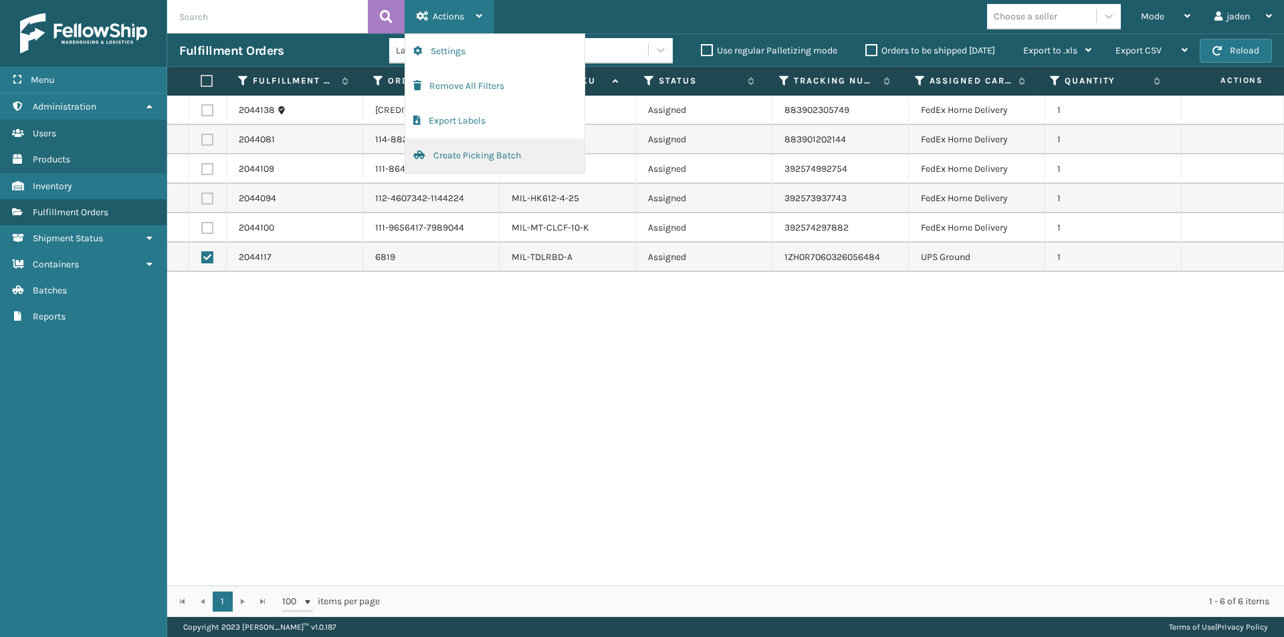
click at [449, 160] on button "Create Picking Batch" at bounding box center [494, 155] width 179 height 35
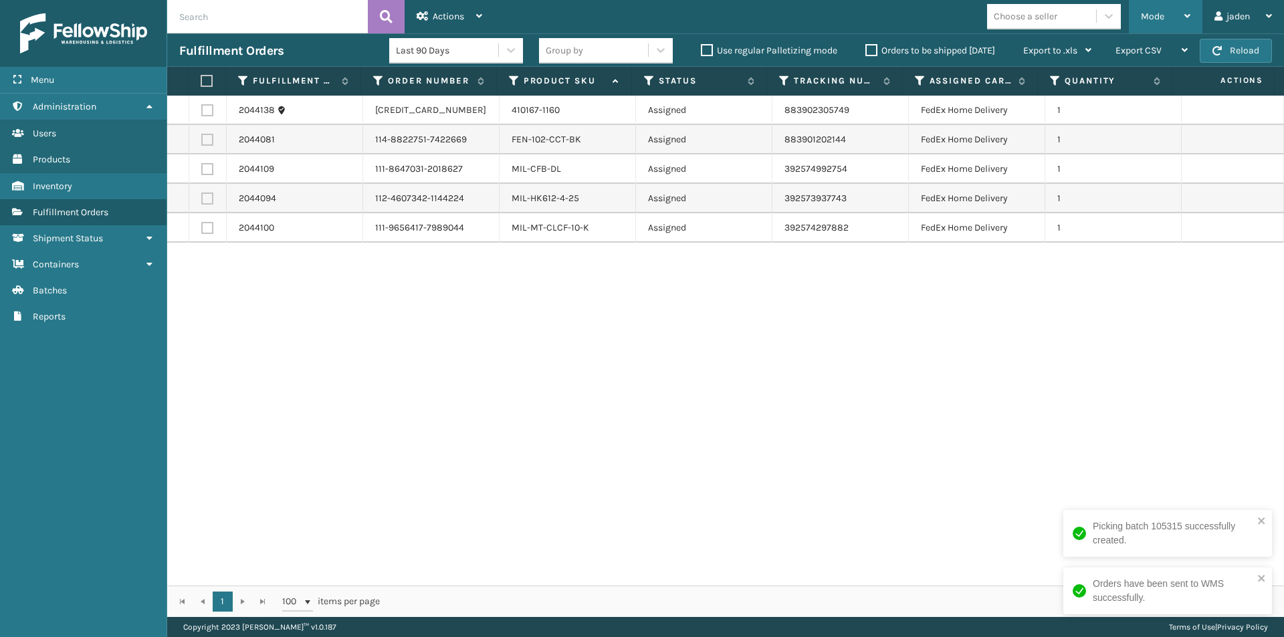
click at [1165, 16] on div "Mode" at bounding box center [1165, 16] width 49 height 33
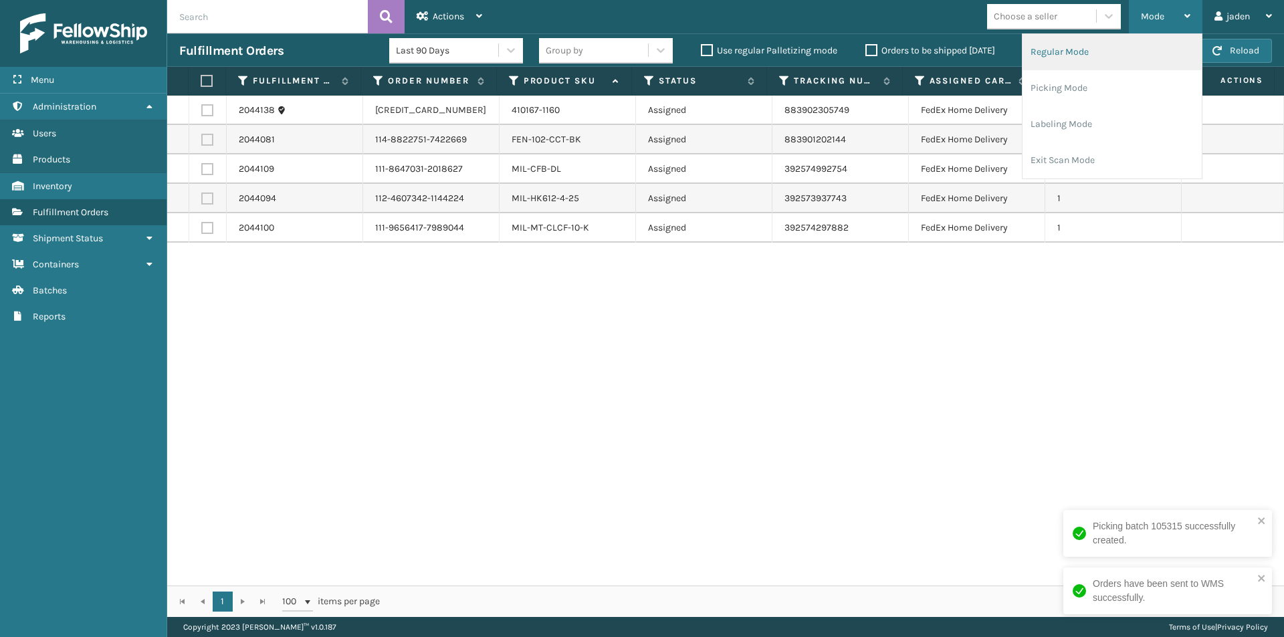
click at [1110, 54] on li "Regular Mode" at bounding box center [1112, 52] width 179 height 36
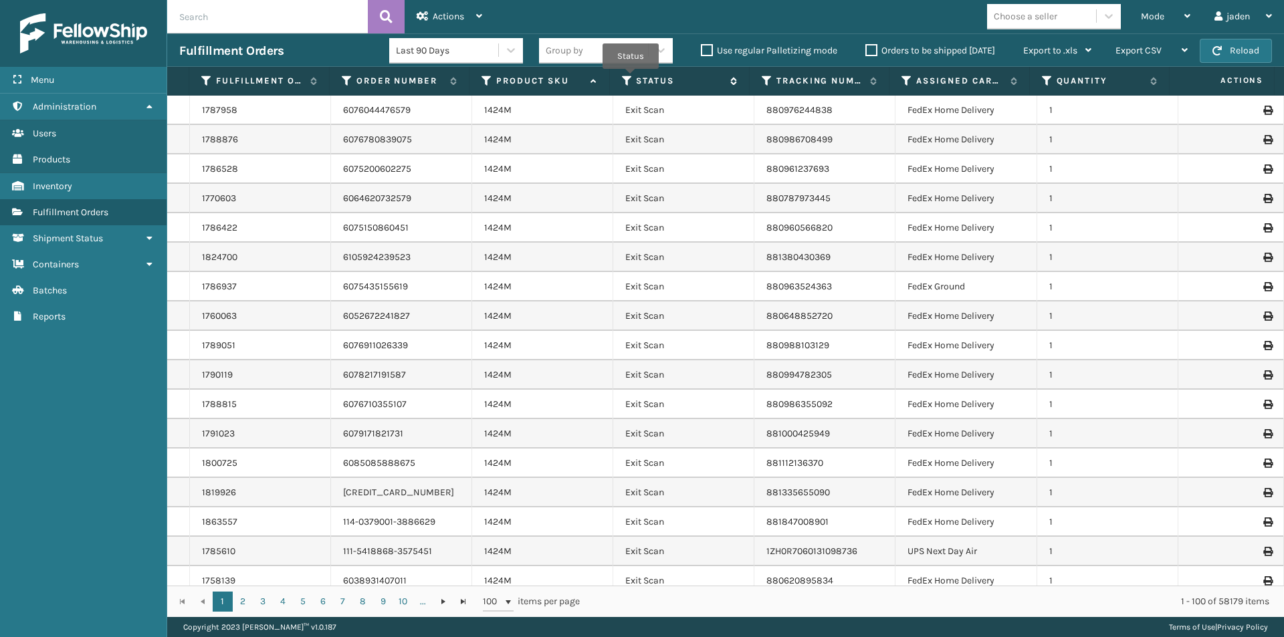
click at [629, 76] on icon at bounding box center [627, 81] width 11 height 12
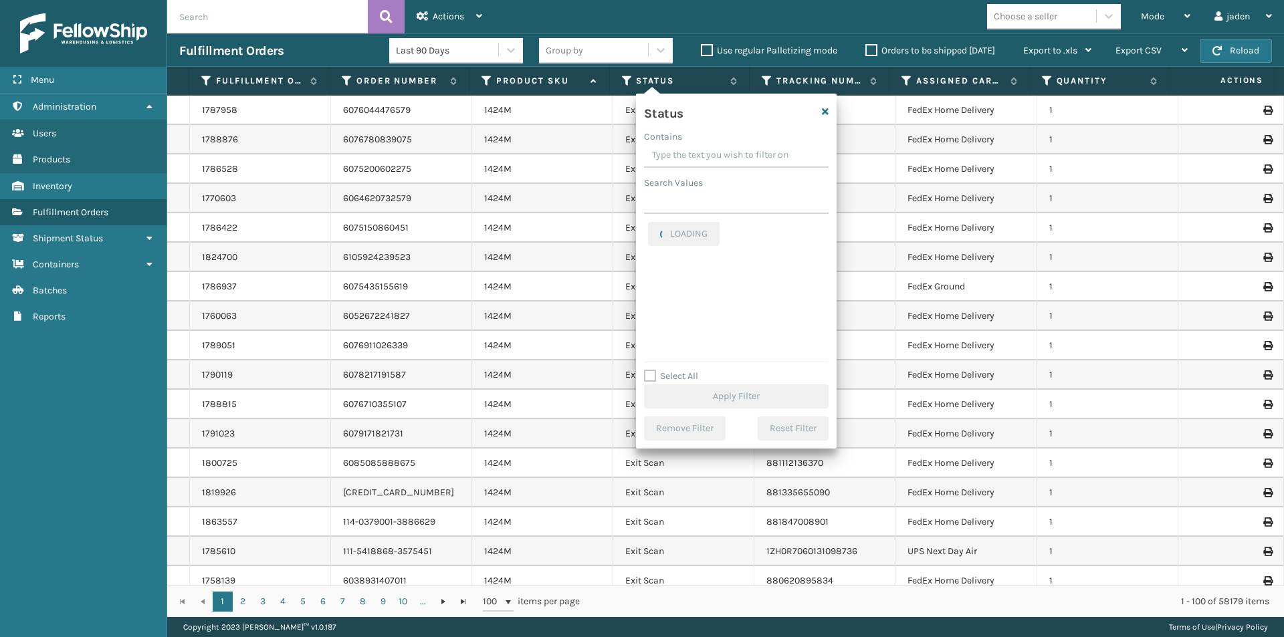
drag, startPoint x: 752, startPoint y: 148, endPoint x: 720, endPoint y: 157, distance: 34.1
click at [720, 157] on input "Contains" at bounding box center [736, 156] width 185 height 24
drag, startPoint x: 777, startPoint y: 157, endPoint x: 719, endPoint y: 155, distance: 58.2
click at [719, 155] on input "Contains" at bounding box center [736, 156] width 185 height 24
drag, startPoint x: 769, startPoint y: 152, endPoint x: 701, endPoint y: 152, distance: 67.6
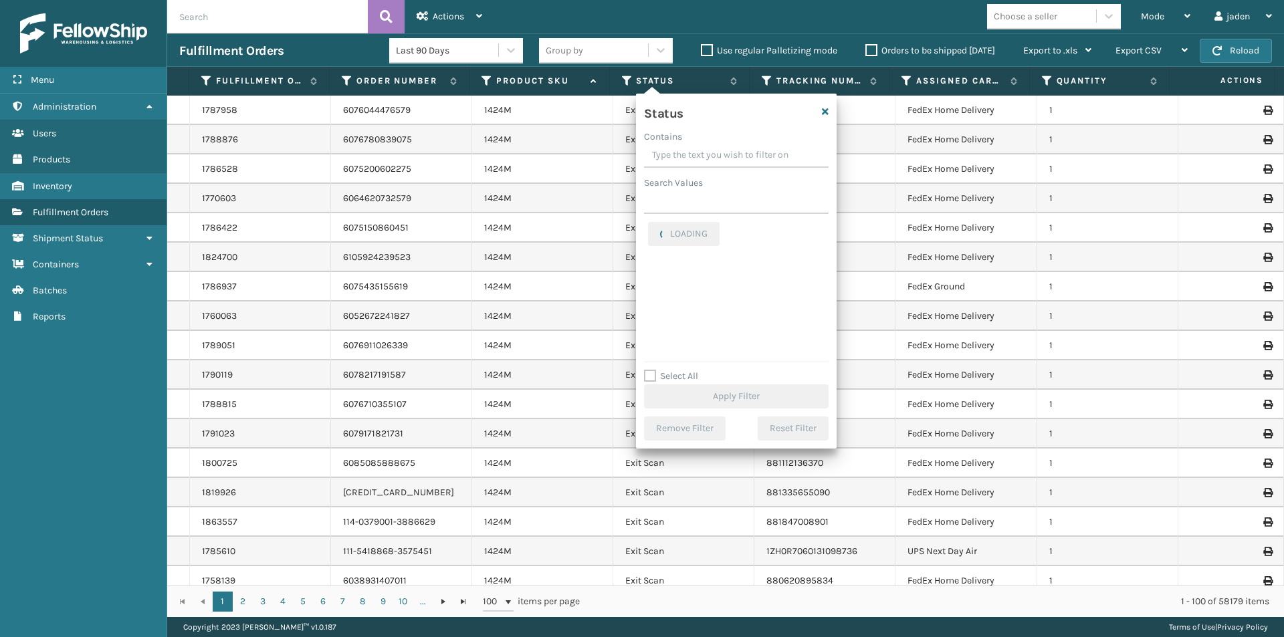
click at [701, 152] on input "Contains" at bounding box center [736, 156] width 185 height 24
drag, startPoint x: 747, startPoint y: 150, endPoint x: 706, endPoint y: 150, distance: 41.5
click at [700, 150] on input "Contains" at bounding box center [736, 156] width 185 height 24
drag, startPoint x: 748, startPoint y: 143, endPoint x: 718, endPoint y: 174, distance: 43.0
click at [715, 143] on div "Contains" at bounding box center [736, 137] width 185 height 14
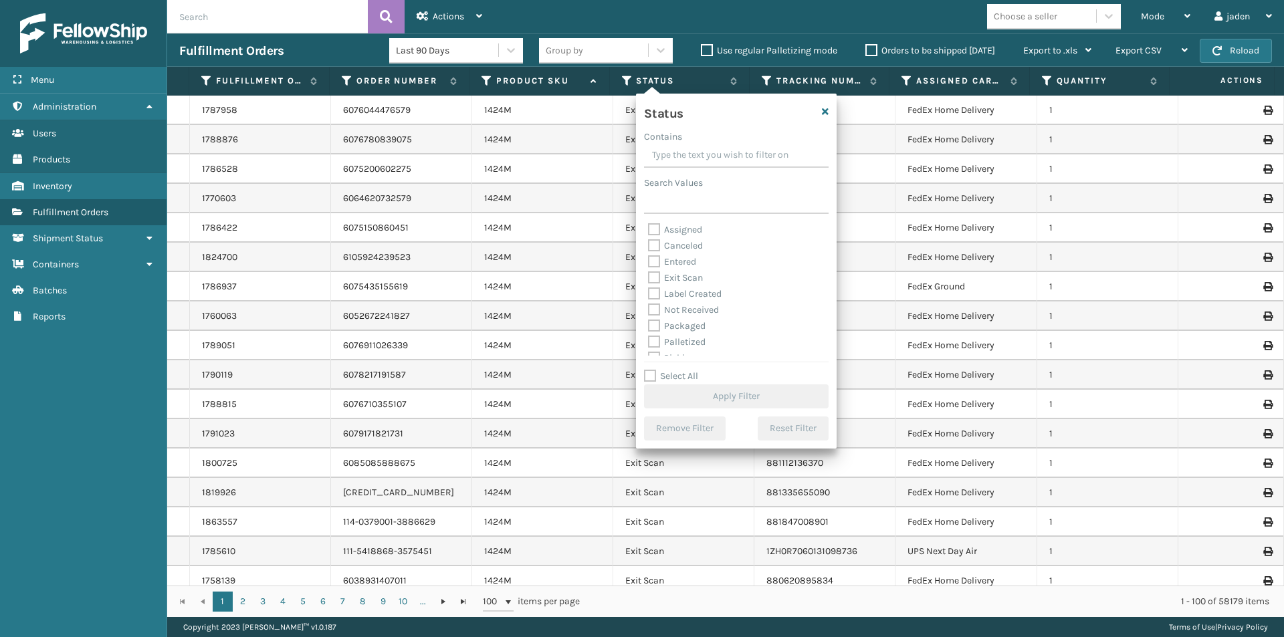
scroll to position [67, 0]
click at [652, 290] on label "Picking" at bounding box center [671, 291] width 47 height 11
click at [649, 290] on input "Picking" at bounding box center [648, 288] width 1 height 9
checkbox input "true"
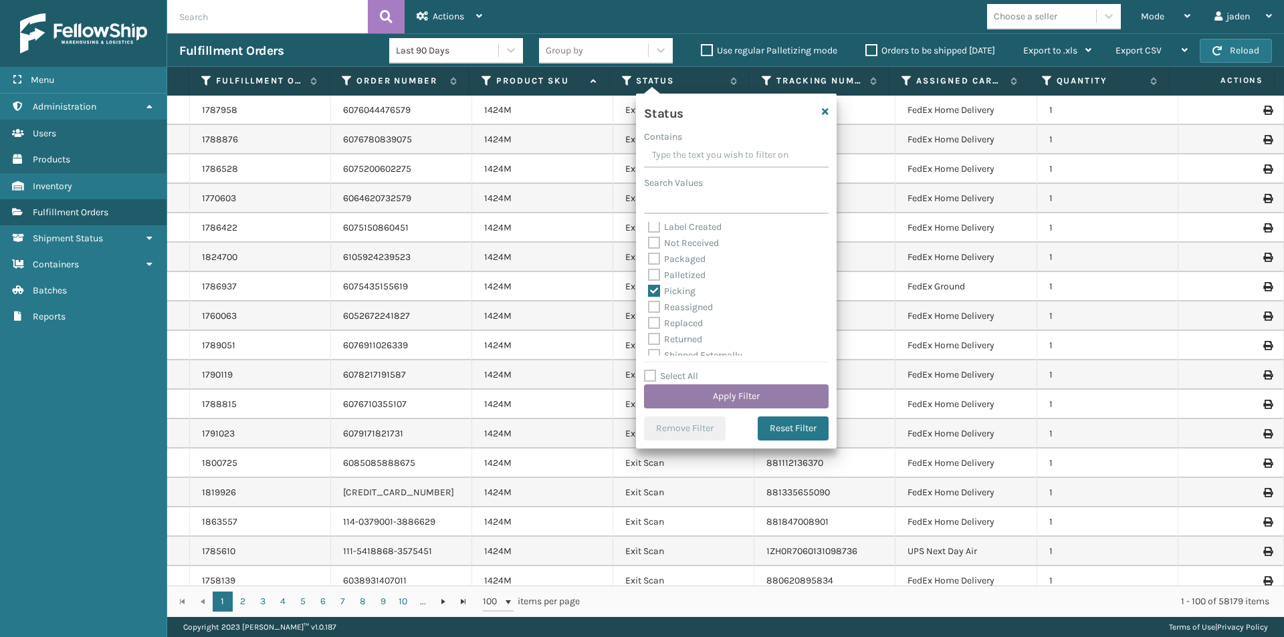
click at [716, 397] on button "Apply Filter" at bounding box center [736, 397] width 185 height 24
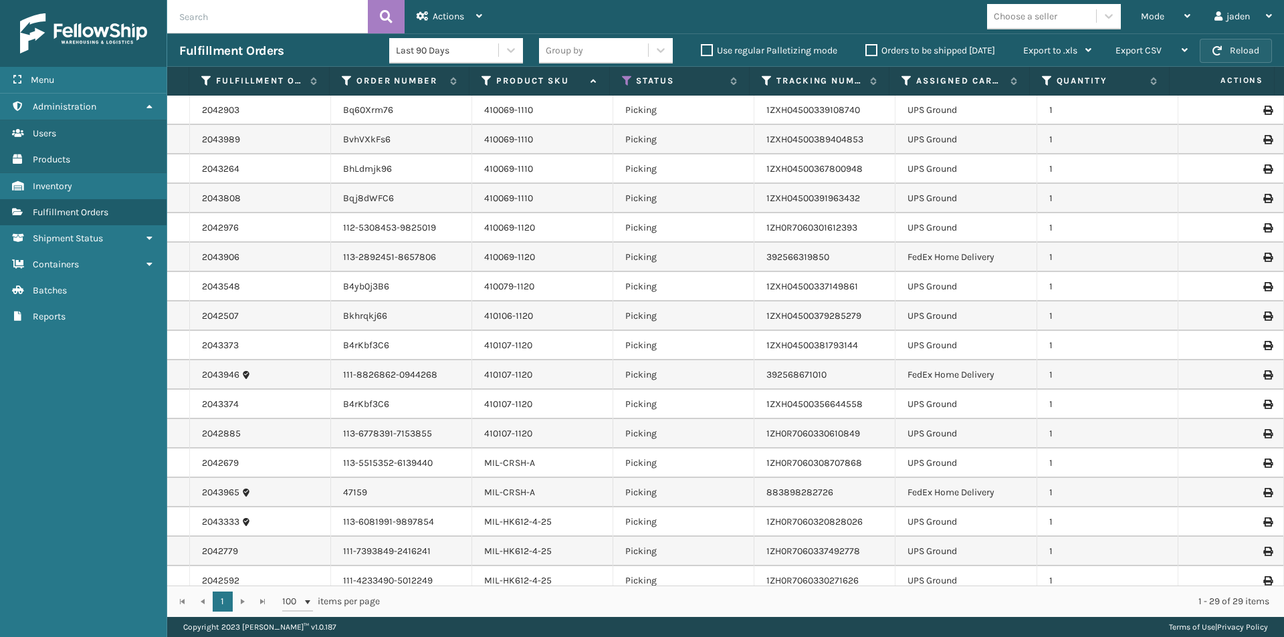
click at [1237, 57] on button "Reload" at bounding box center [1236, 51] width 72 height 24
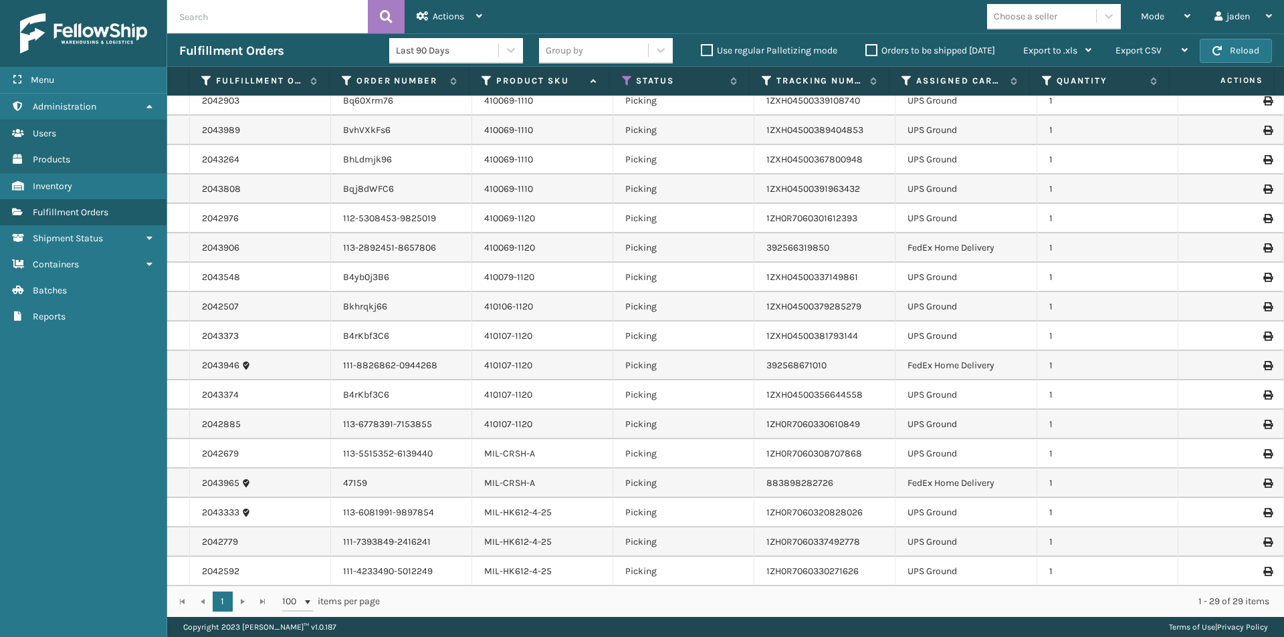
scroll to position [0, 0]
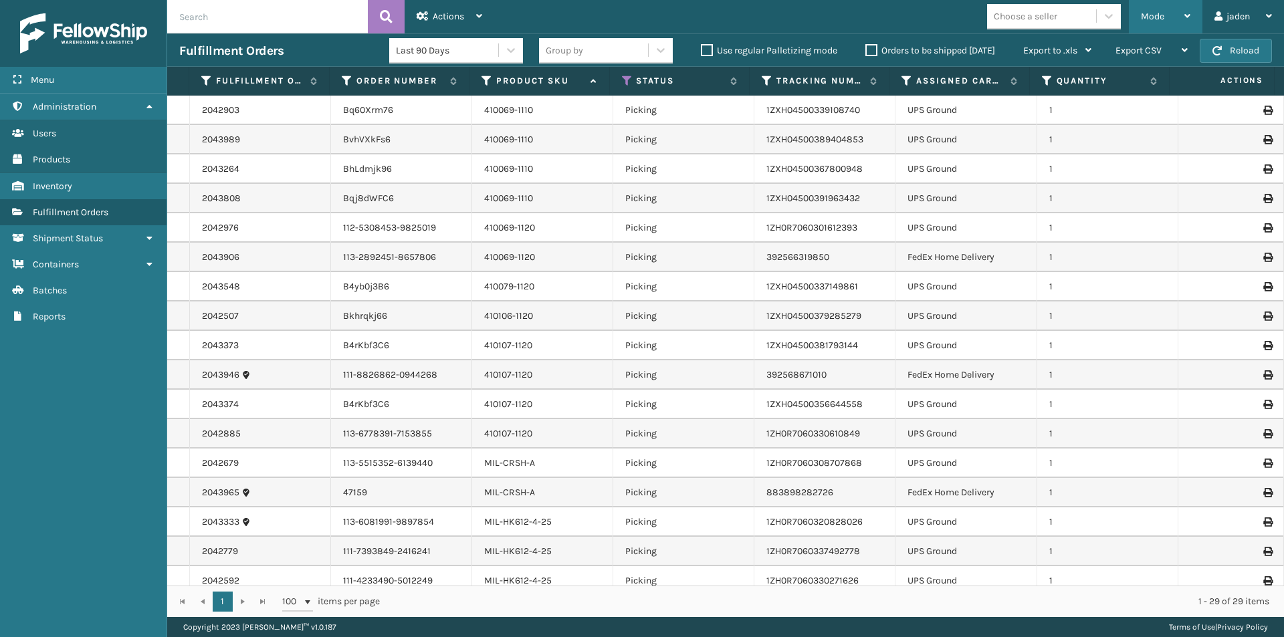
click at [1175, 24] on div "Mode" at bounding box center [1165, 16] width 49 height 33
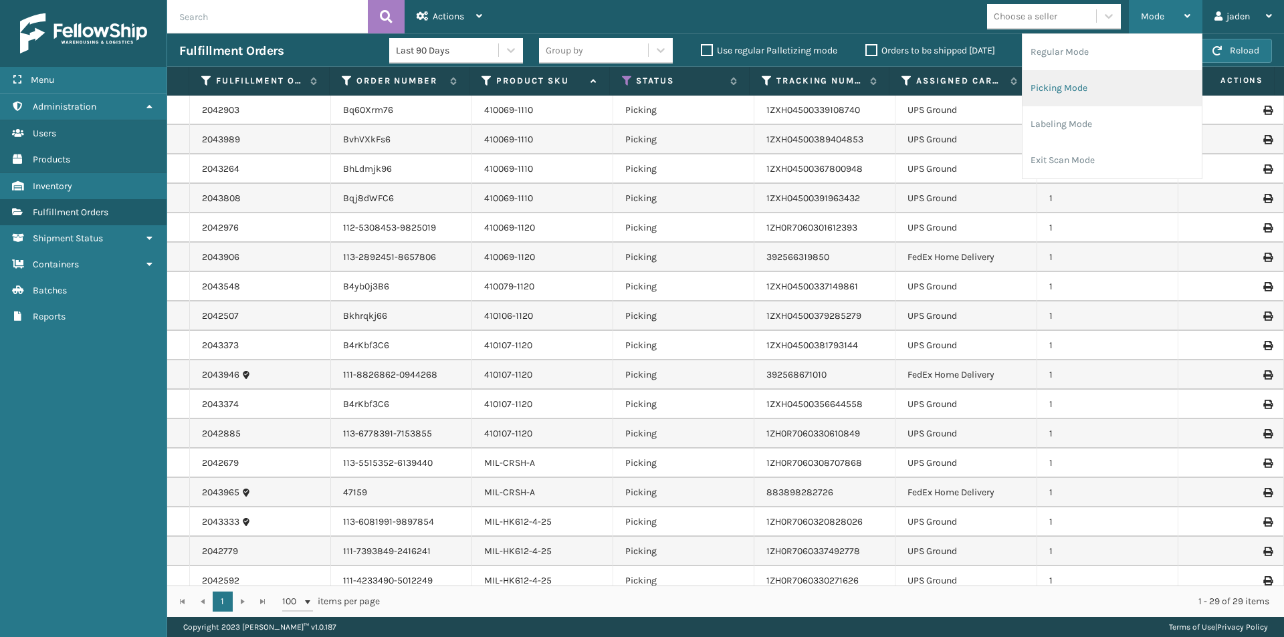
click at [1100, 100] on li "Picking Mode" at bounding box center [1112, 88] width 179 height 36
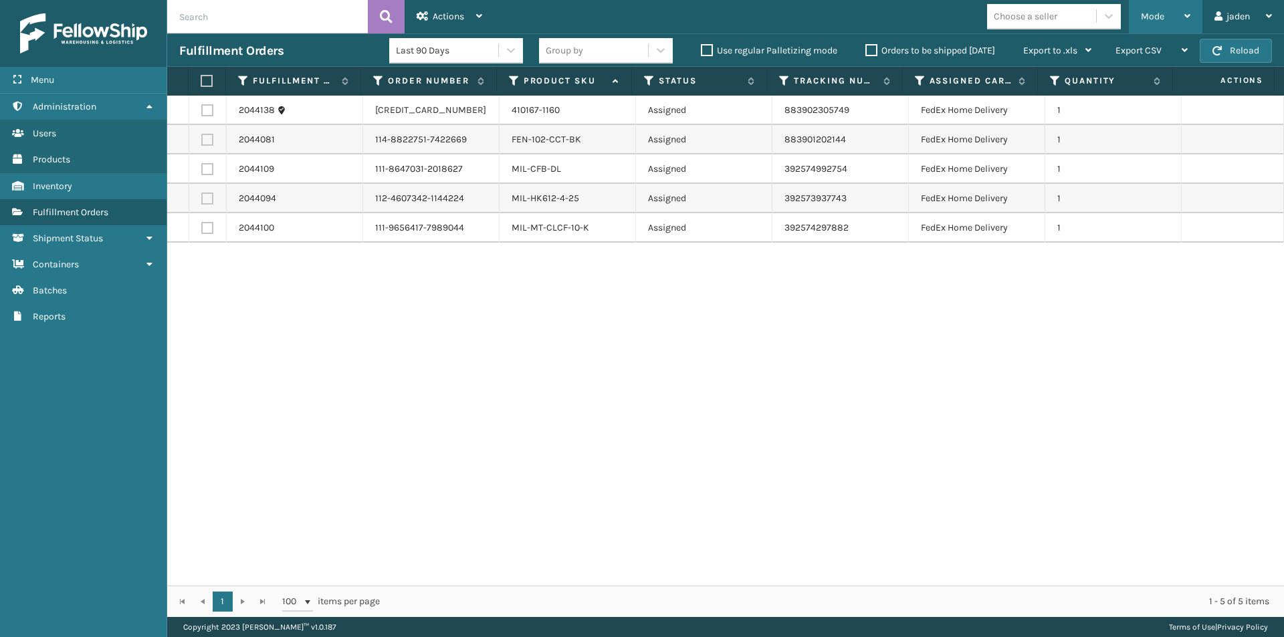
click at [1151, 9] on div "Mode" at bounding box center [1165, 16] width 49 height 33
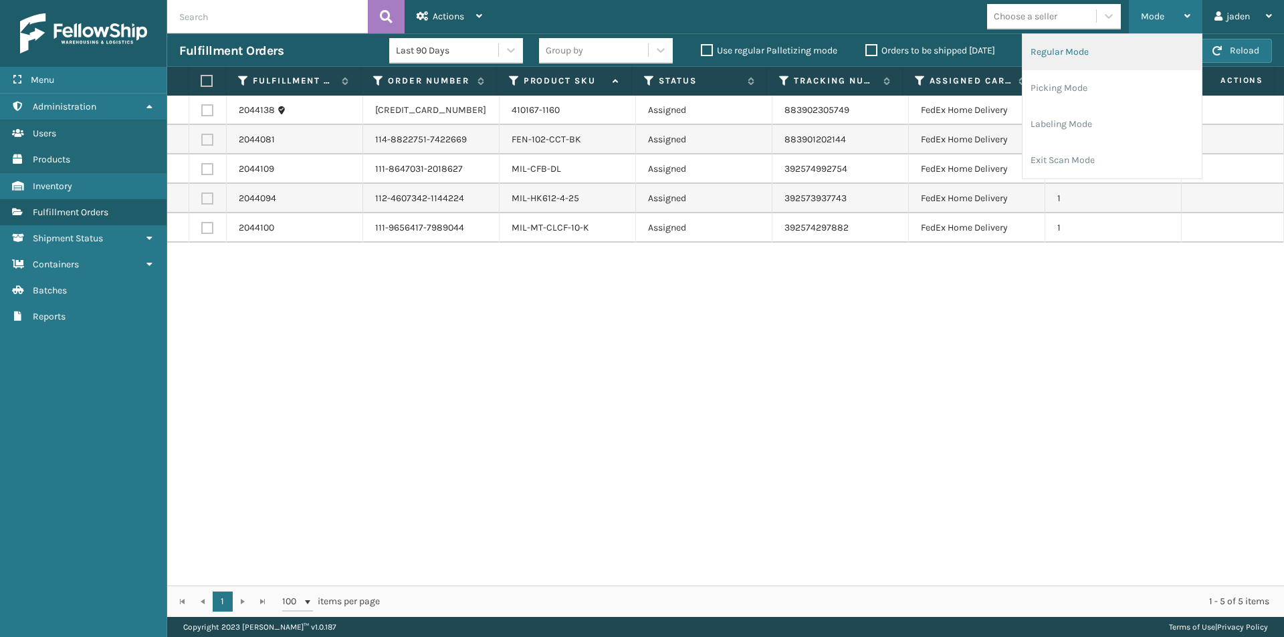
click at [1077, 49] on li "Regular Mode" at bounding box center [1112, 52] width 179 height 36
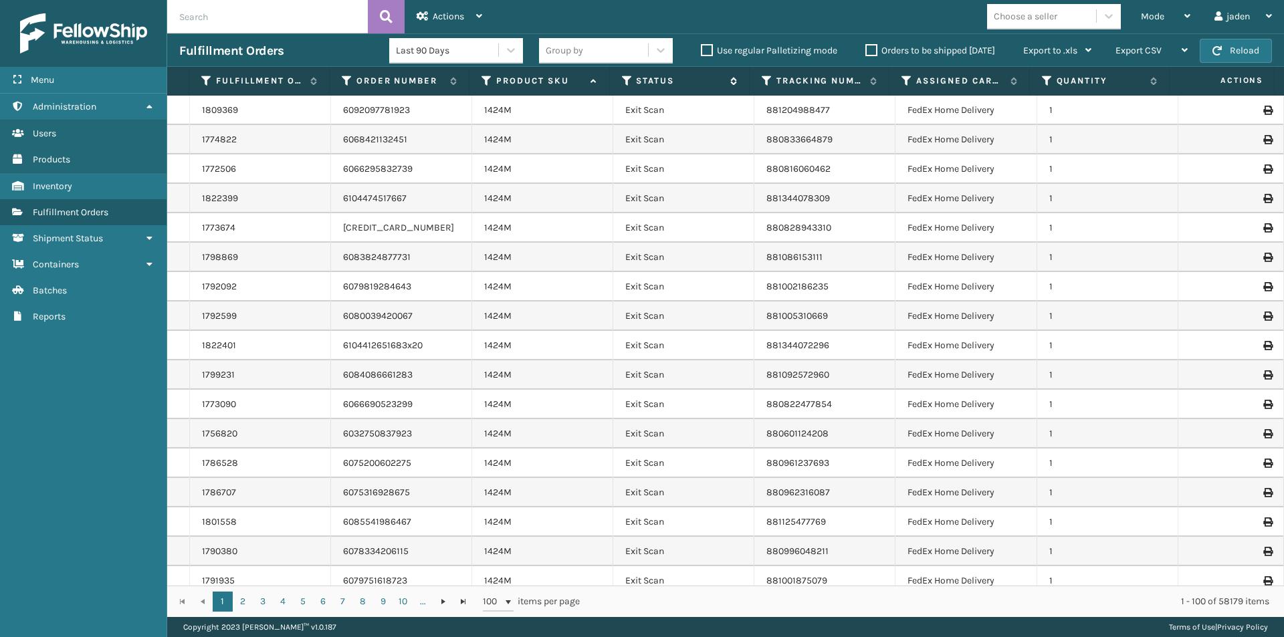
click at [628, 80] on icon at bounding box center [627, 81] width 11 height 12
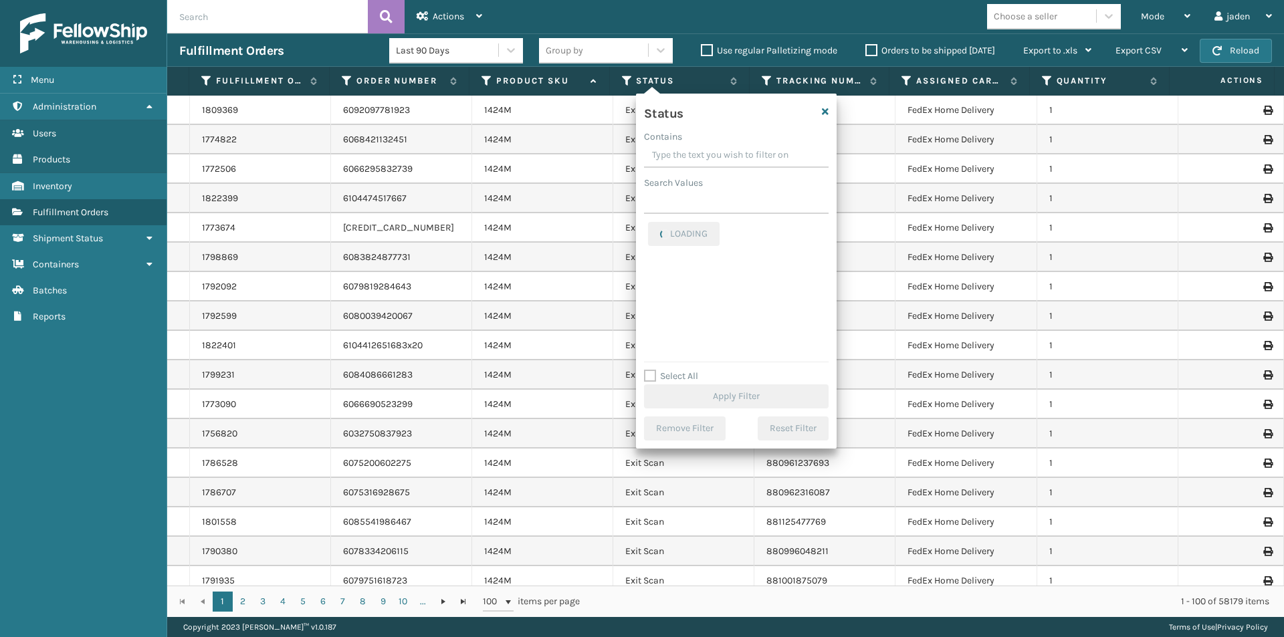
click at [702, 150] on input "Contains" at bounding box center [736, 156] width 185 height 24
click at [656, 284] on label "Picking" at bounding box center [671, 283] width 47 height 11
click at [649, 284] on input "Picking" at bounding box center [648, 280] width 1 height 9
checkbox input "true"
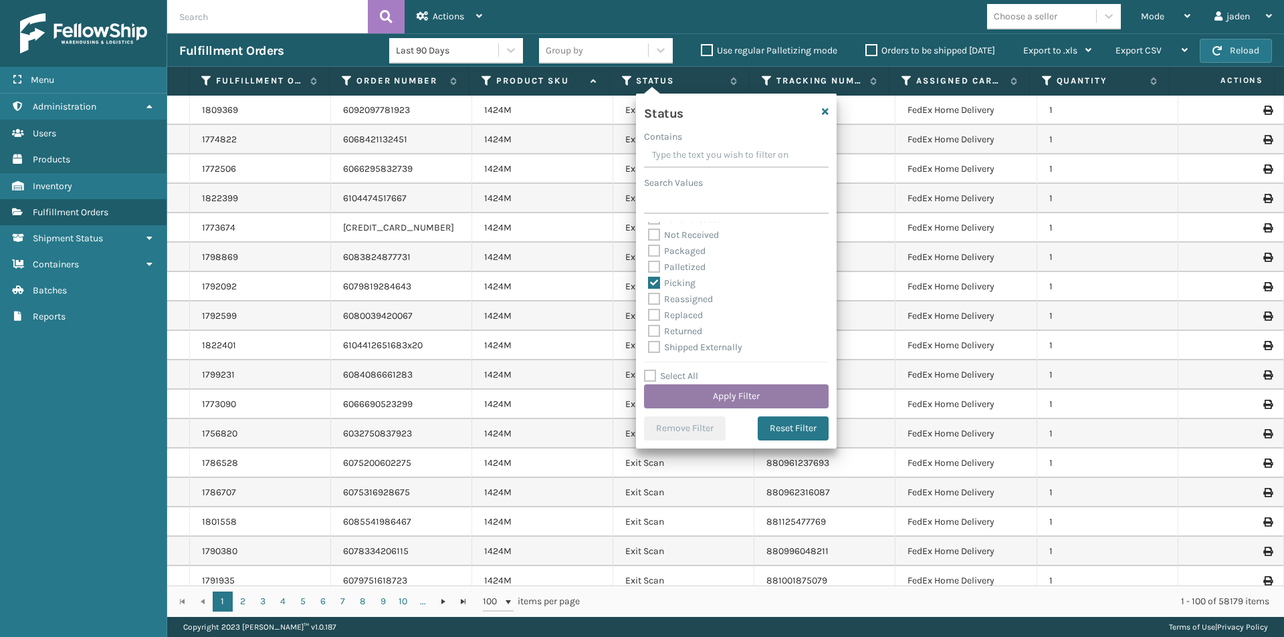
click at [696, 392] on button "Apply Filter" at bounding box center [736, 397] width 185 height 24
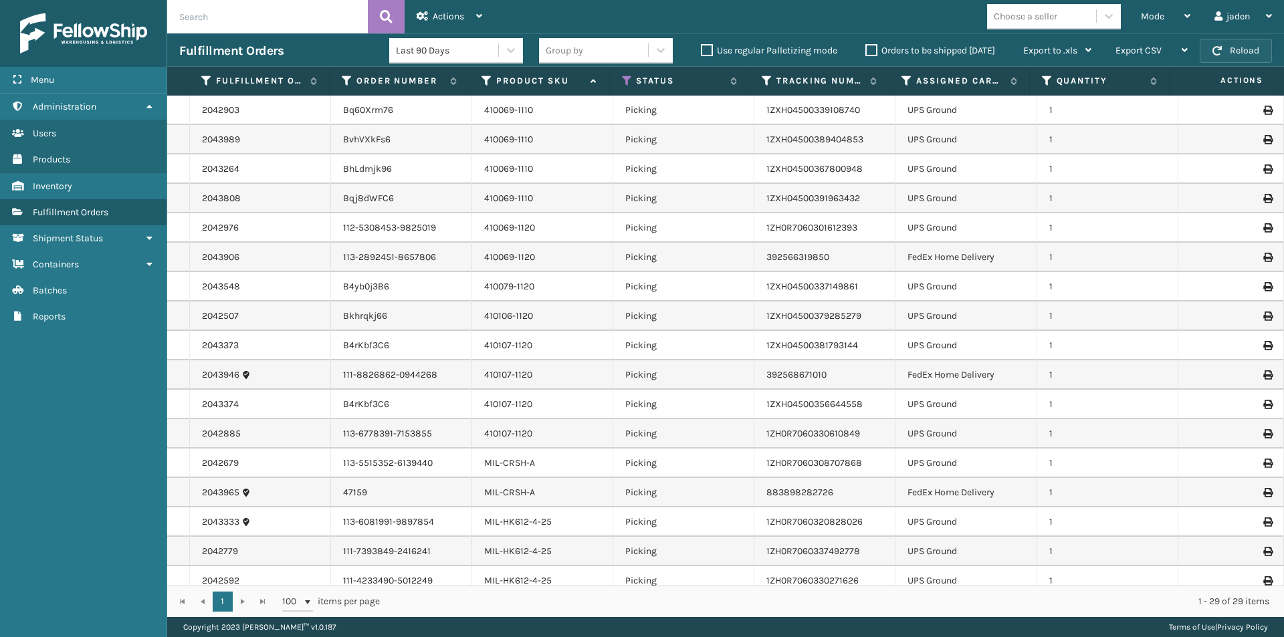
click at [1230, 51] on button "Reload" at bounding box center [1236, 51] width 72 height 24
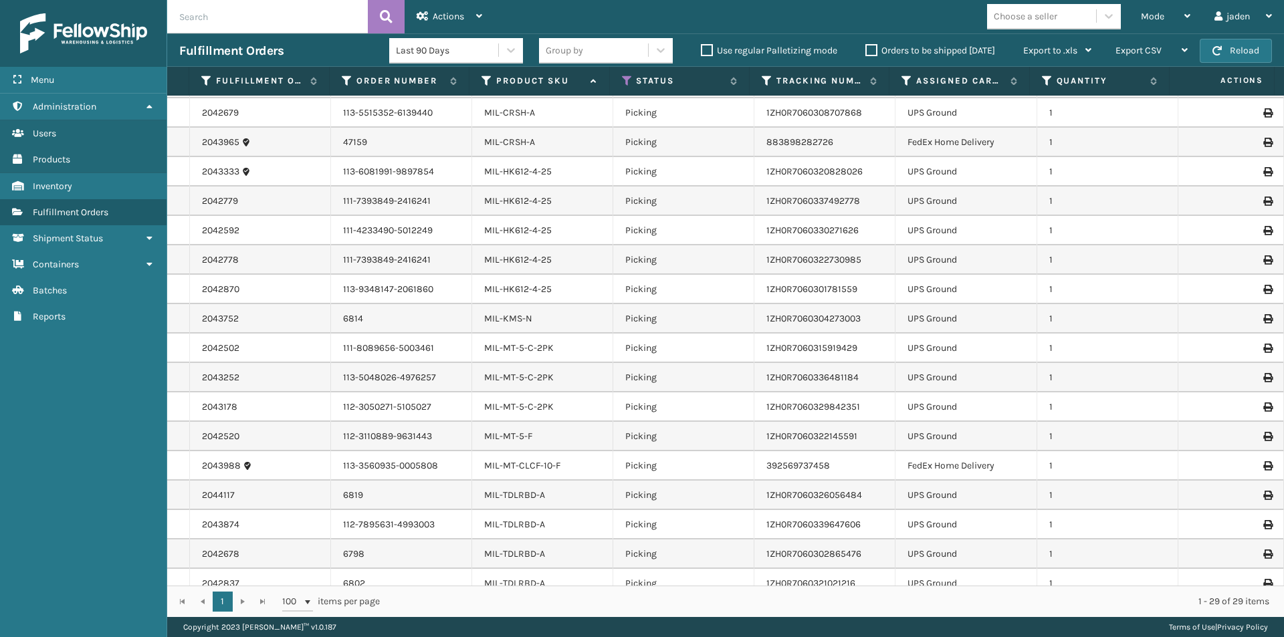
scroll to position [363, 0]
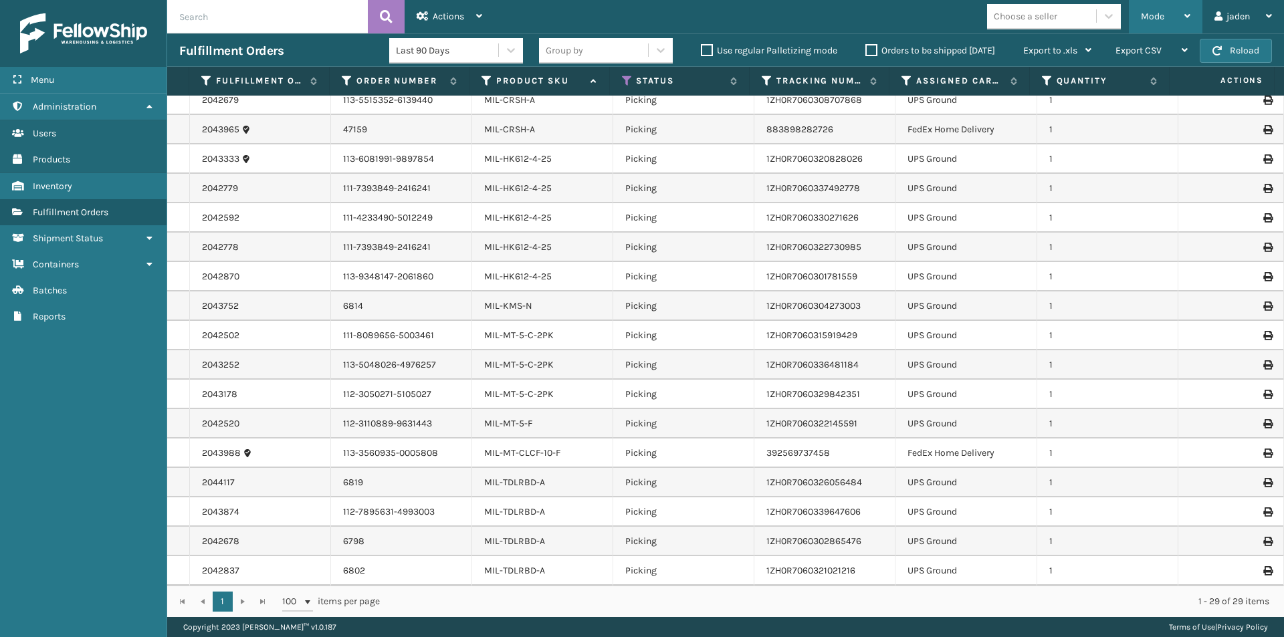
click at [1137, 19] on div "Mode Regular Mode Picking Mode Labeling Mode Exit Scan Mode" at bounding box center [1166, 16] width 74 height 33
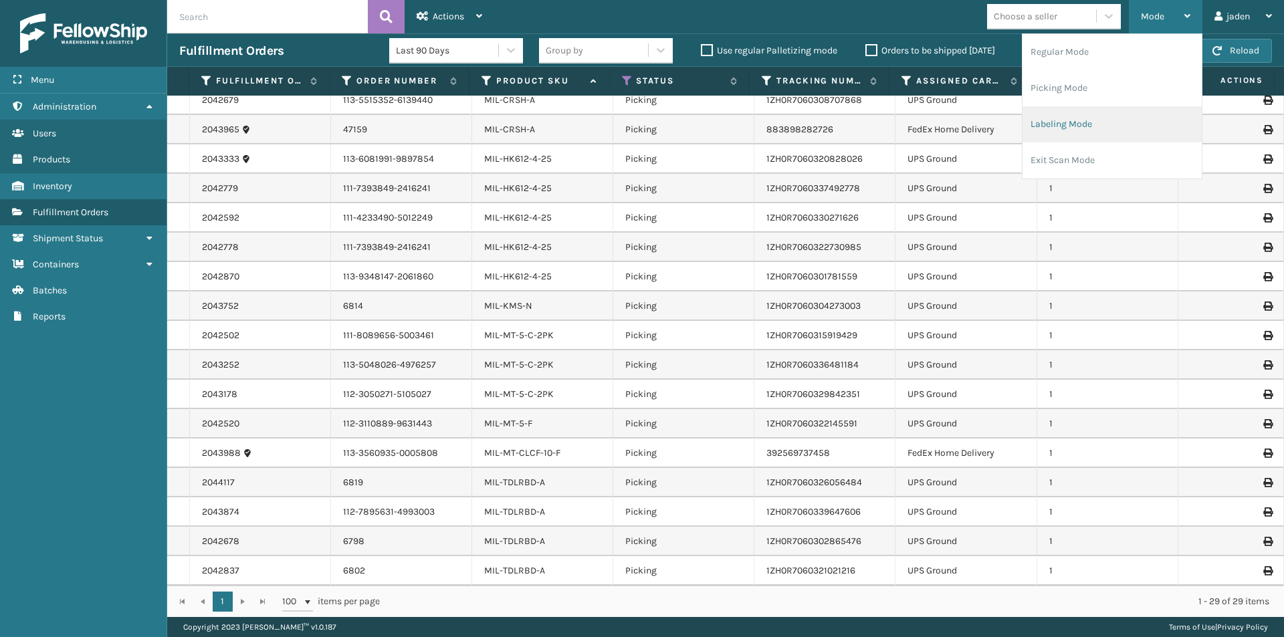
click at [1108, 116] on li "Labeling Mode" at bounding box center [1112, 124] width 179 height 36
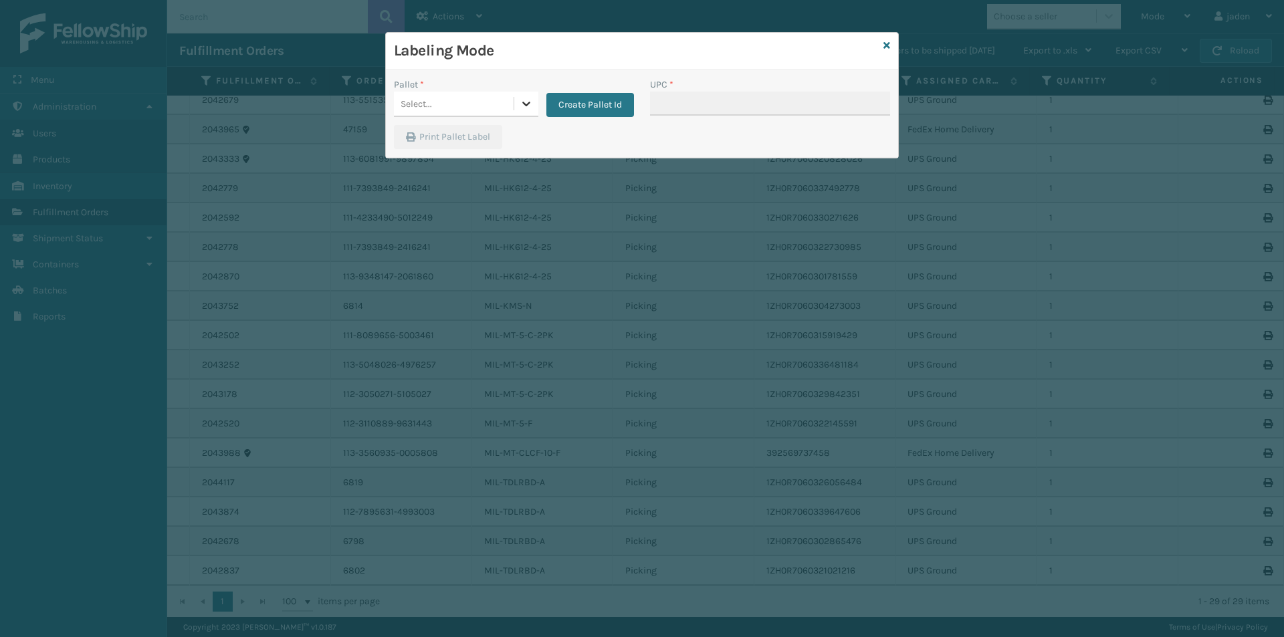
drag, startPoint x: 526, startPoint y: 101, endPoint x: 502, endPoint y: 117, distance: 29.5
click at [524, 104] on icon at bounding box center [526, 103] width 13 height 13
click at [444, 147] on div "FDXG-3N99F3C5AH" at bounding box center [466, 137] width 144 height 25
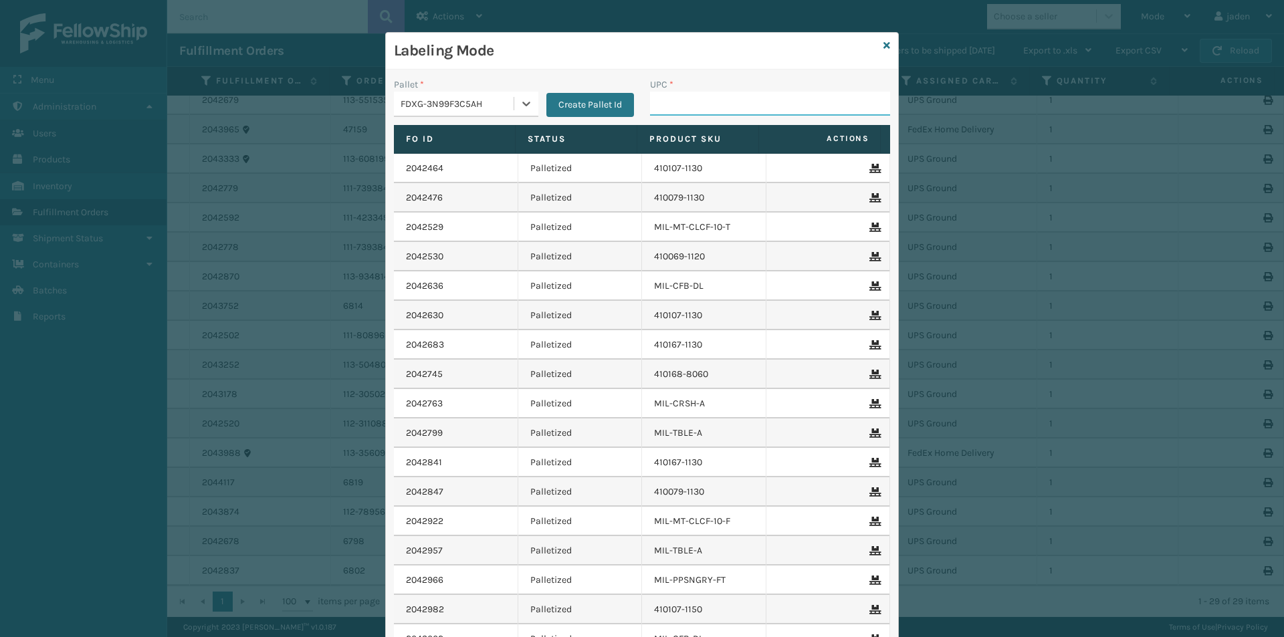
click at [663, 104] on input "UPC *" at bounding box center [770, 104] width 240 height 24
type input "849986009399"
type input "410107-1120"
click at [884, 47] on icon at bounding box center [887, 45] width 7 height 9
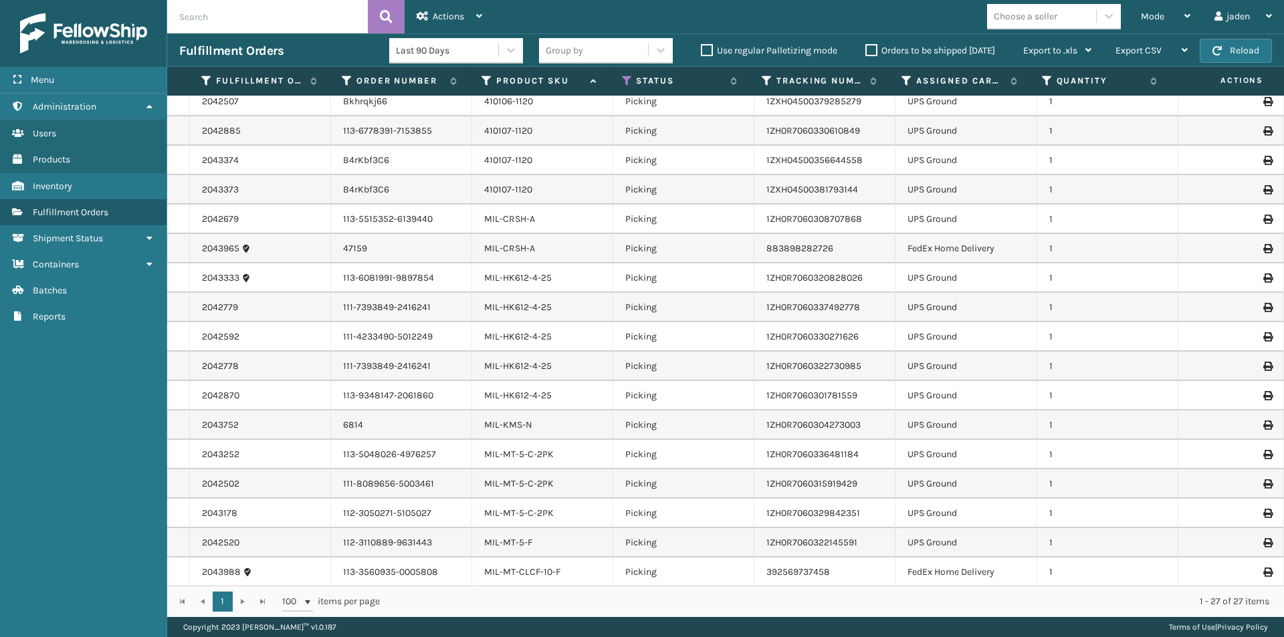
scroll to position [0, 0]
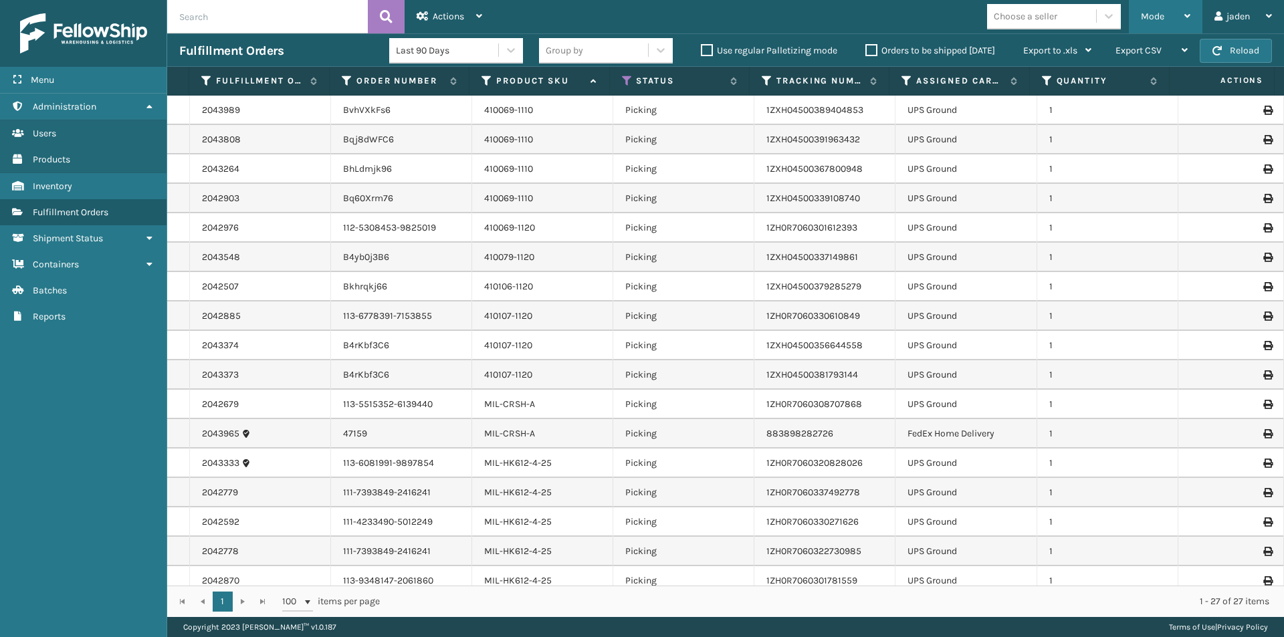
click at [1146, 9] on div "Mode" at bounding box center [1165, 16] width 49 height 33
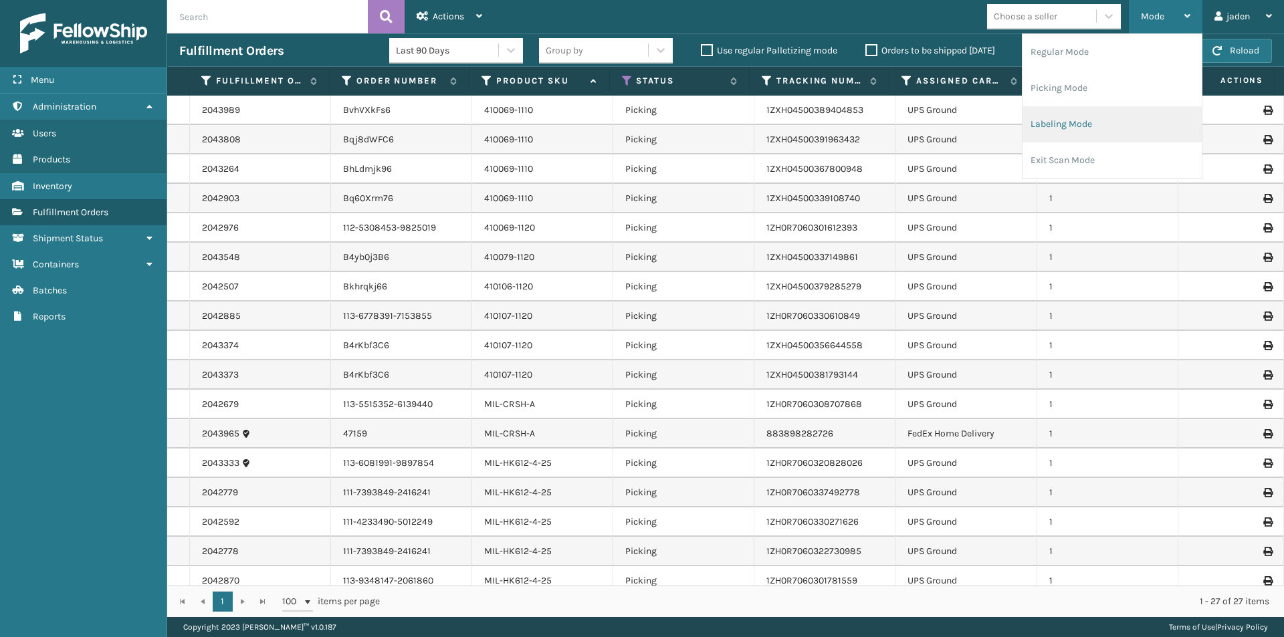
click at [1097, 116] on li "Labeling Mode" at bounding box center [1112, 124] width 179 height 36
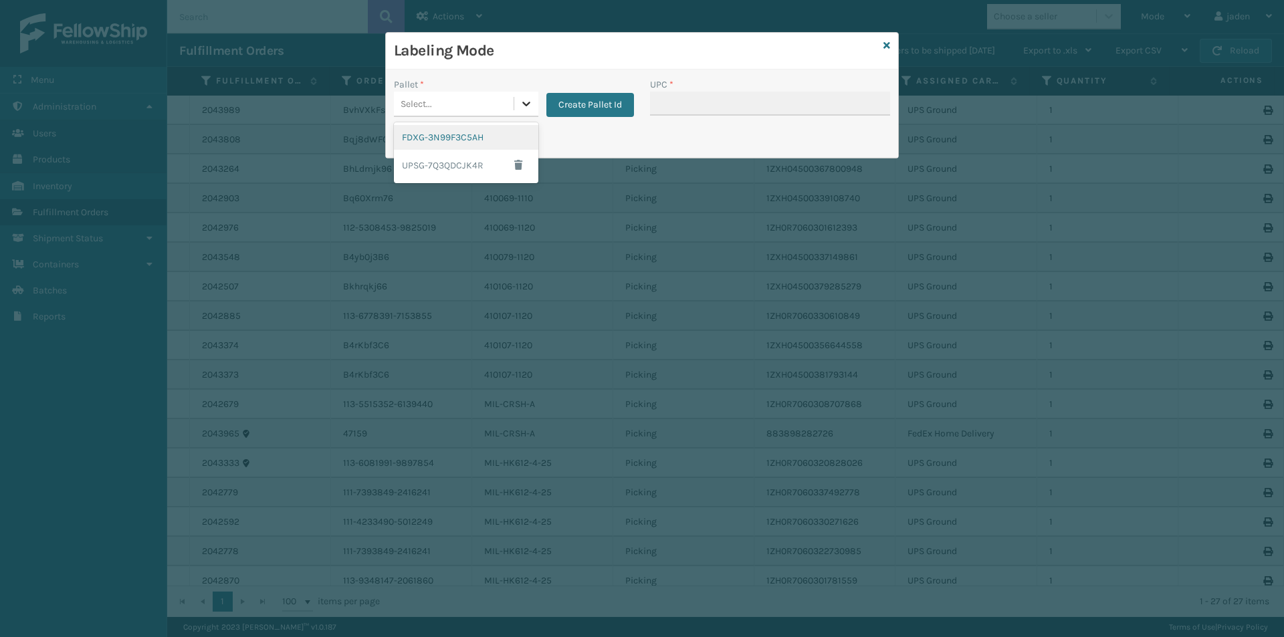
click at [527, 102] on icon at bounding box center [526, 103] width 13 height 13
click at [451, 135] on div "FDXG-3N99F3C5AH" at bounding box center [466, 137] width 144 height 25
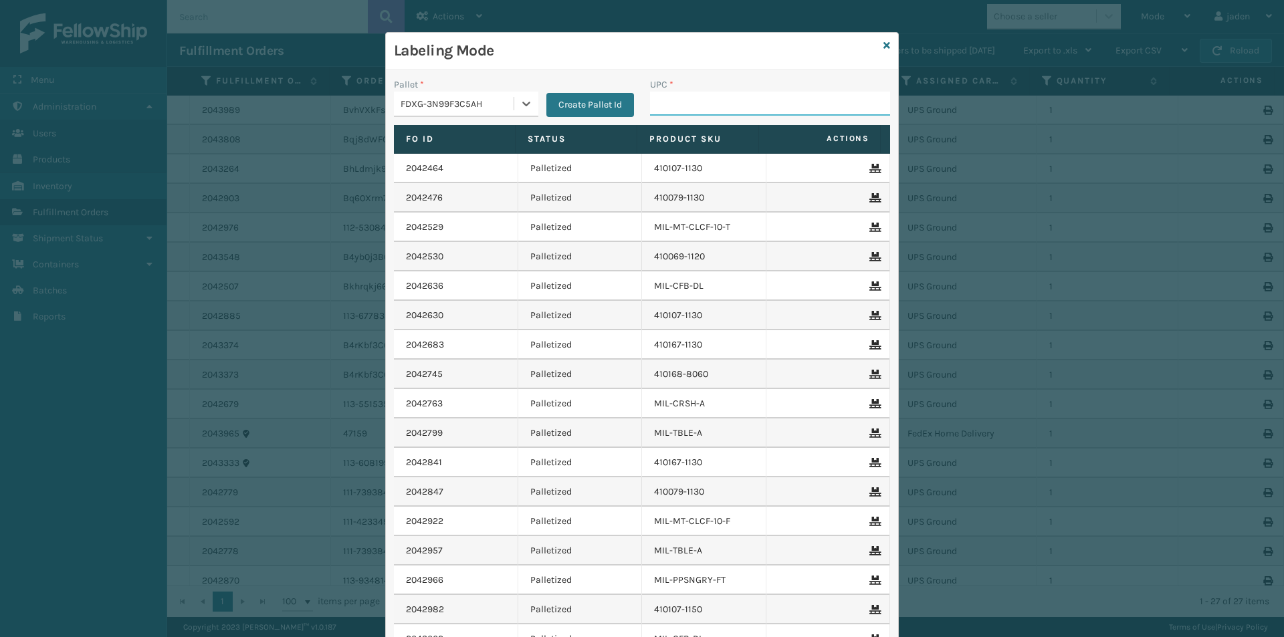
click at [769, 96] on input "UPC *" at bounding box center [770, 104] width 240 height 24
type input "840985115"
click at [880, 52] on div "Labeling Mode Pallet * FDXG-3N99F3C5AH Create Pallet Id UPC * Fo Id Status Prod…" at bounding box center [642, 379] width 514 height 694
click at [884, 42] on icon at bounding box center [887, 45] width 7 height 9
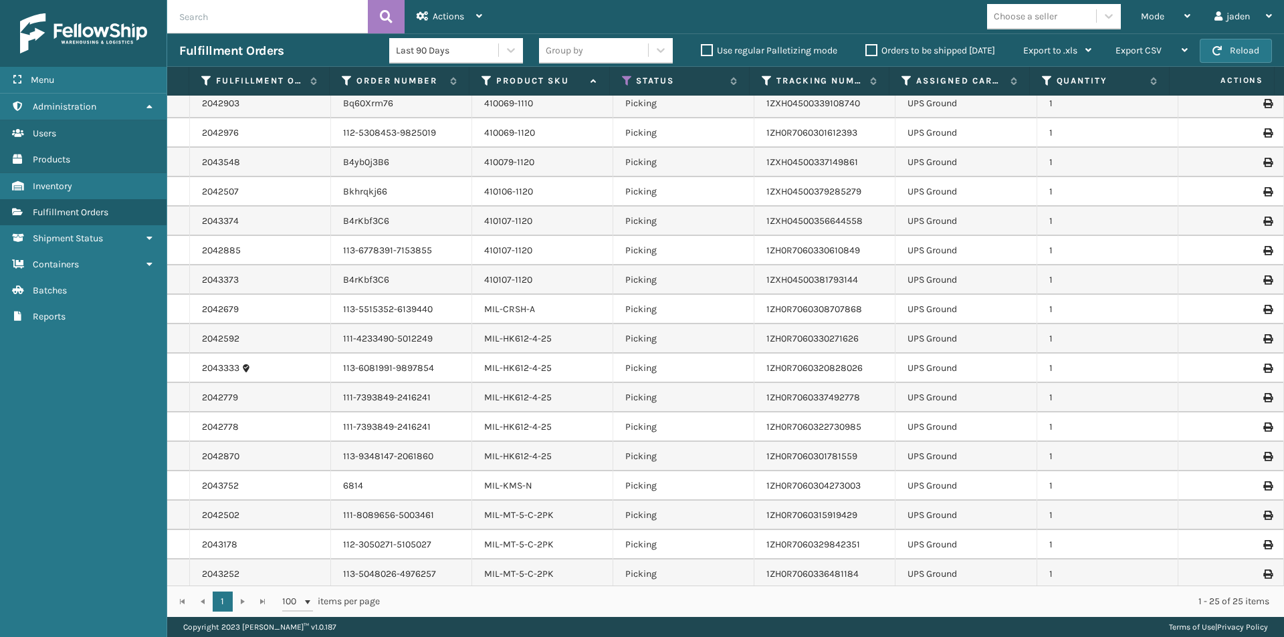
scroll to position [245, 0]
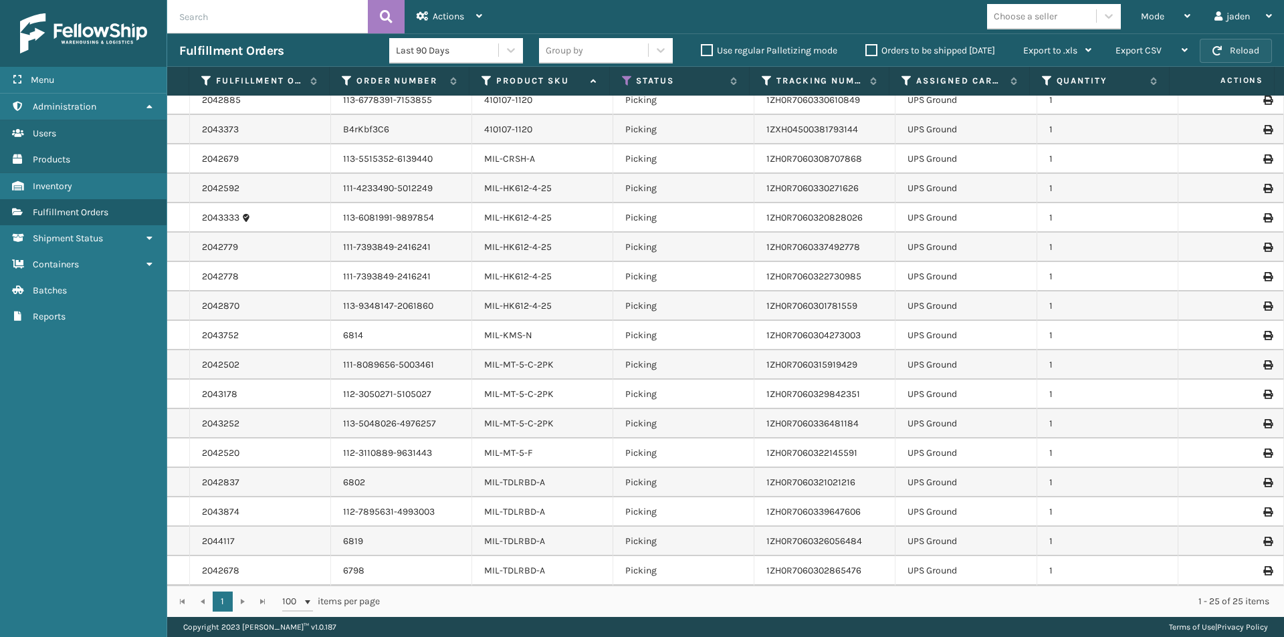
click at [1216, 46] on span "button" at bounding box center [1217, 50] width 9 height 9
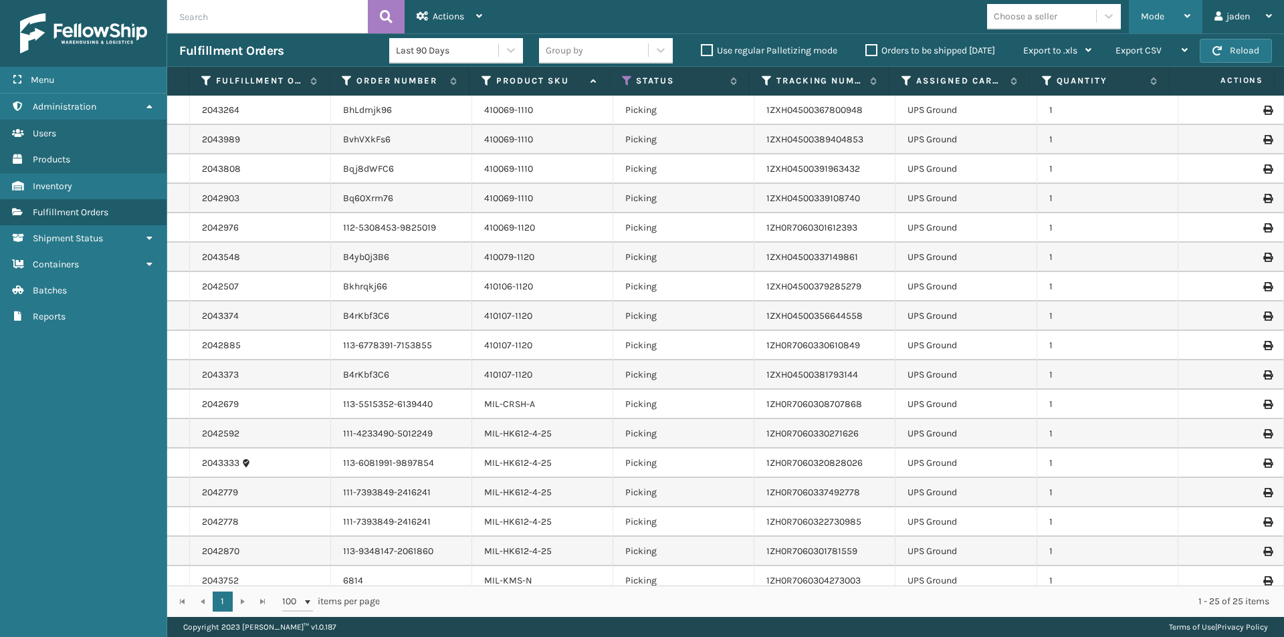
click at [1158, 8] on div "Mode" at bounding box center [1165, 16] width 49 height 33
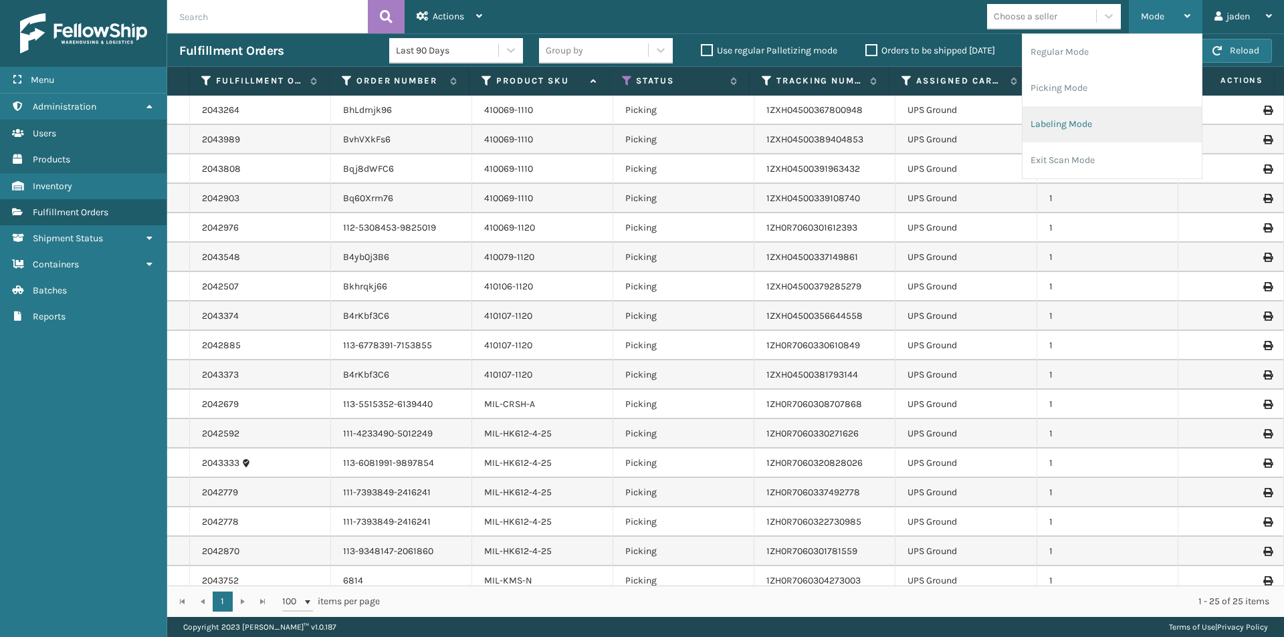
click at [1052, 116] on li "Labeling Mode" at bounding box center [1112, 124] width 179 height 36
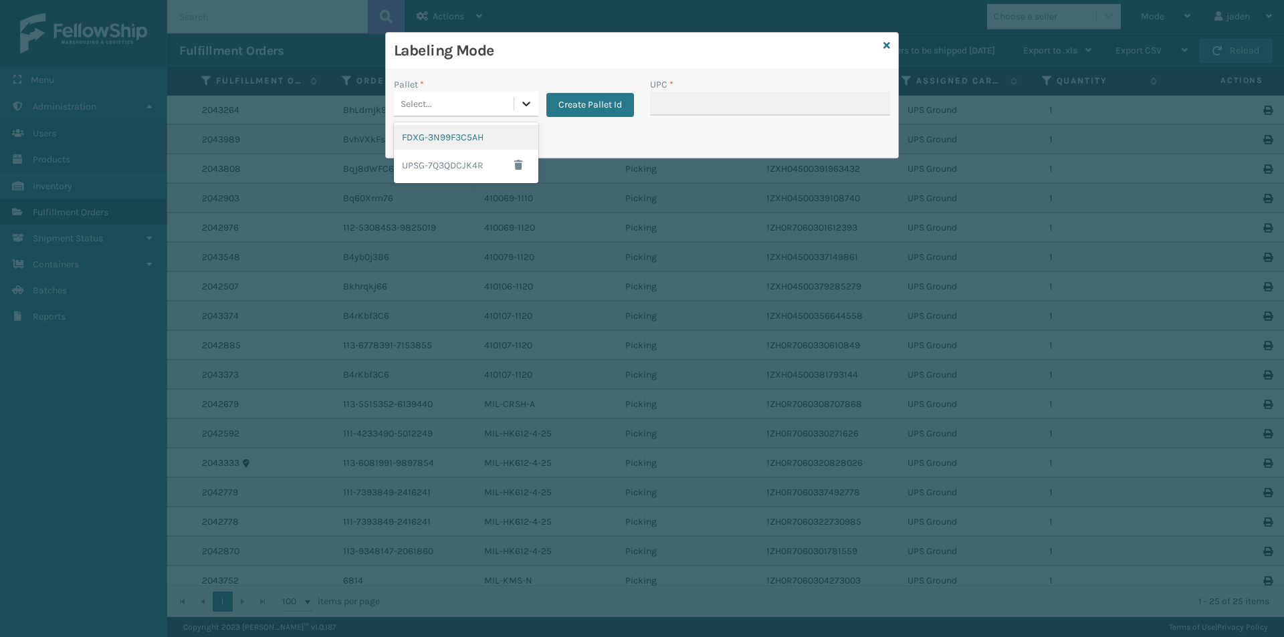
drag, startPoint x: 522, startPoint y: 105, endPoint x: 460, endPoint y: 186, distance: 101.7
click at [515, 110] on div at bounding box center [526, 104] width 24 height 24
click at [450, 157] on div "UPSG-7Q3QDCJK4R" at bounding box center [466, 165] width 144 height 31
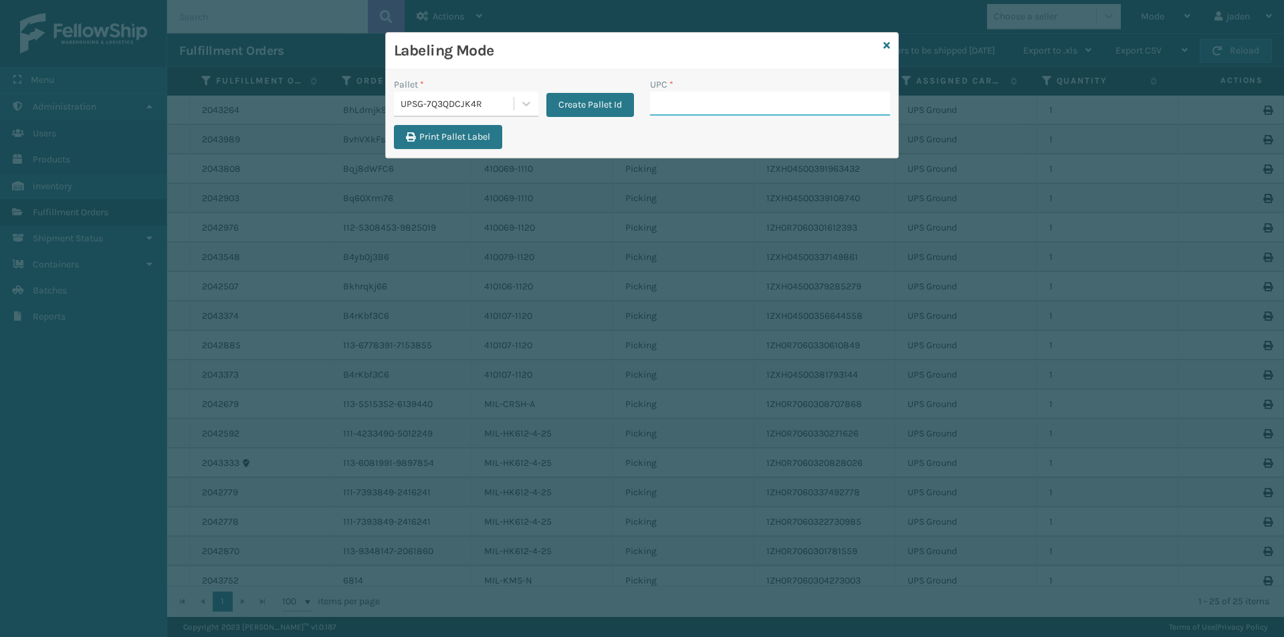
click at [673, 107] on input "UPC *" at bounding box center [770, 104] width 240 height 24
type input "410069-1110"
type input "410069-111"
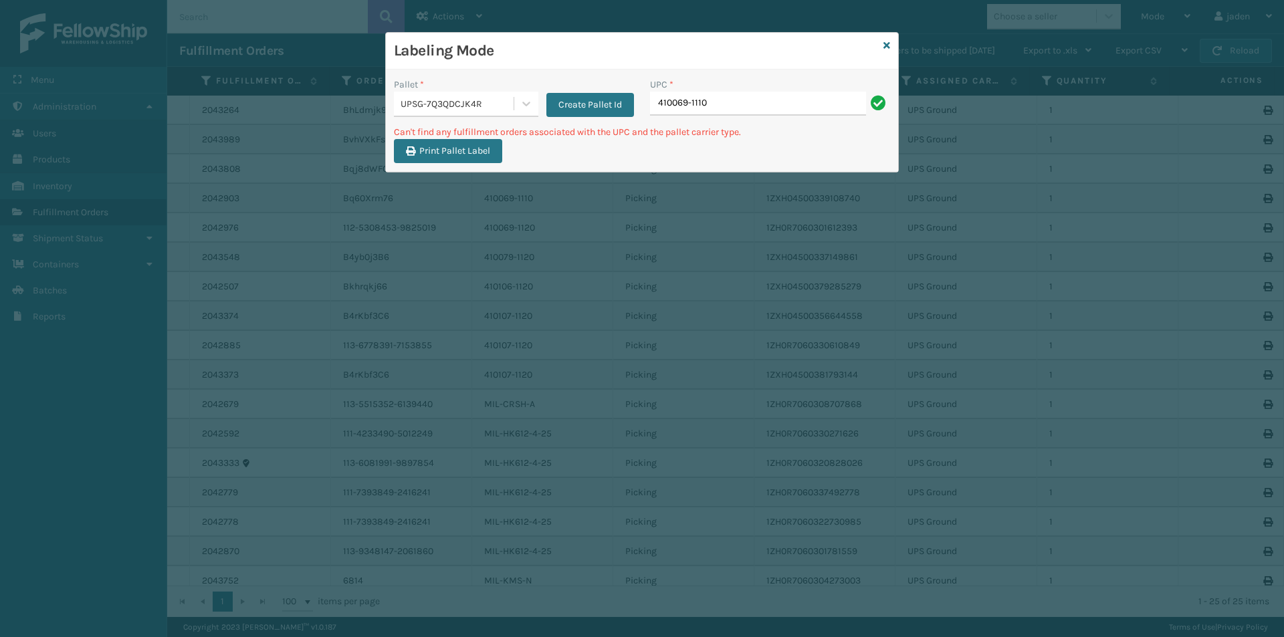
type input "410069-1110"
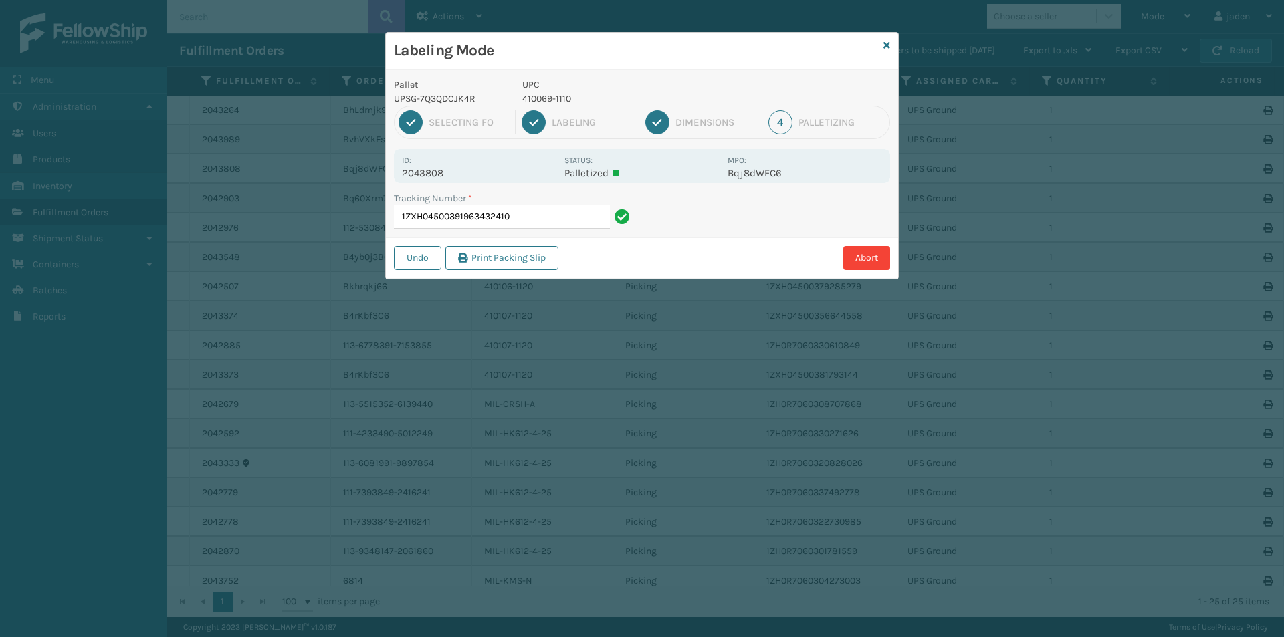
type input "1ZXH045003919634324104"
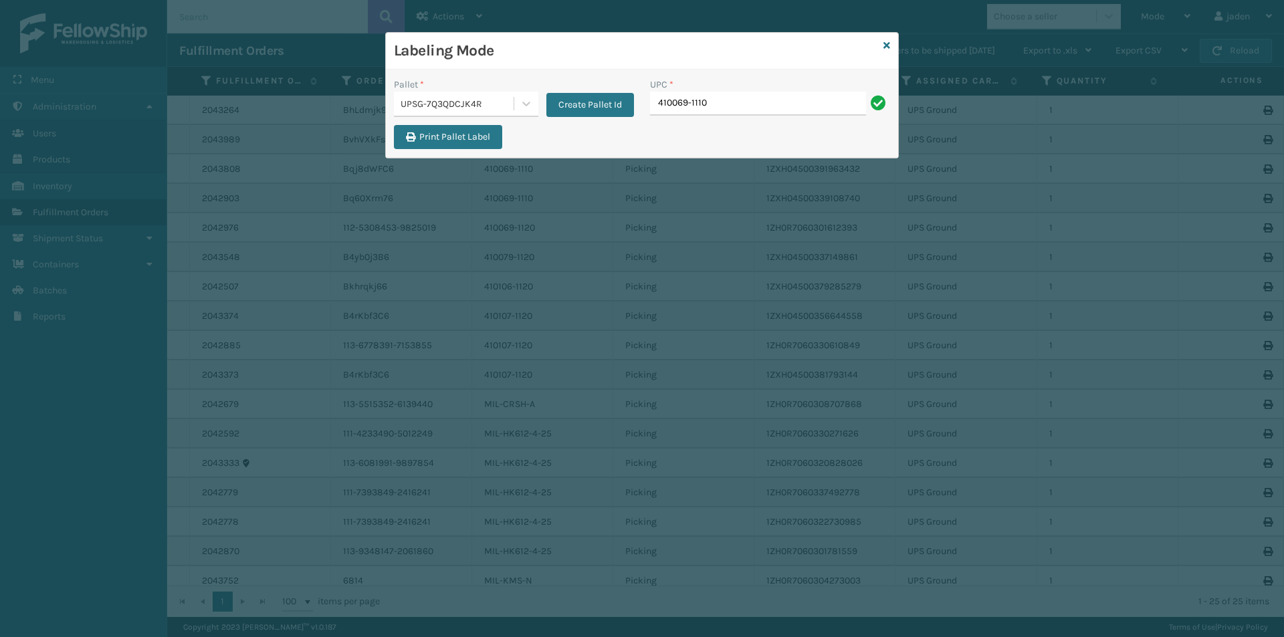
type input "410069-1110"
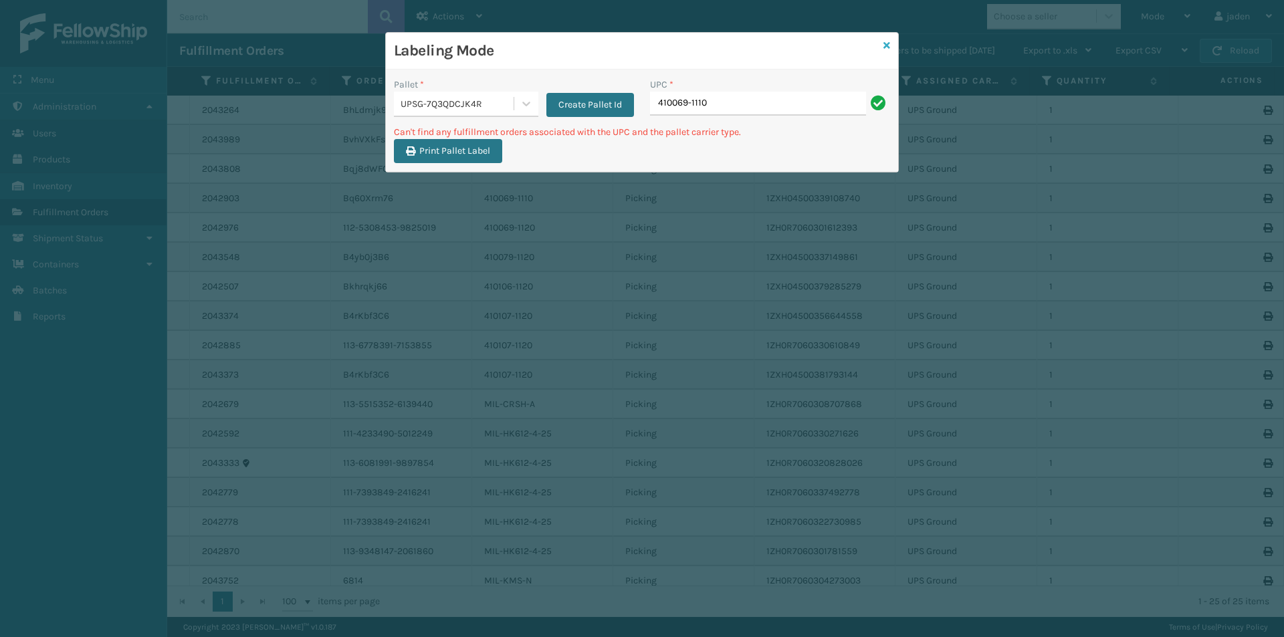
click at [886, 47] on icon at bounding box center [887, 45] width 7 height 9
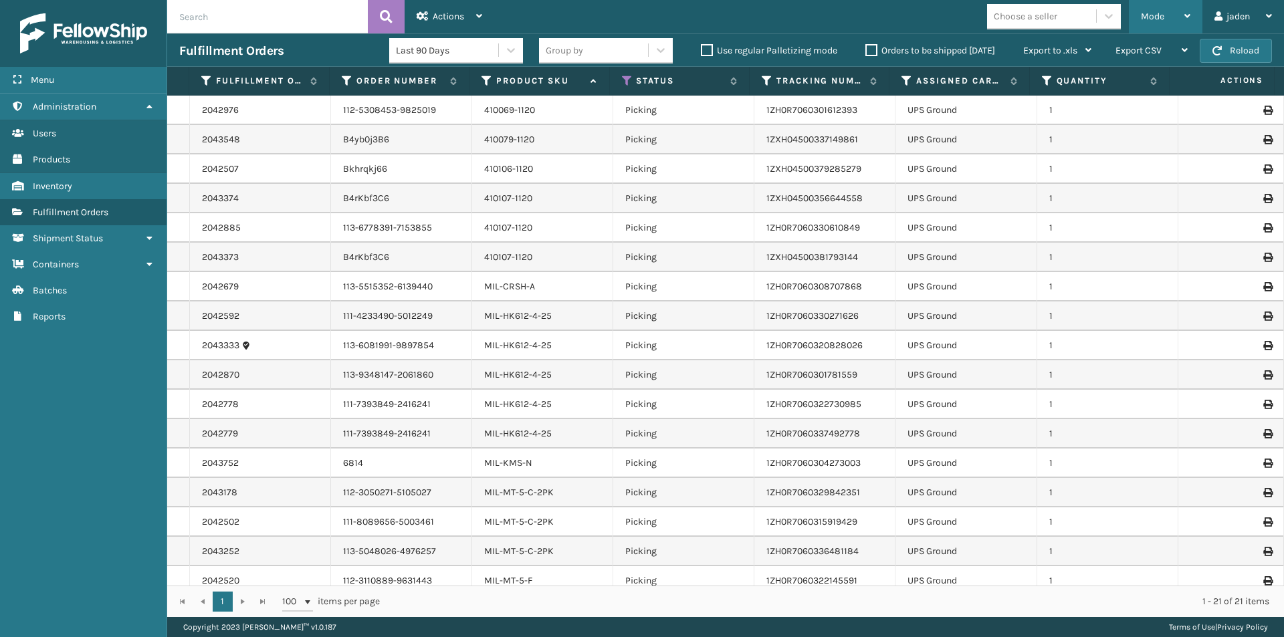
drag, startPoint x: 1182, startPoint y: 17, endPoint x: 1123, endPoint y: 45, distance: 65.2
click at [1181, 17] on div "Mode" at bounding box center [1165, 16] width 49 height 33
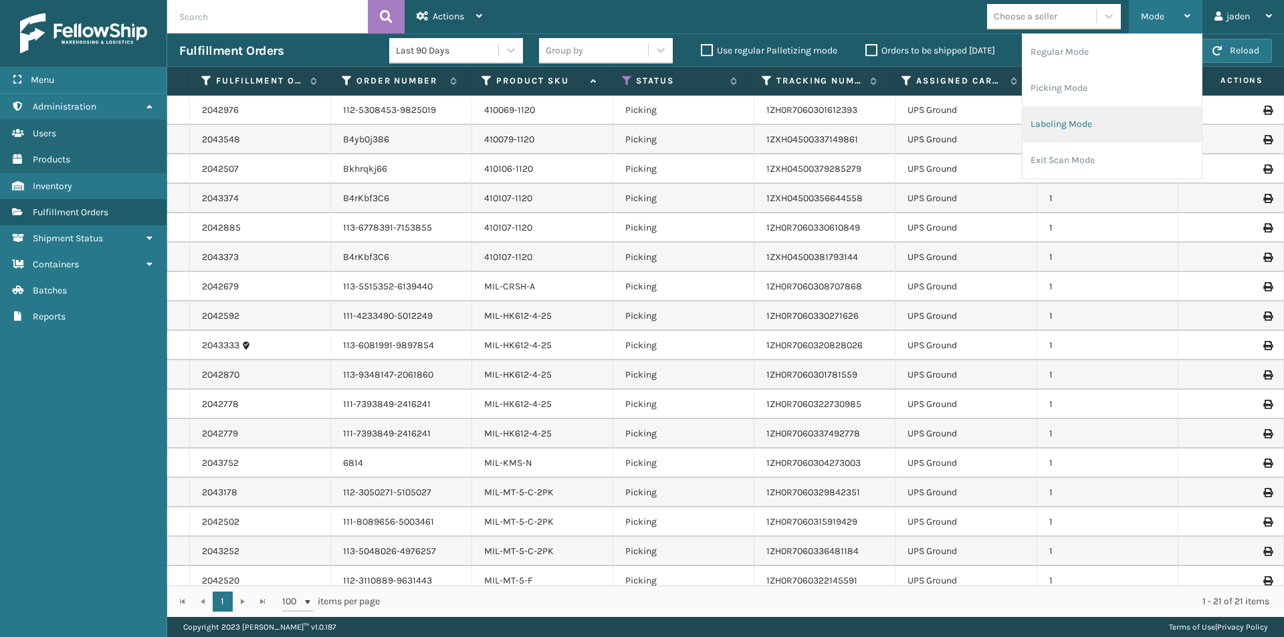
click at [1075, 121] on li "Labeling Mode" at bounding box center [1112, 124] width 179 height 36
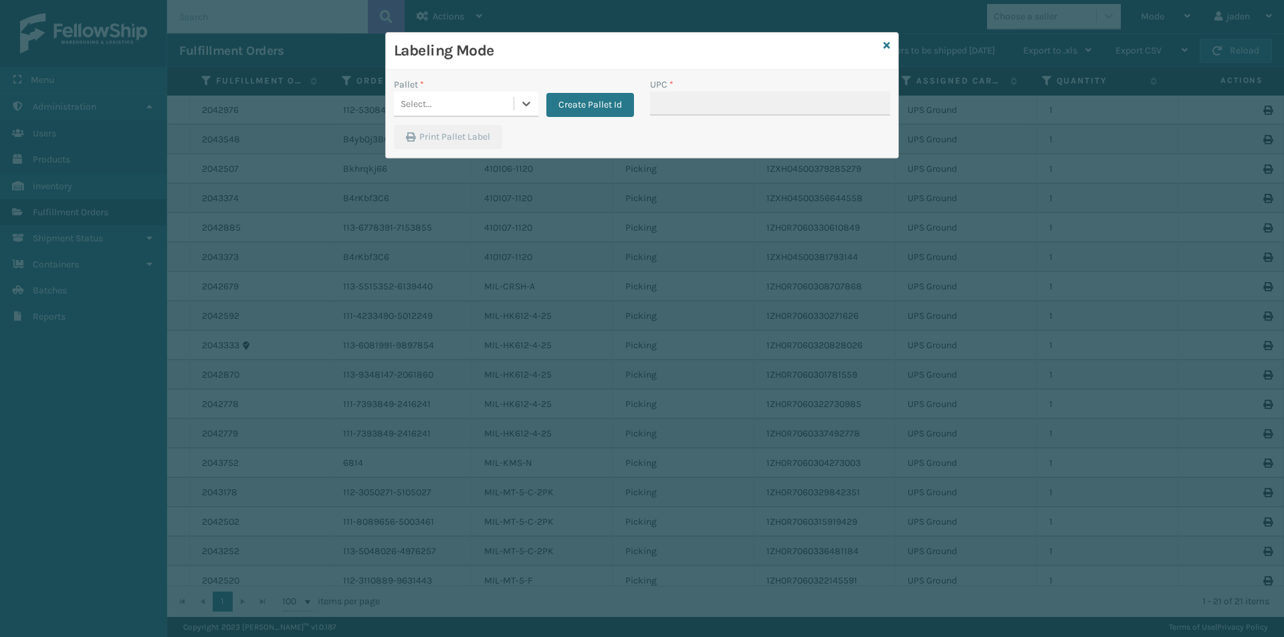
drag, startPoint x: 546, startPoint y: 97, endPoint x: 512, endPoint y: 114, distance: 38.6
click at [542, 100] on div "Create Pallet Id" at bounding box center [586, 97] width 96 height 39
click at [511, 108] on div "Select..." at bounding box center [454, 104] width 120 height 22
click at [445, 140] on div "FDXG-3N99F3C5AH" at bounding box center [466, 137] width 144 height 25
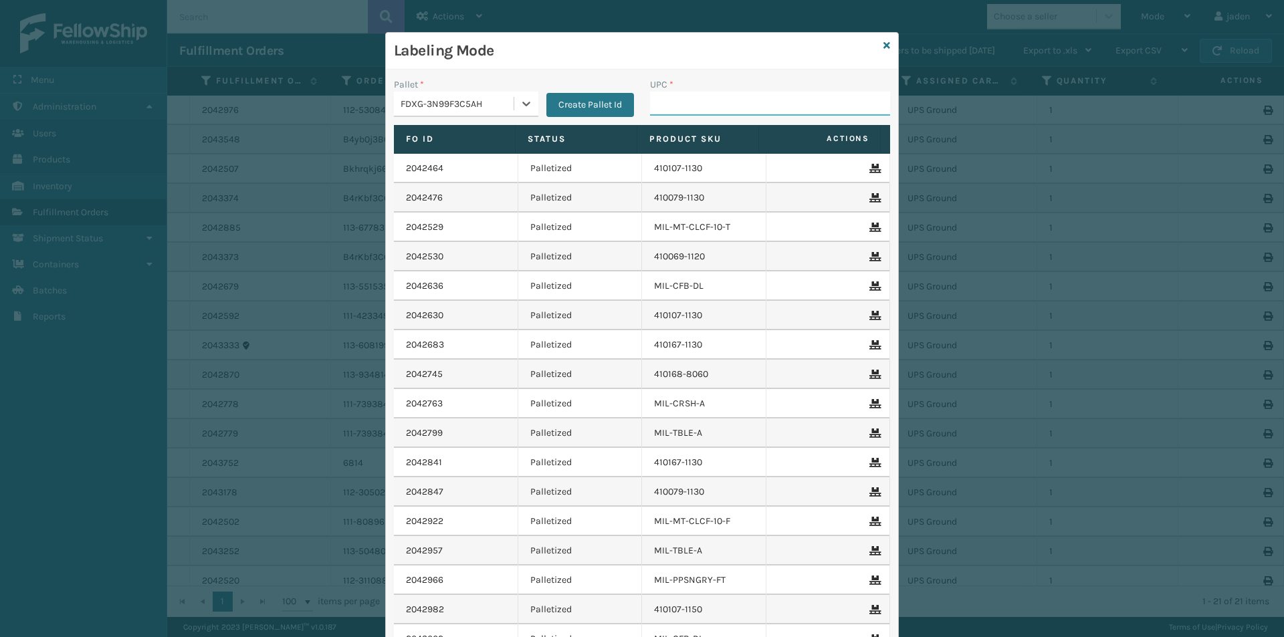
click at [720, 106] on input "UPC *" at bounding box center [770, 104] width 240 height 24
type input "849986009396"
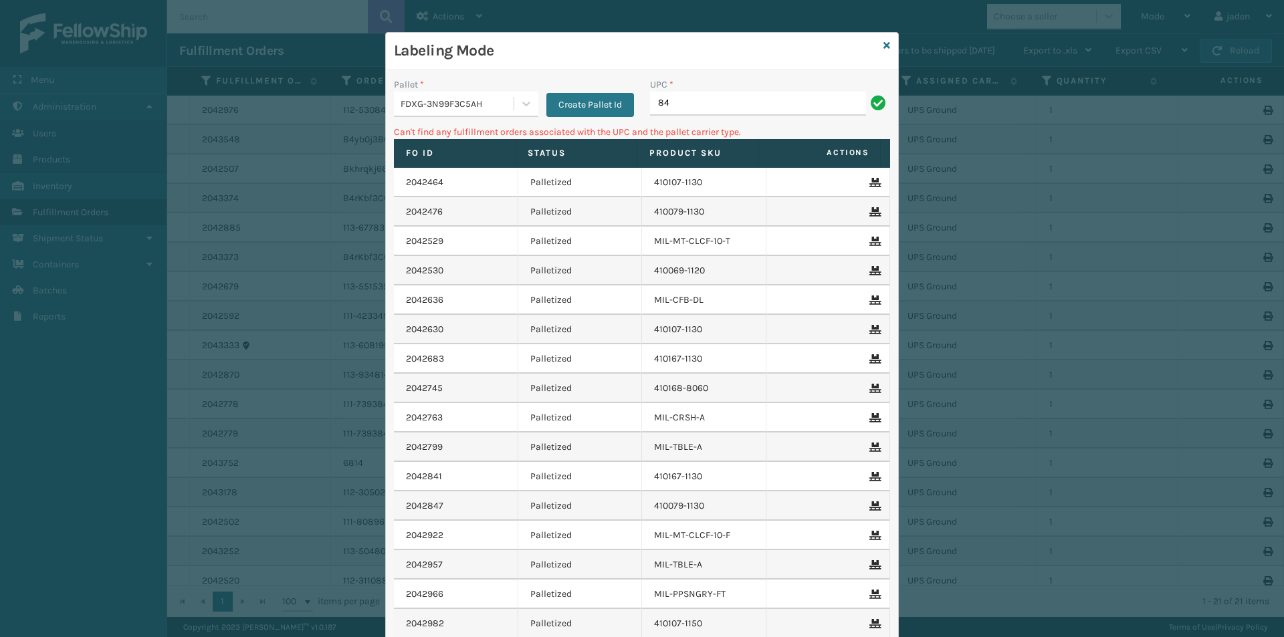
type input "8"
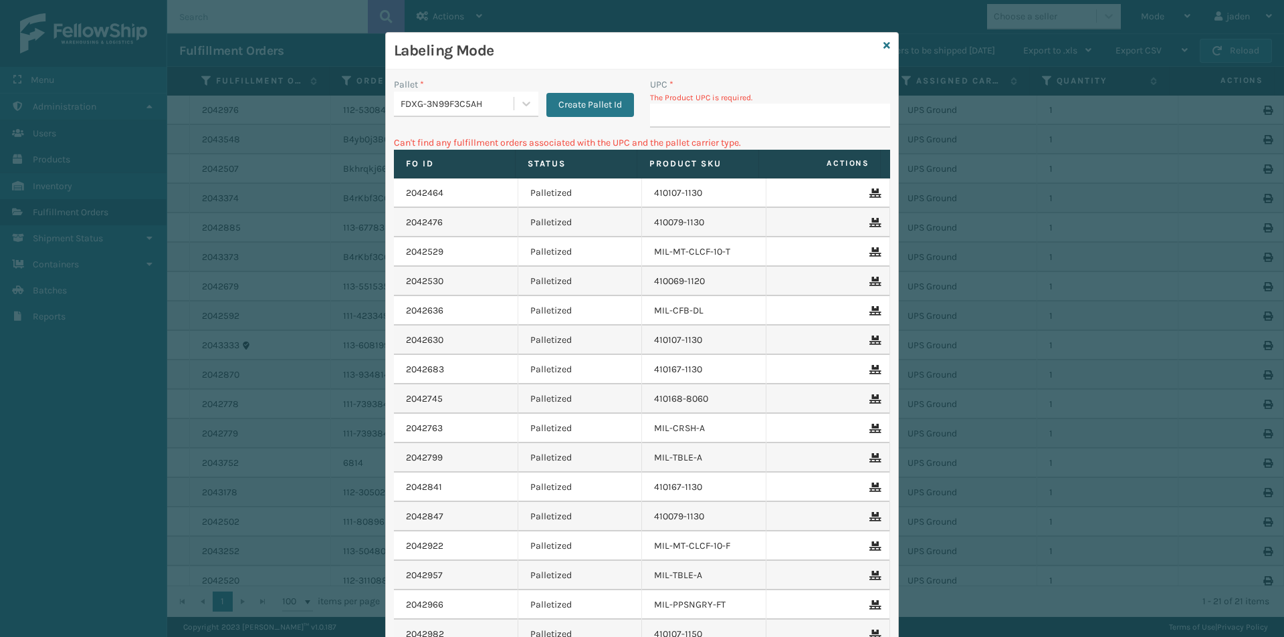
click at [720, 106] on input "UPC *" at bounding box center [770, 116] width 240 height 24
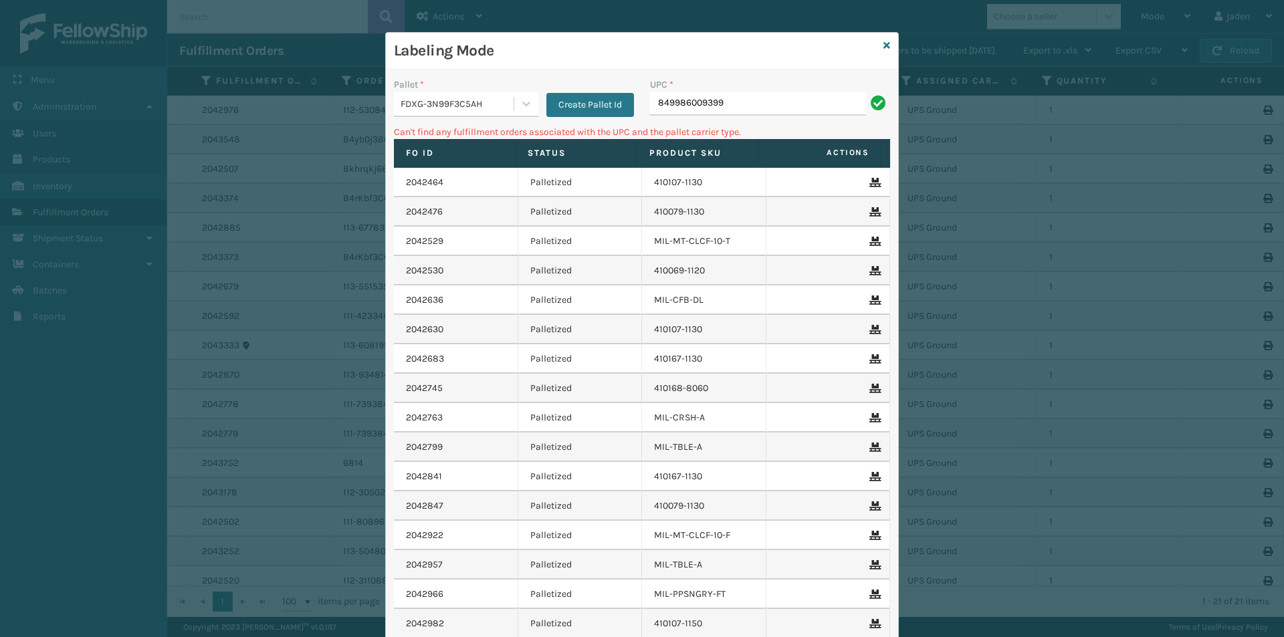
type input "849986009399"
click at [886, 49] on div "Labeling Mode" at bounding box center [642, 51] width 512 height 37
click at [884, 44] on icon at bounding box center [887, 45] width 7 height 9
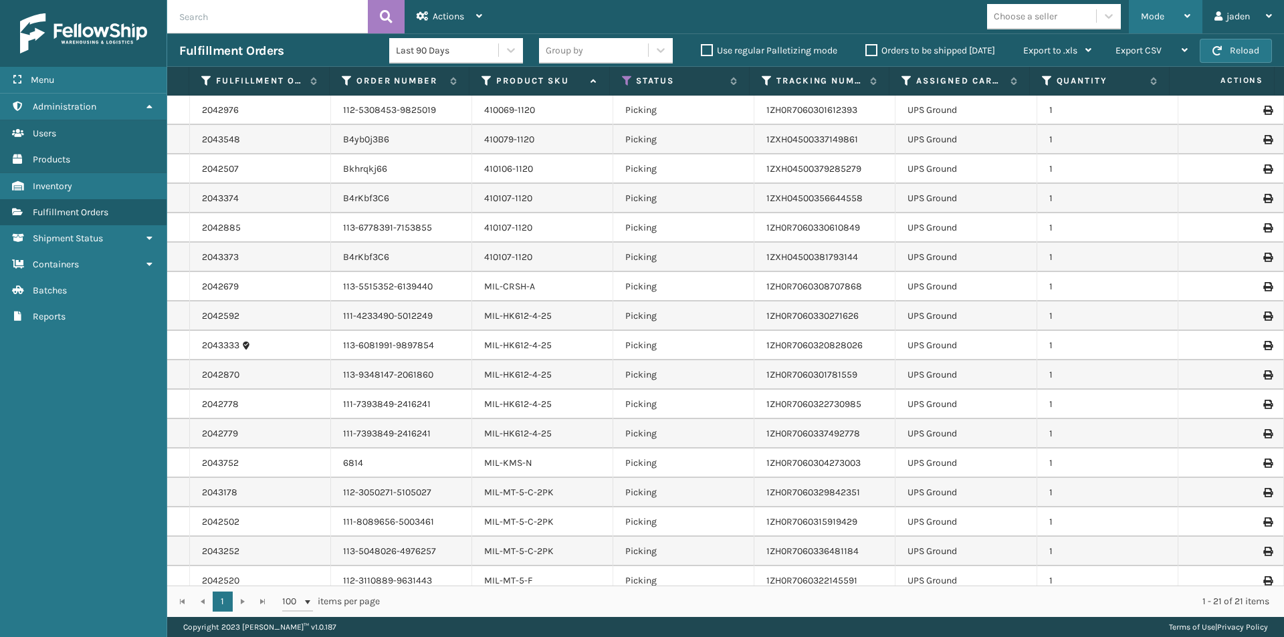
click at [1154, 7] on div "Mode" at bounding box center [1165, 16] width 49 height 33
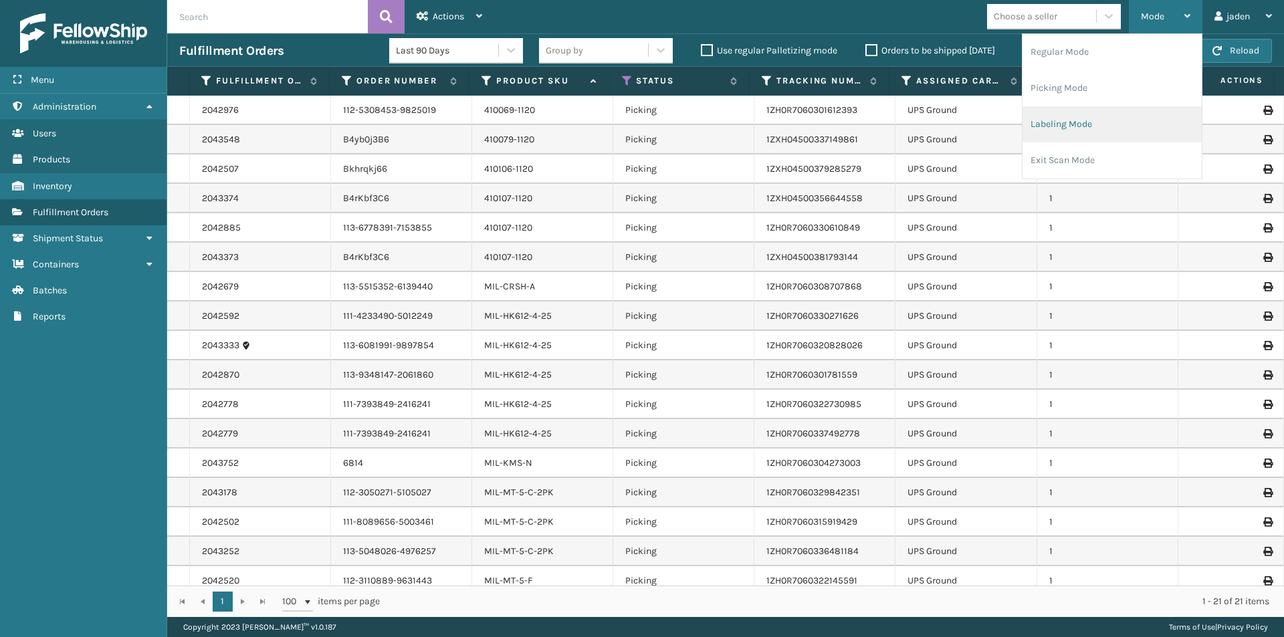
click at [1116, 110] on li "Labeling Mode" at bounding box center [1112, 124] width 179 height 36
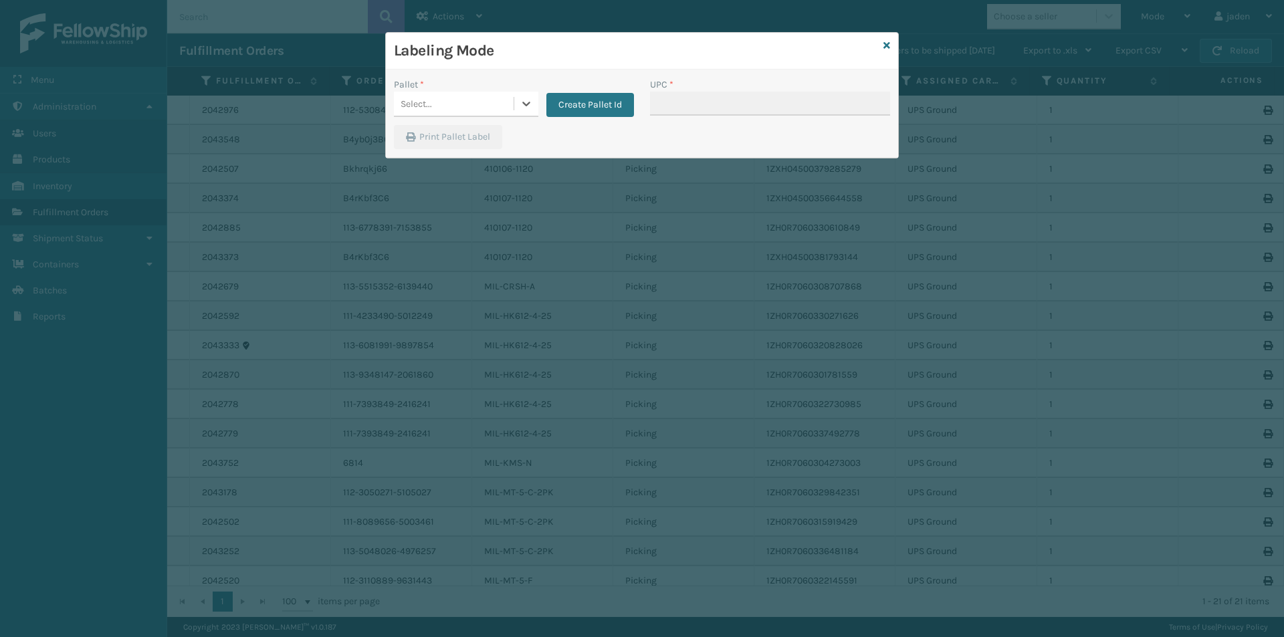
click at [510, 104] on div "Select..." at bounding box center [454, 104] width 120 height 22
click at [444, 163] on div "UPSG-7Q3QDCJK4R" at bounding box center [466, 162] width 144 height 25
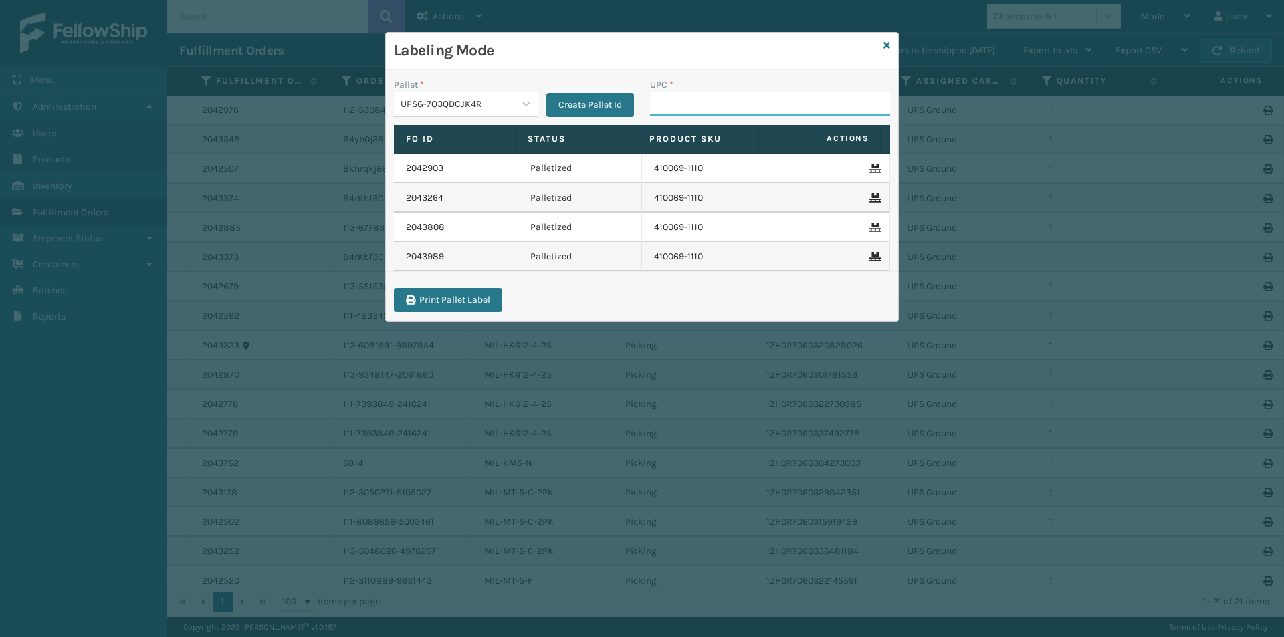
click at [748, 94] on input "UPC *" at bounding box center [770, 104] width 240 height 24
type input "849986009399"
type input "410079-1120"
type input "410106-1120"
type input "410107-1120"
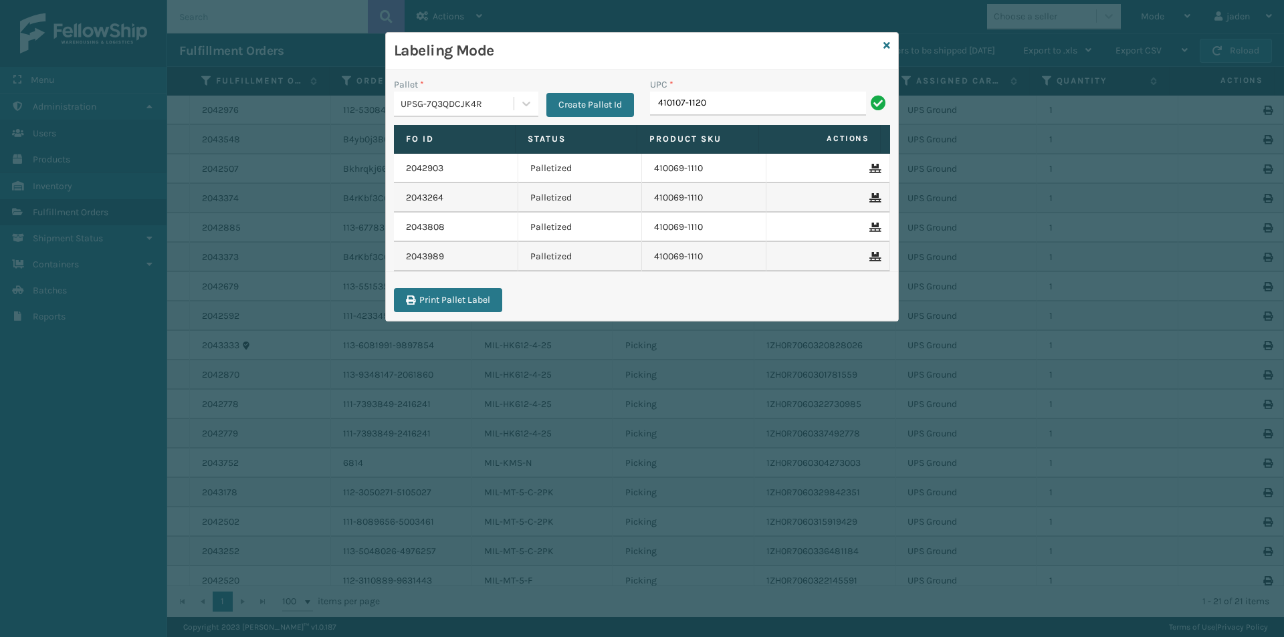
type input "410107-1120"
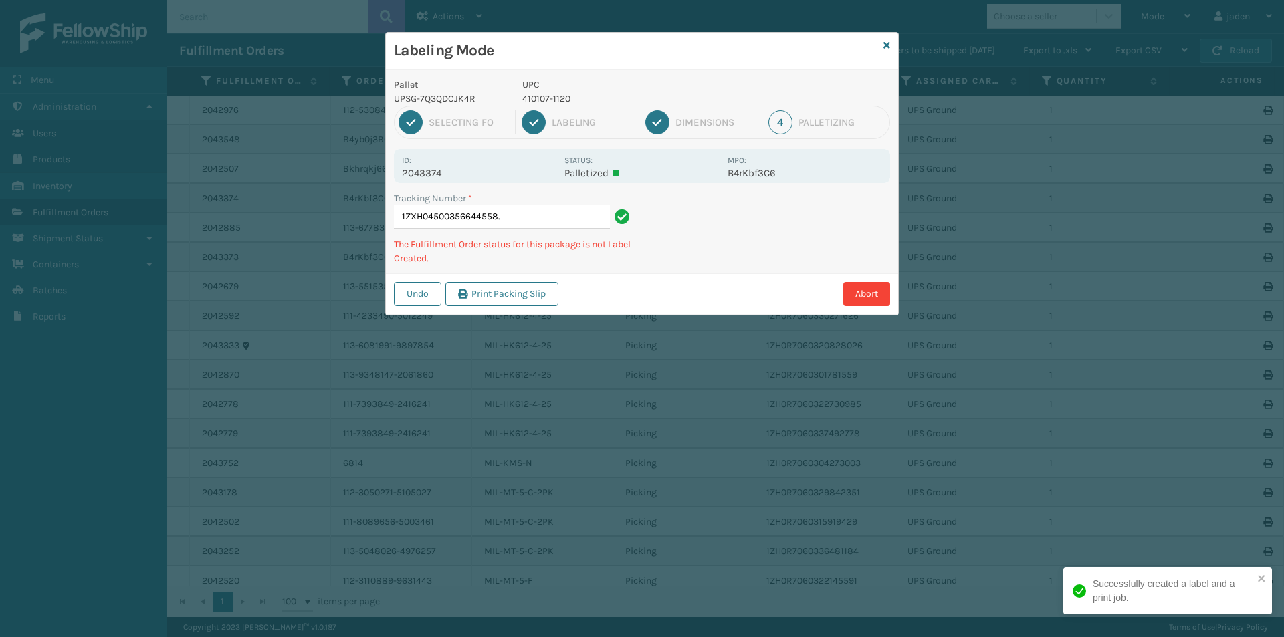
type input "1ZXH04500356644558.."
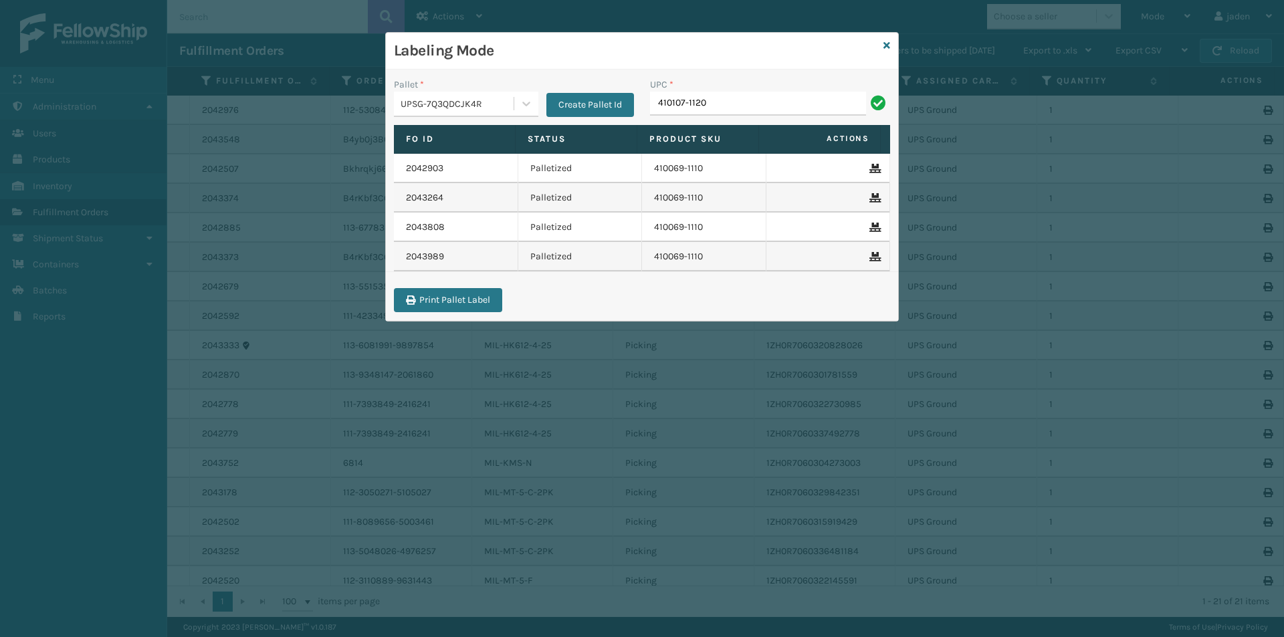
type input "410107-1120"
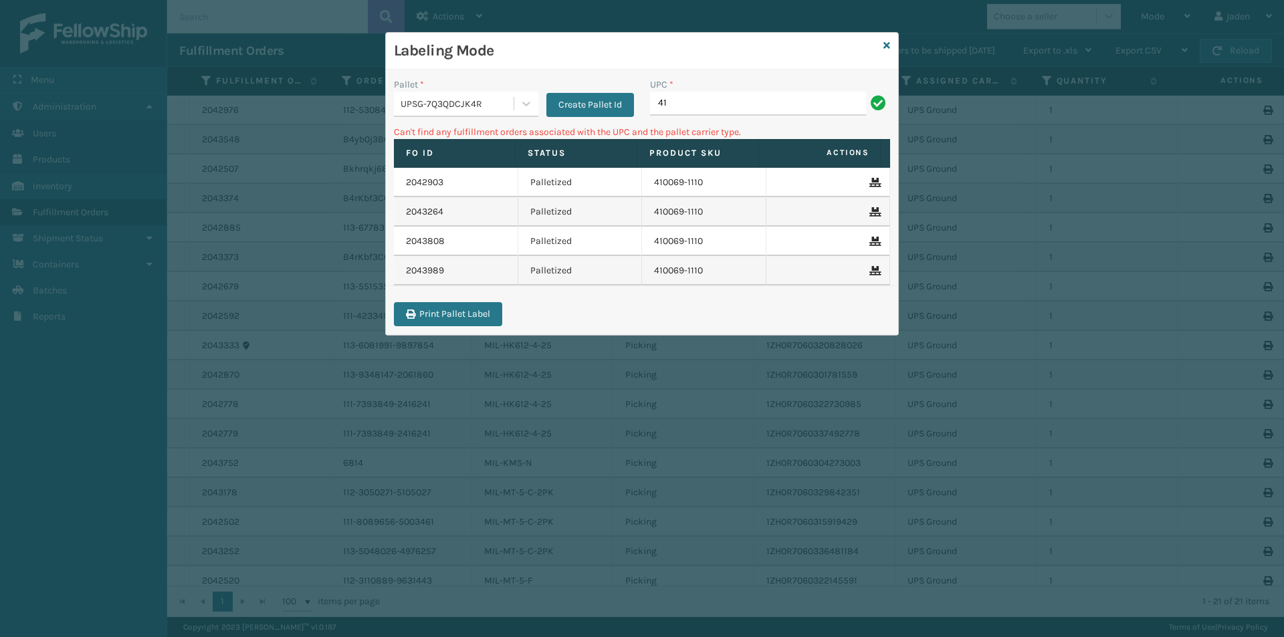
type input "4"
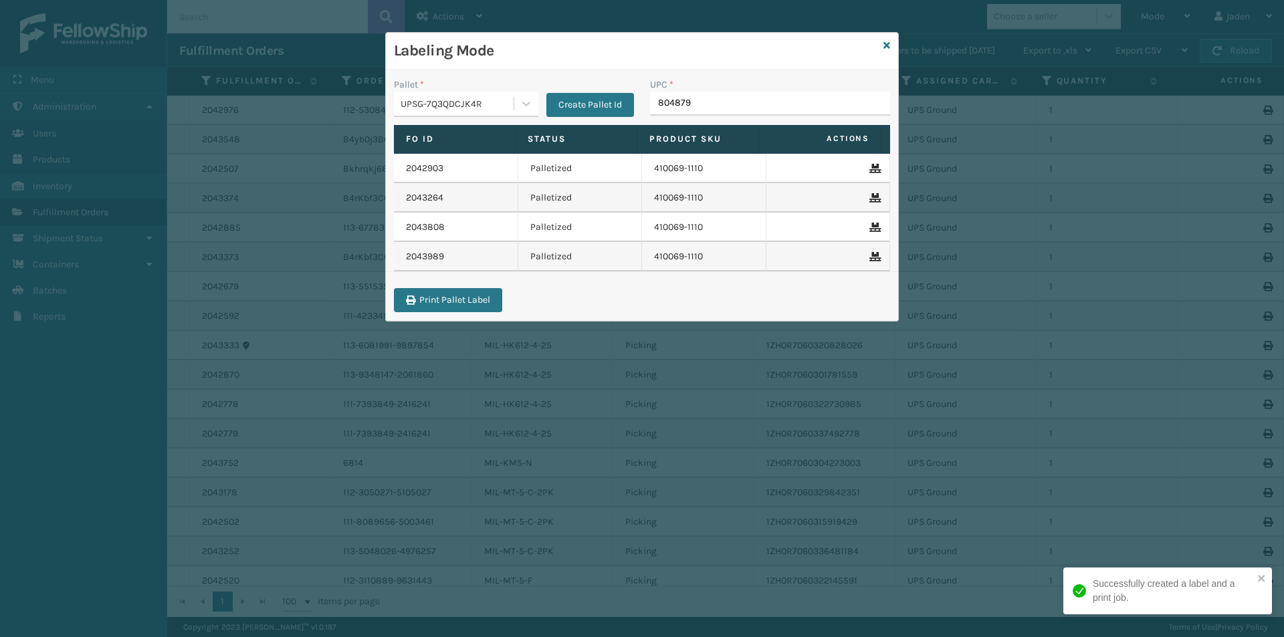
type input "8048794"
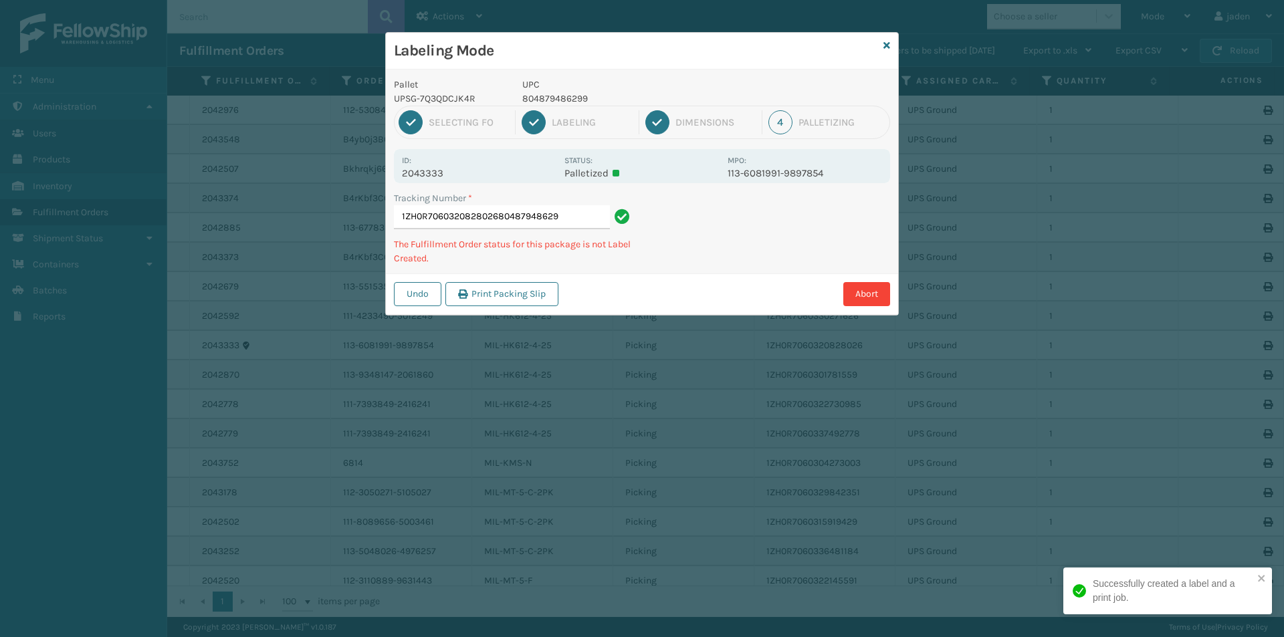
type input "1ZH0R7060320828026804879486299"
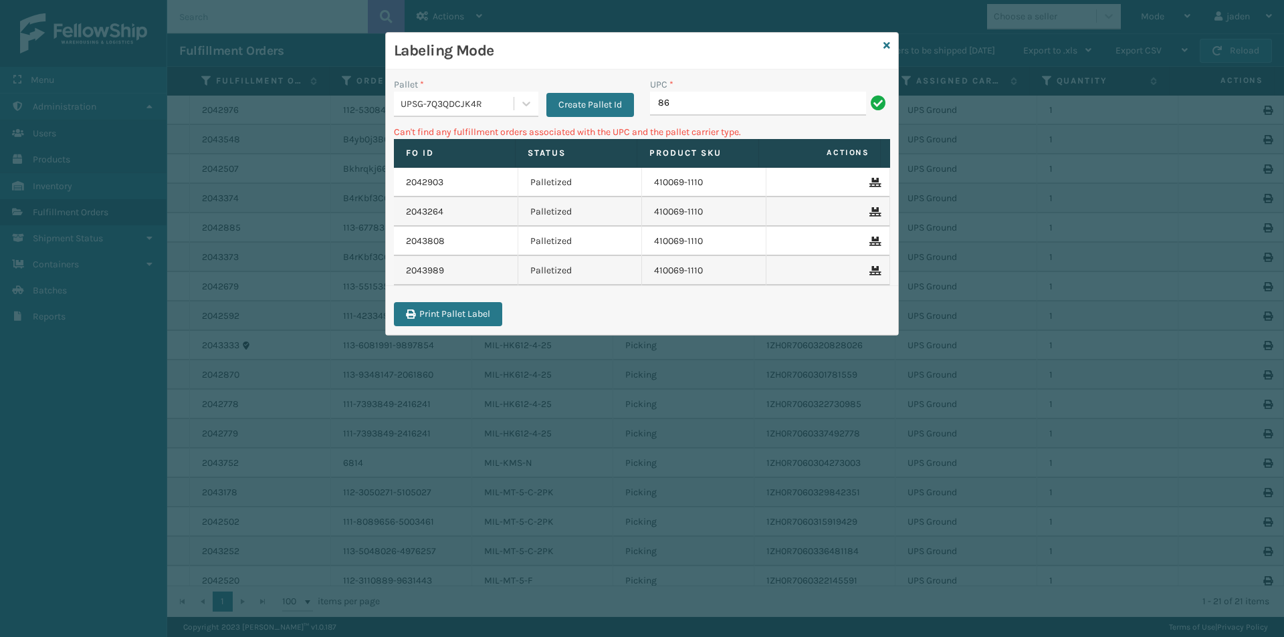
type input "8"
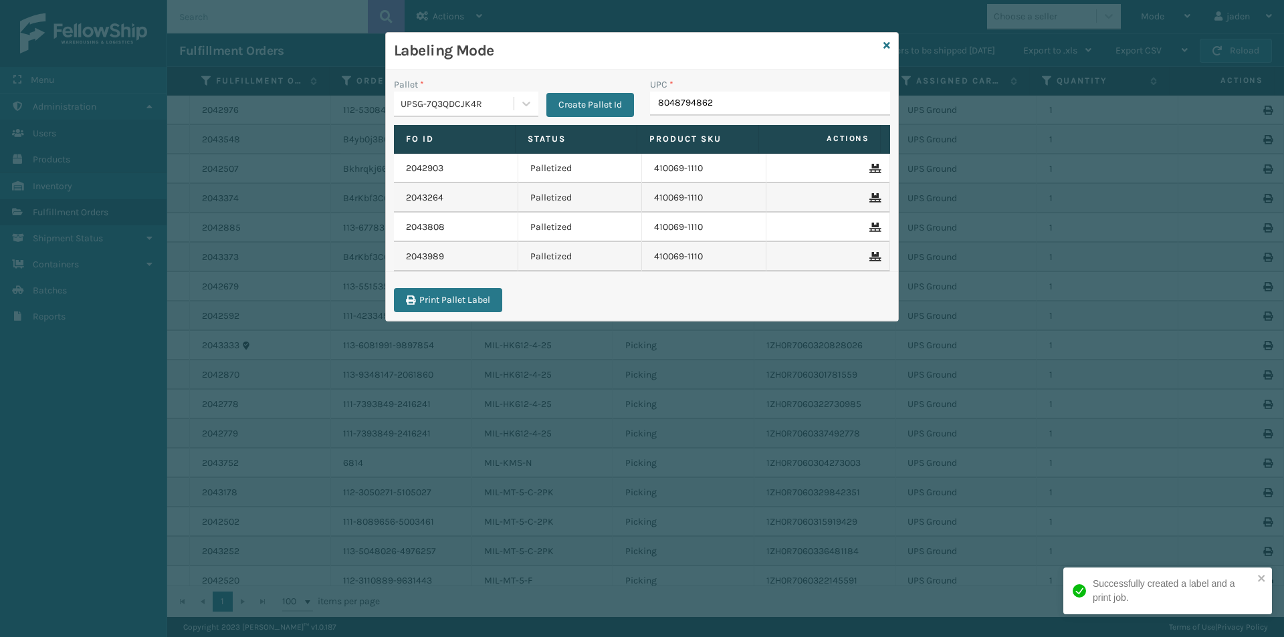
type input "80487948629"
type input "84098512586"
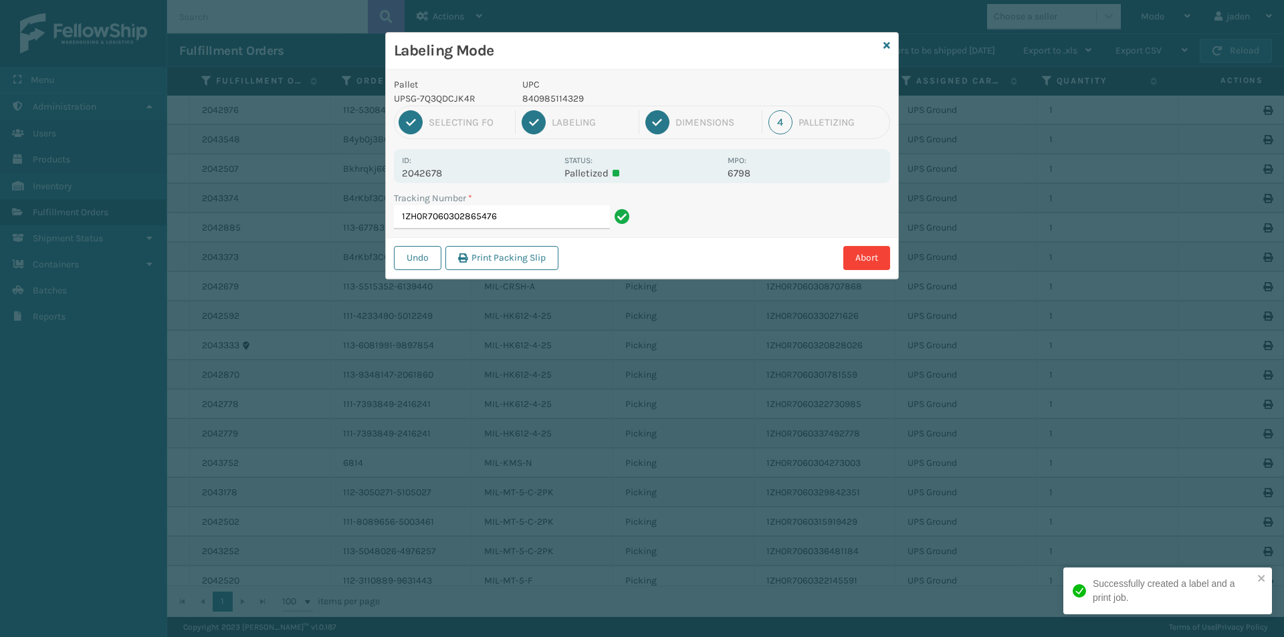
type input "1ZH0R7060302865476"
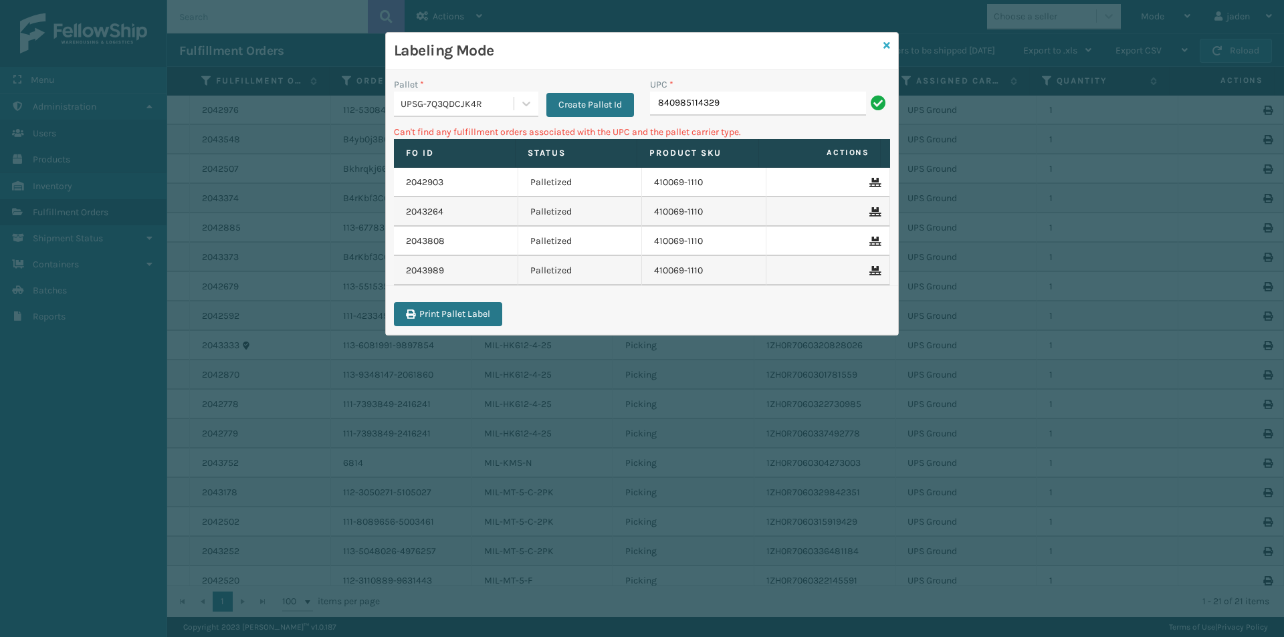
click at [886, 43] on icon at bounding box center [887, 45] width 7 height 9
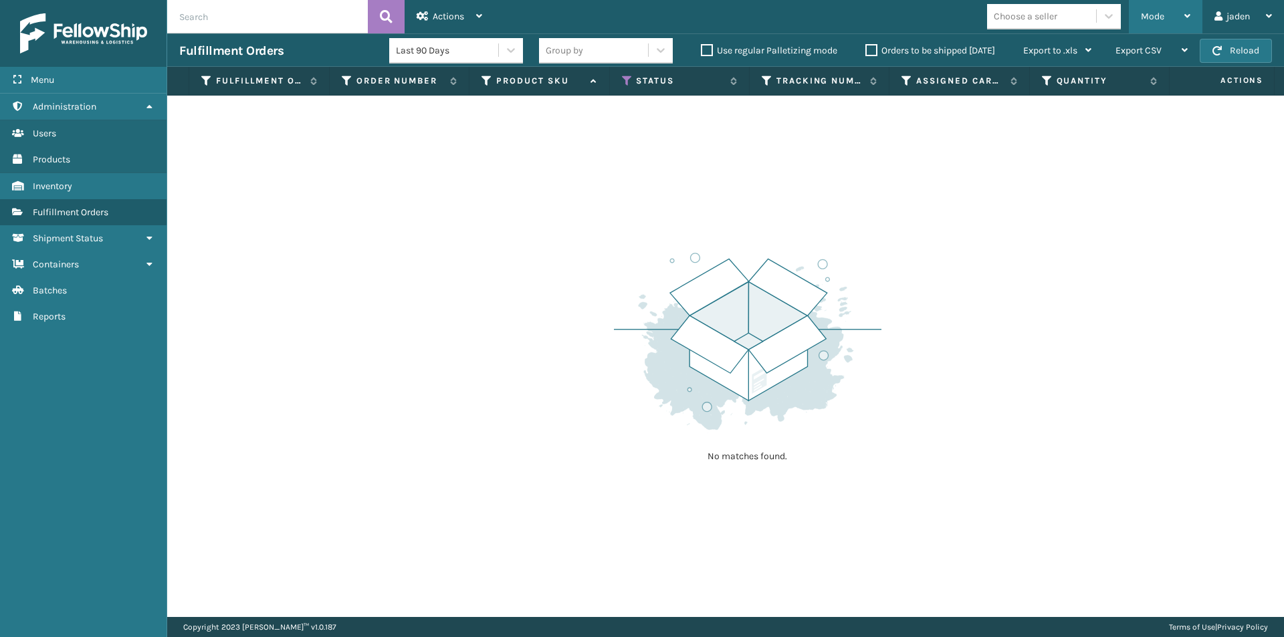
click at [1163, 29] on div "Mode" at bounding box center [1165, 16] width 49 height 33
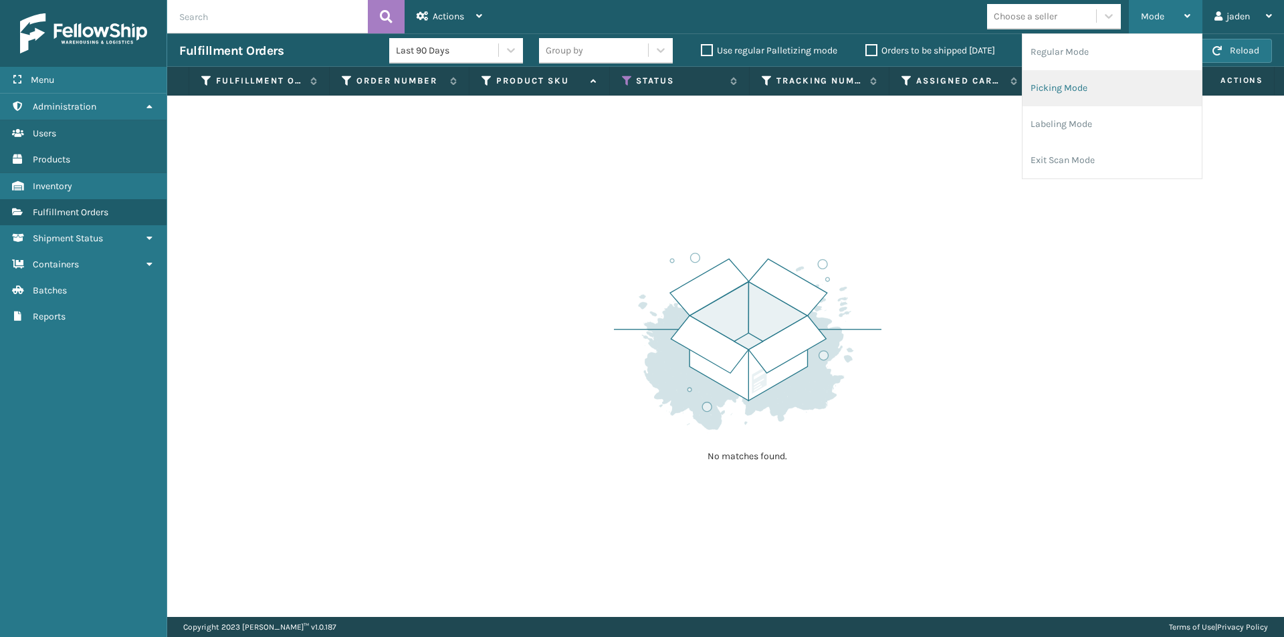
click at [1106, 76] on li "Picking Mode" at bounding box center [1112, 88] width 179 height 36
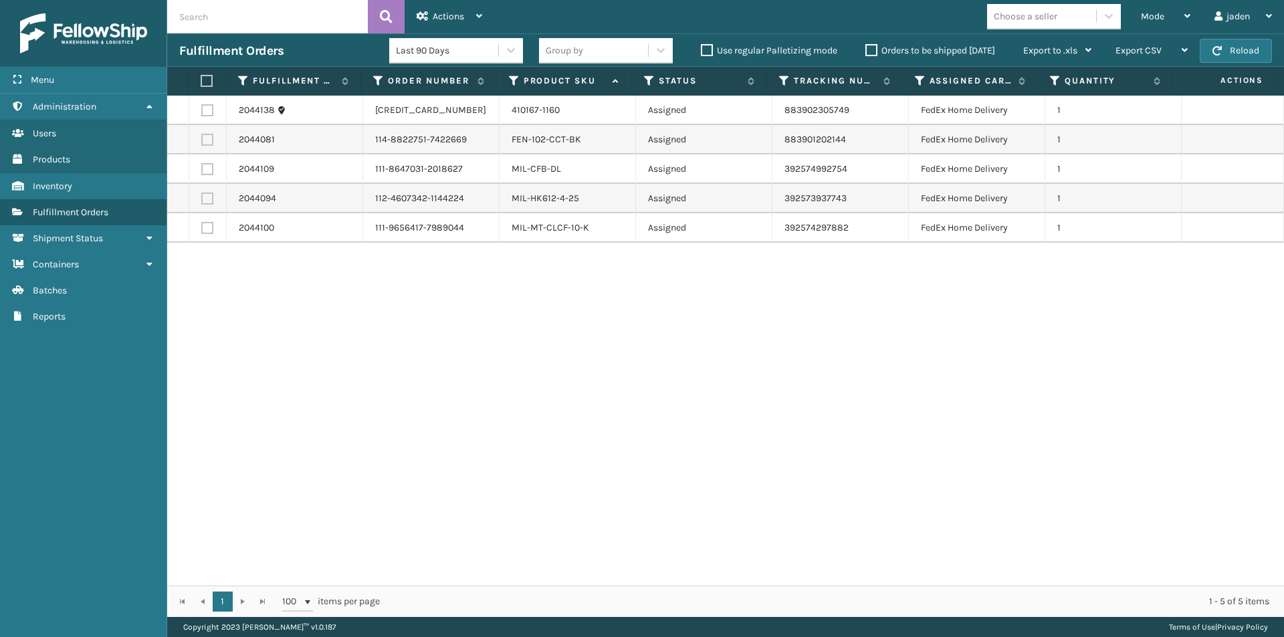
drag, startPoint x: 831, startPoint y: 346, endPoint x: 405, endPoint y: 383, distance: 427.7
drag, startPoint x: 405, startPoint y: 383, endPoint x: 1076, endPoint y: 62, distance: 743.2
click at [424, 367] on div "2044138 129024085030555 410167-1160 Assigned 883902305749 FedEx Home Delivery 1…" at bounding box center [725, 341] width 1117 height 490
click at [1238, 43] on button "Reload" at bounding box center [1236, 51] width 72 height 24
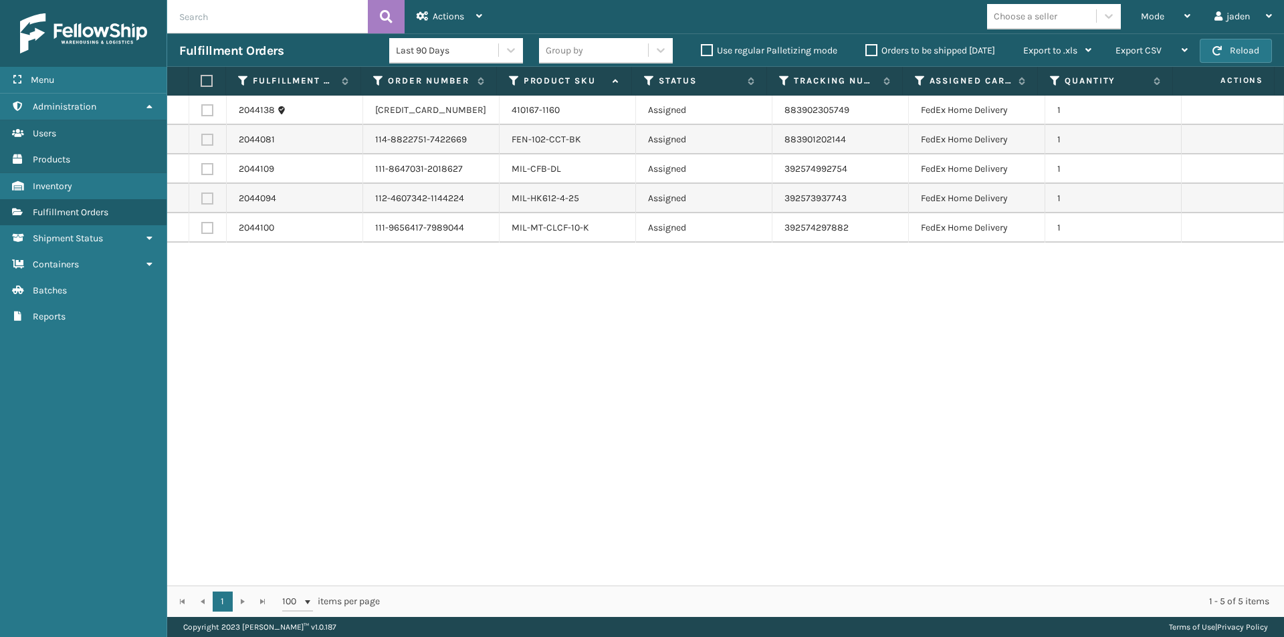
click at [1238, 43] on button "Reload" at bounding box center [1236, 51] width 72 height 24
click at [1157, 4] on div "Mode" at bounding box center [1165, 16] width 49 height 33
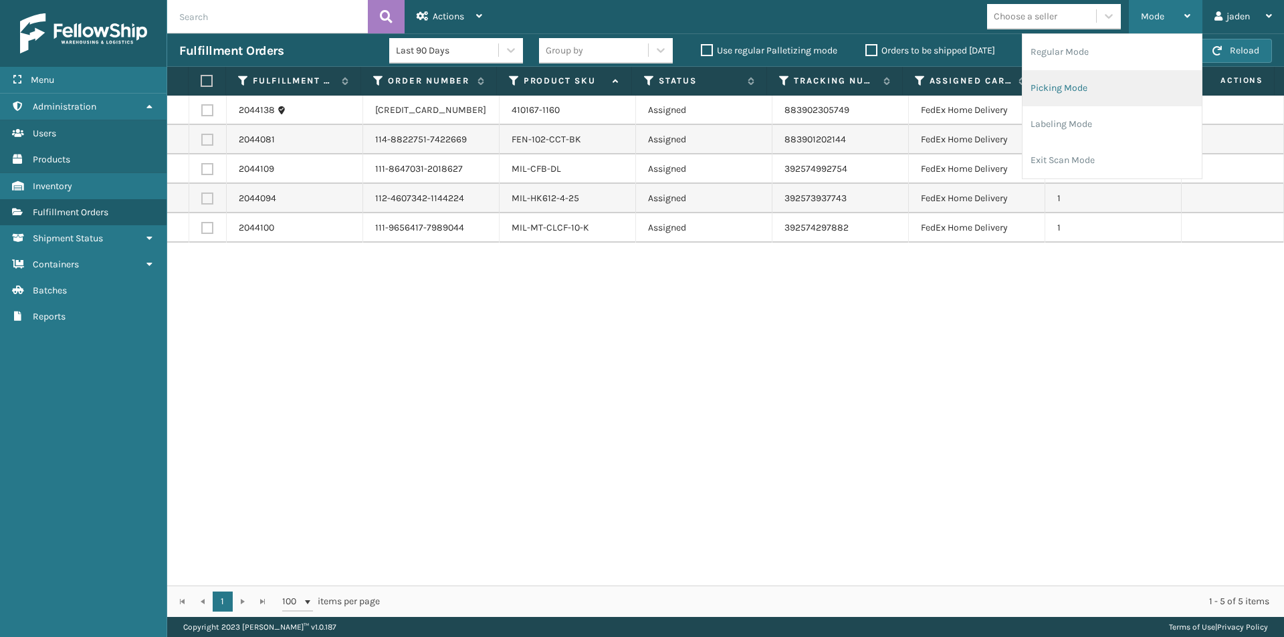
click at [1090, 98] on li "Picking Mode" at bounding box center [1112, 88] width 179 height 36
